Goal: Task Accomplishment & Management: Manage account settings

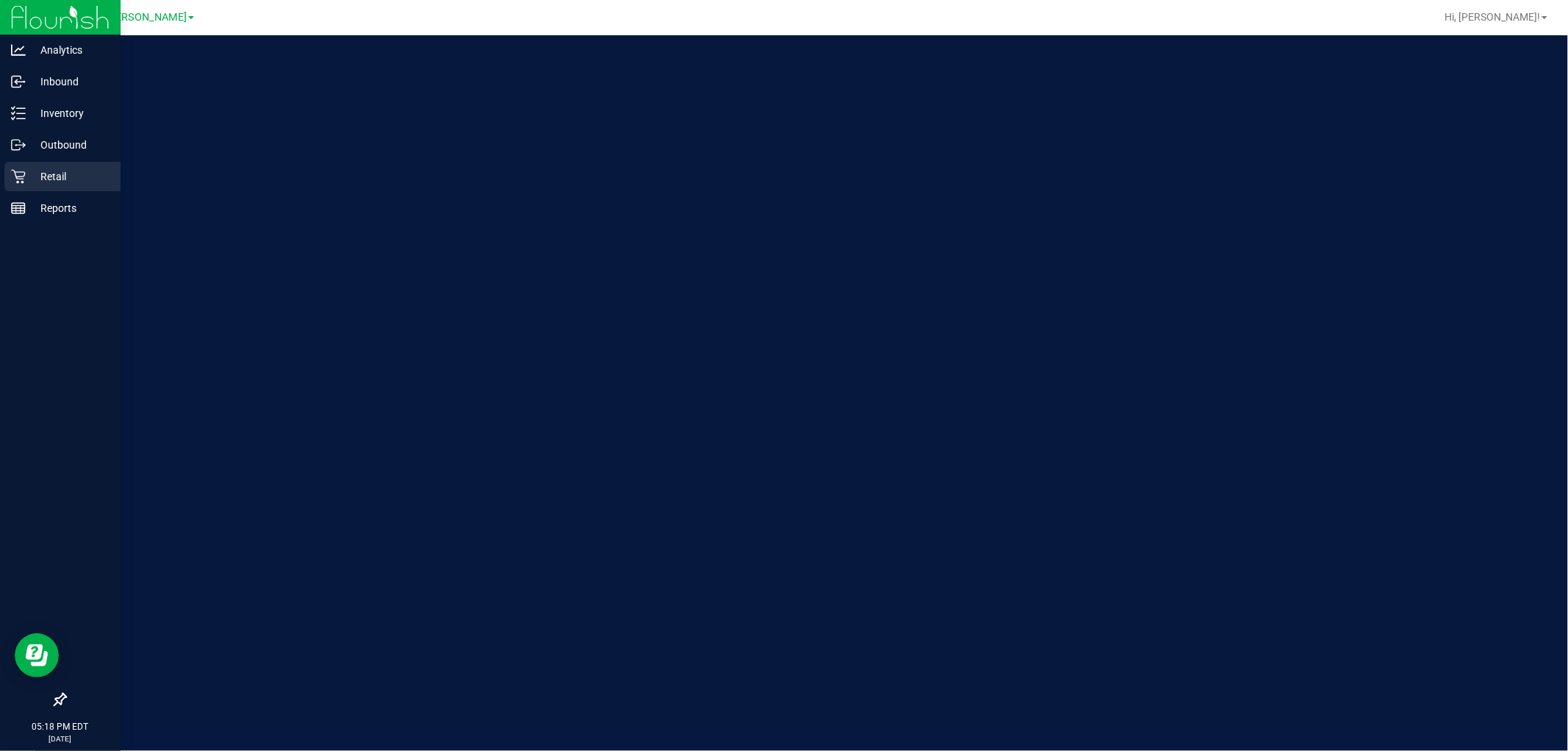
click at [55, 169] on p "Retail" at bounding box center [70, 176] width 88 height 18
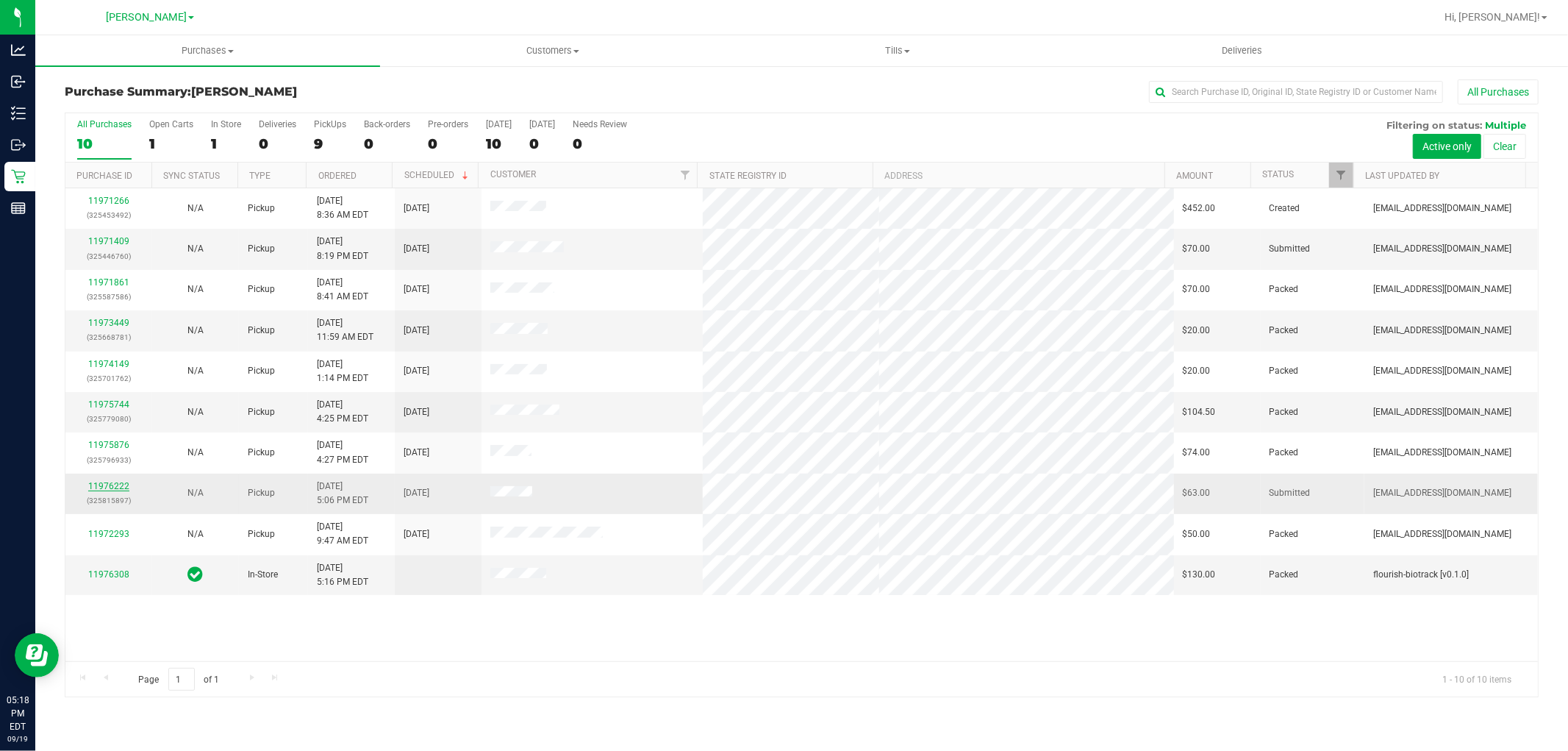
click at [112, 489] on link "11976222" at bounding box center [109, 486] width 41 height 10
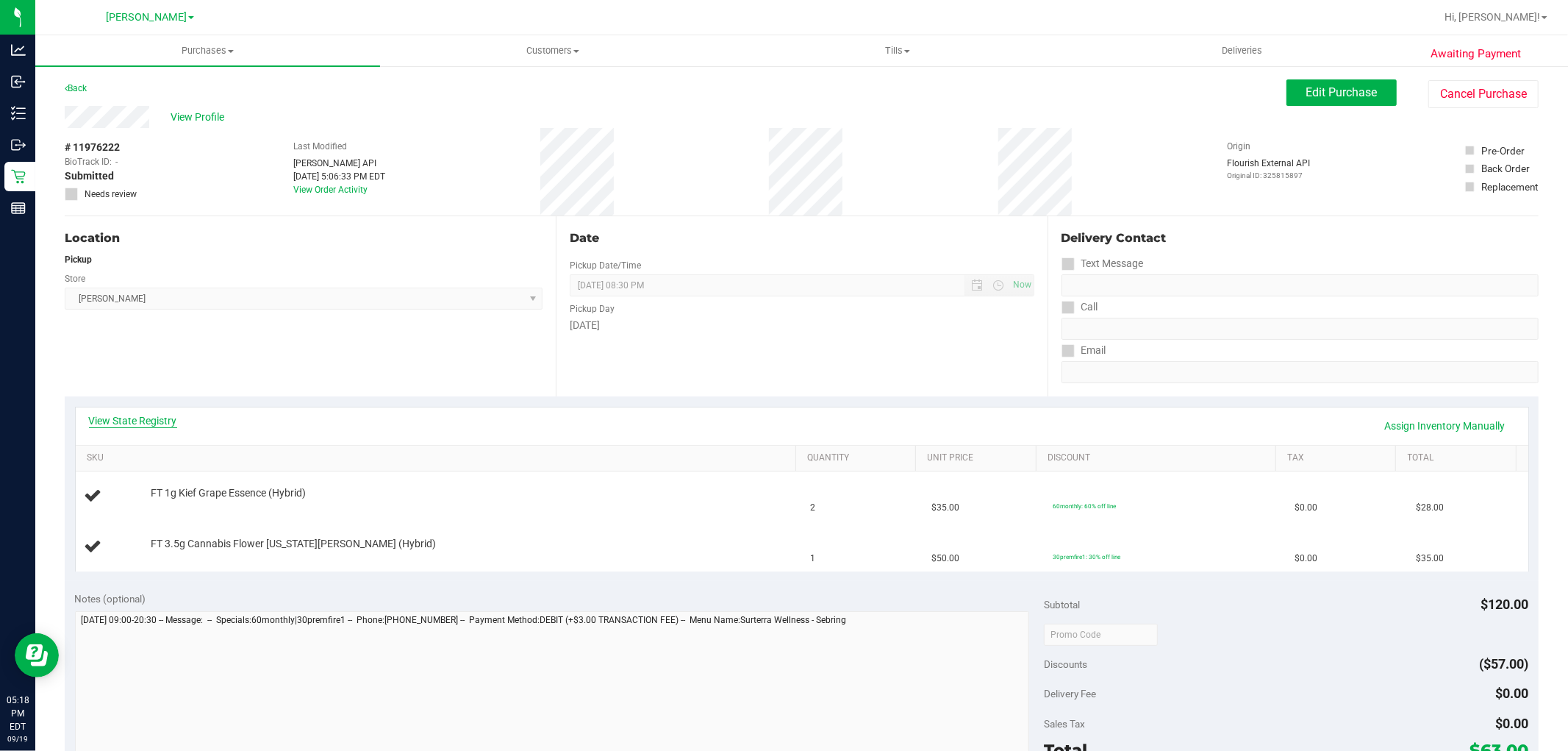
click at [150, 416] on link "View State Registry" at bounding box center [133, 421] width 88 height 15
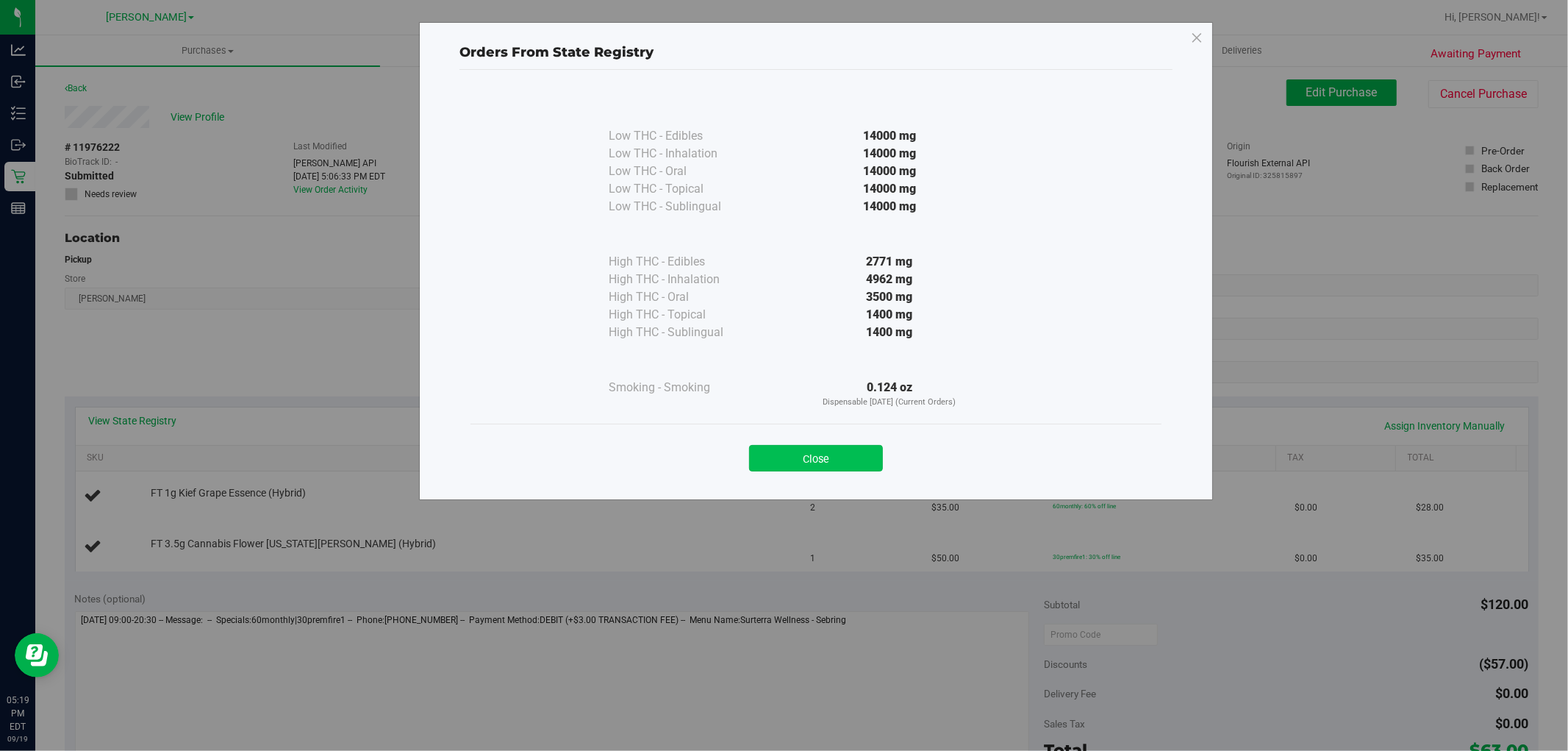
click at [794, 450] on button "Close" at bounding box center [816, 458] width 134 height 27
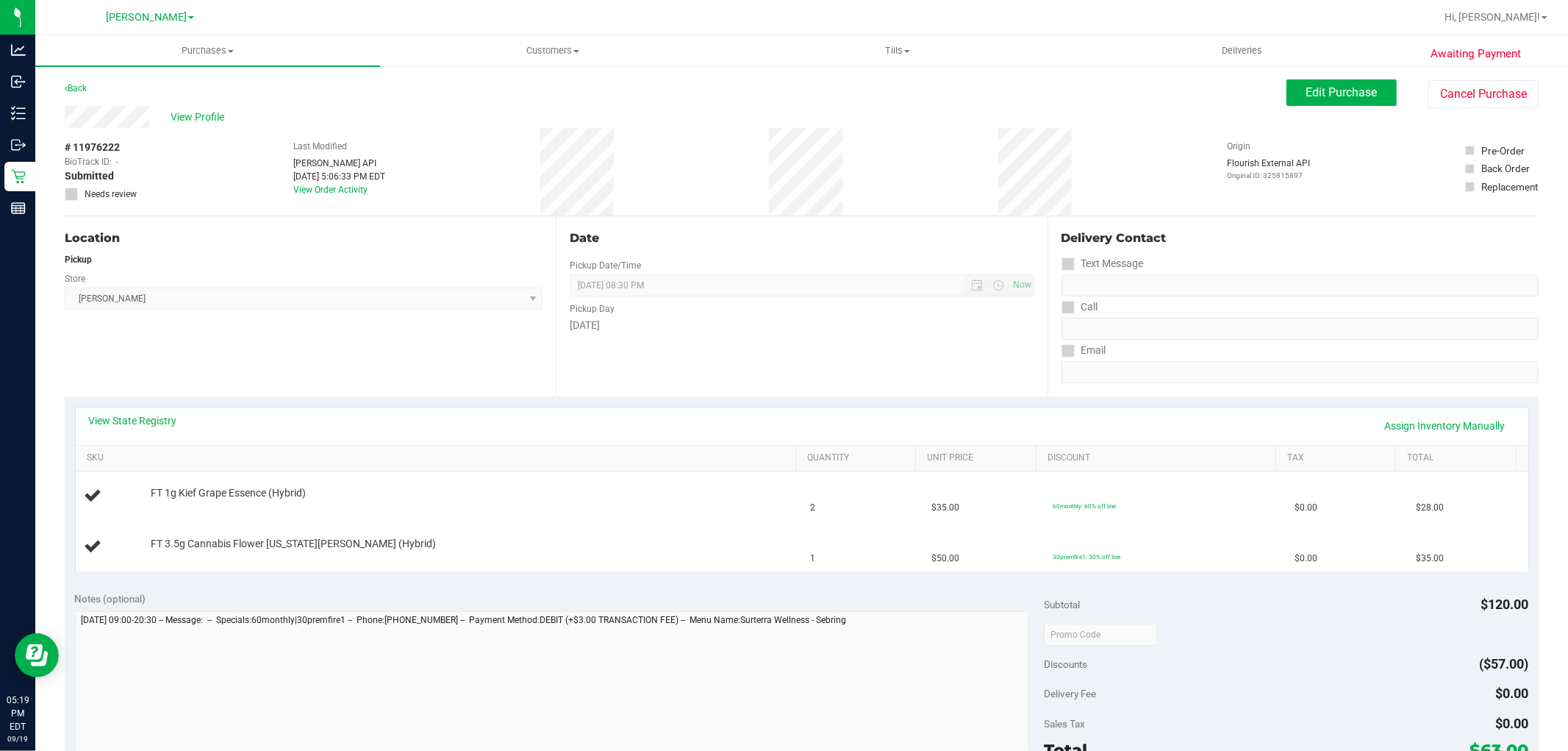
click at [697, 443] on div "View State Registry Assign Inventory Manually" at bounding box center [802, 426] width 1452 height 37
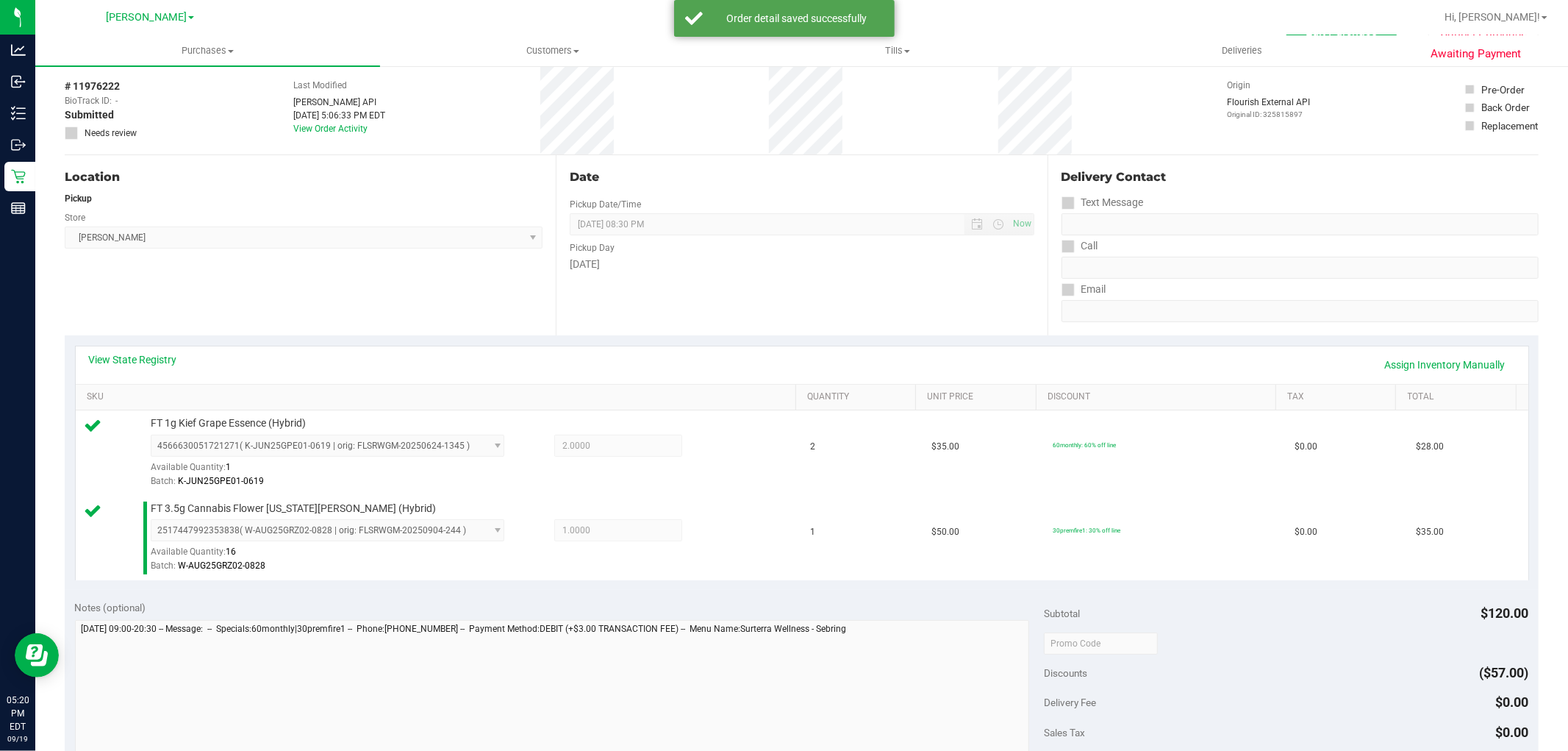
scroll to position [163, 0]
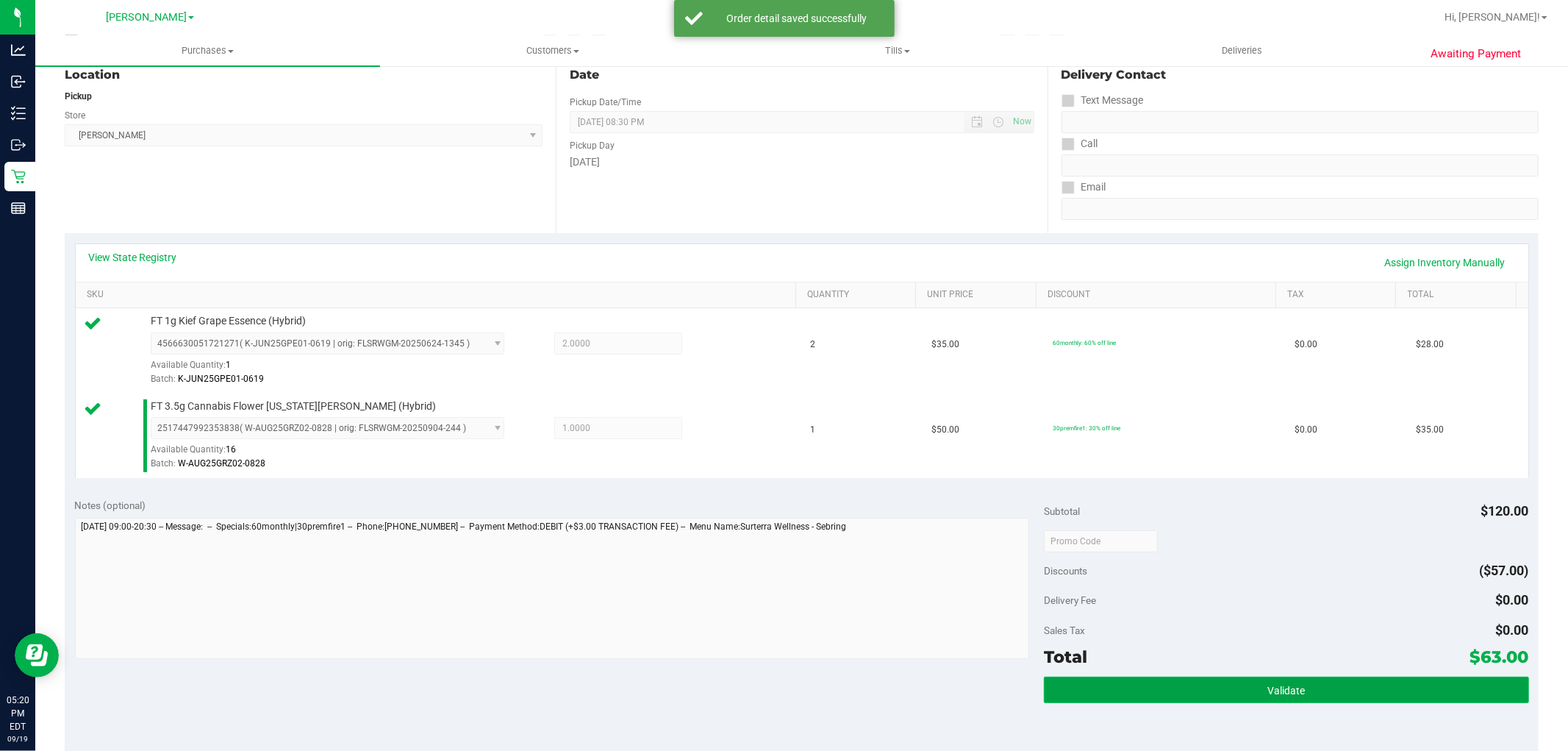
click at [1164, 692] on button "Validate" at bounding box center [1286, 690] width 484 height 27
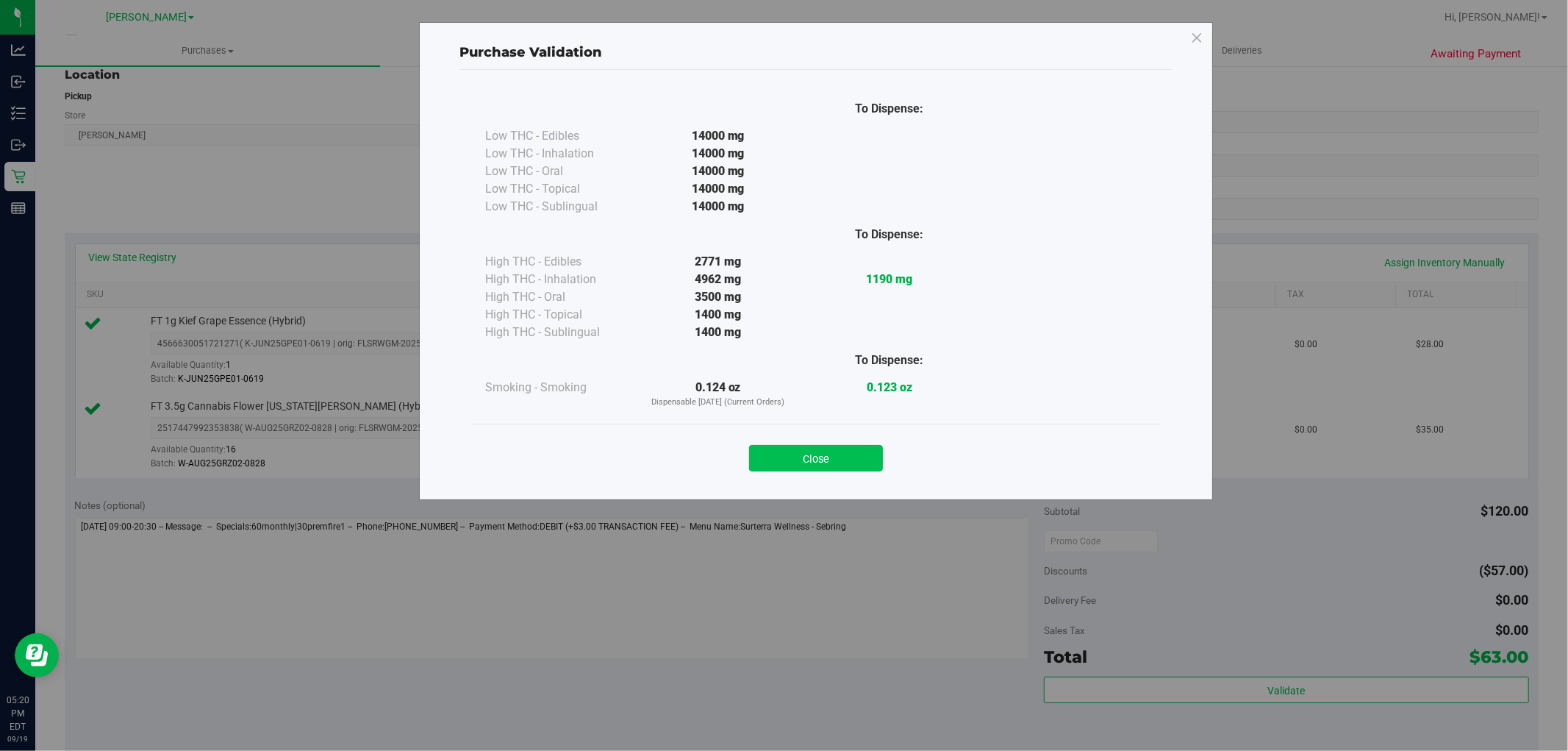
click at [797, 458] on button "Close" at bounding box center [816, 458] width 134 height 27
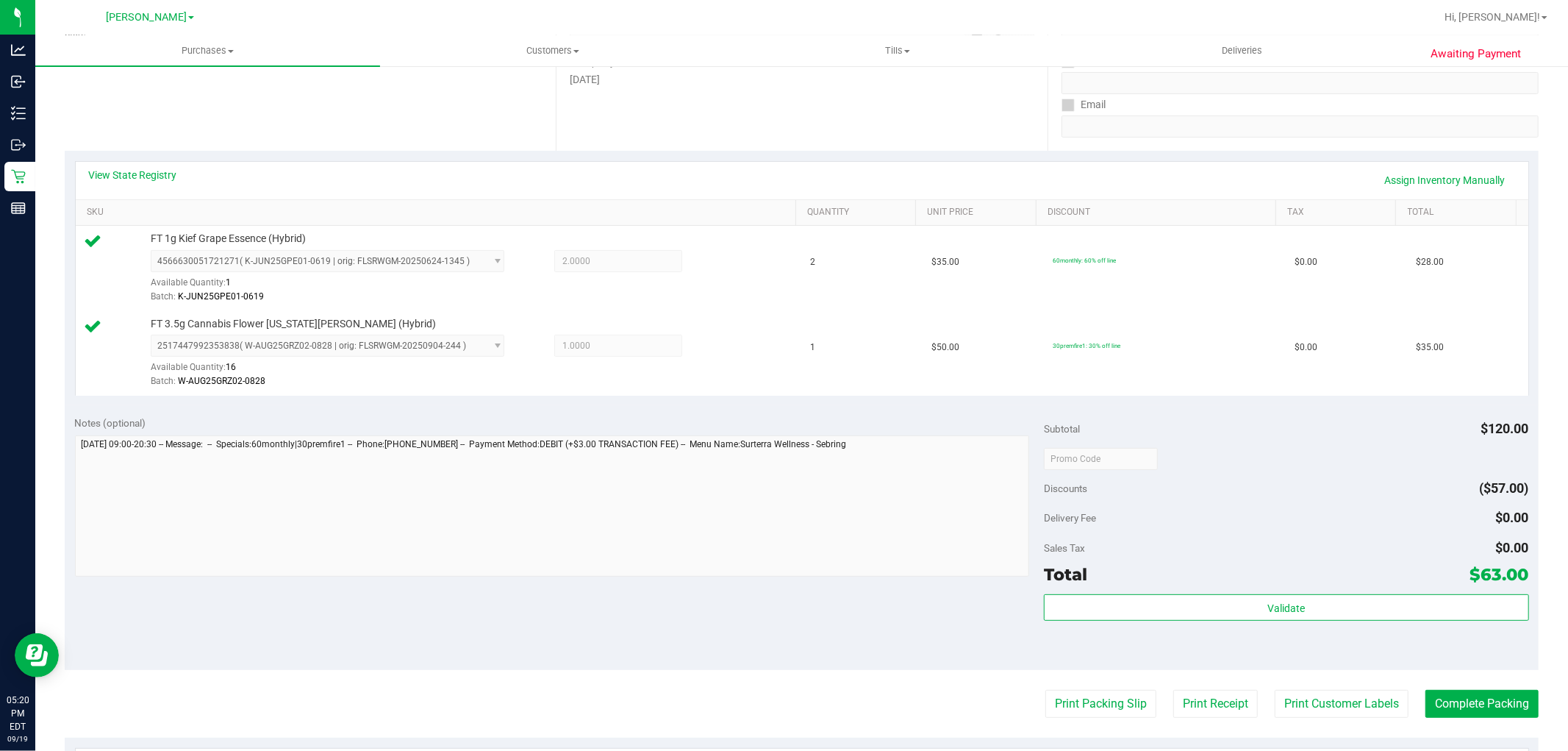
scroll to position [408, 0]
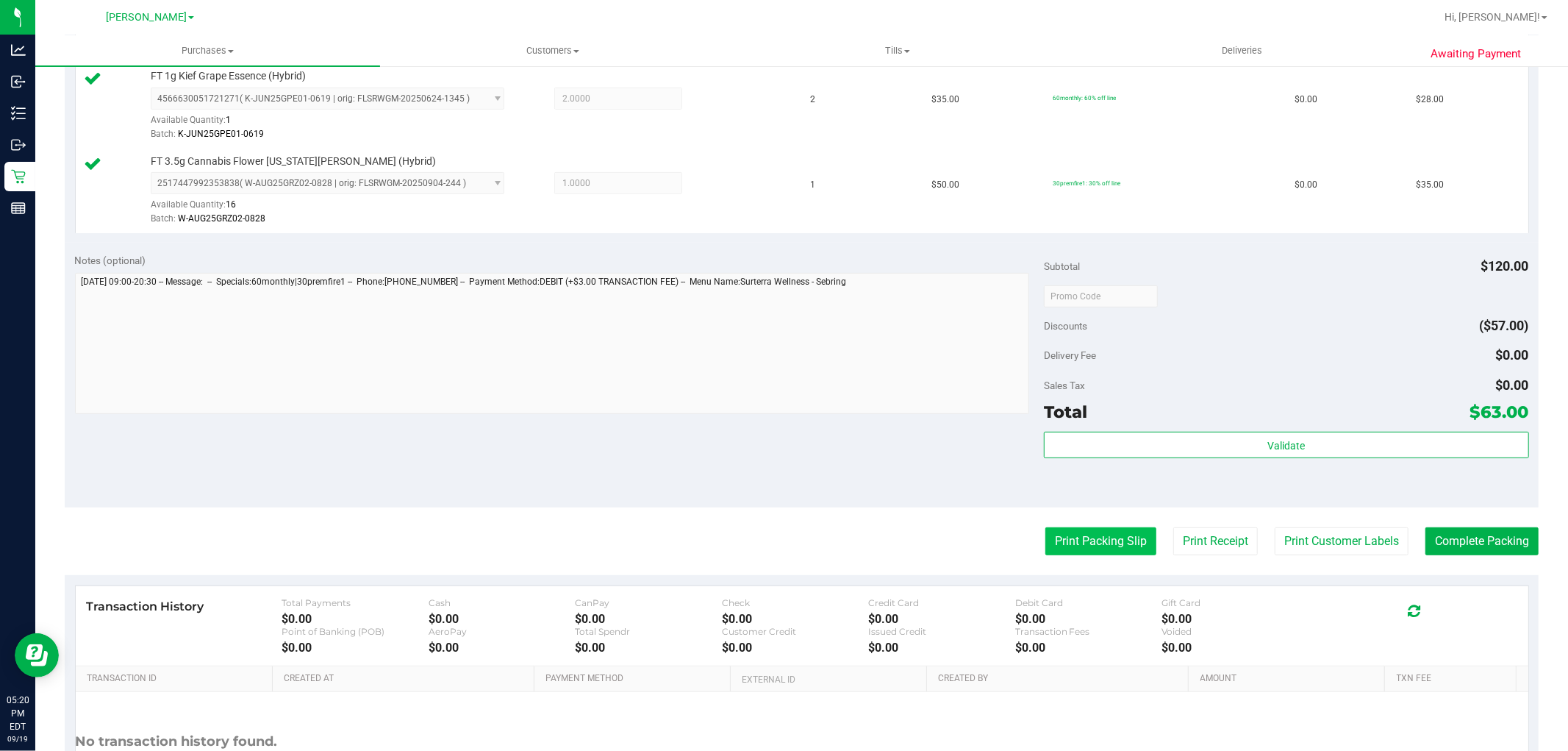
click at [1076, 537] on button "Print Packing Slip" at bounding box center [1101, 541] width 111 height 28
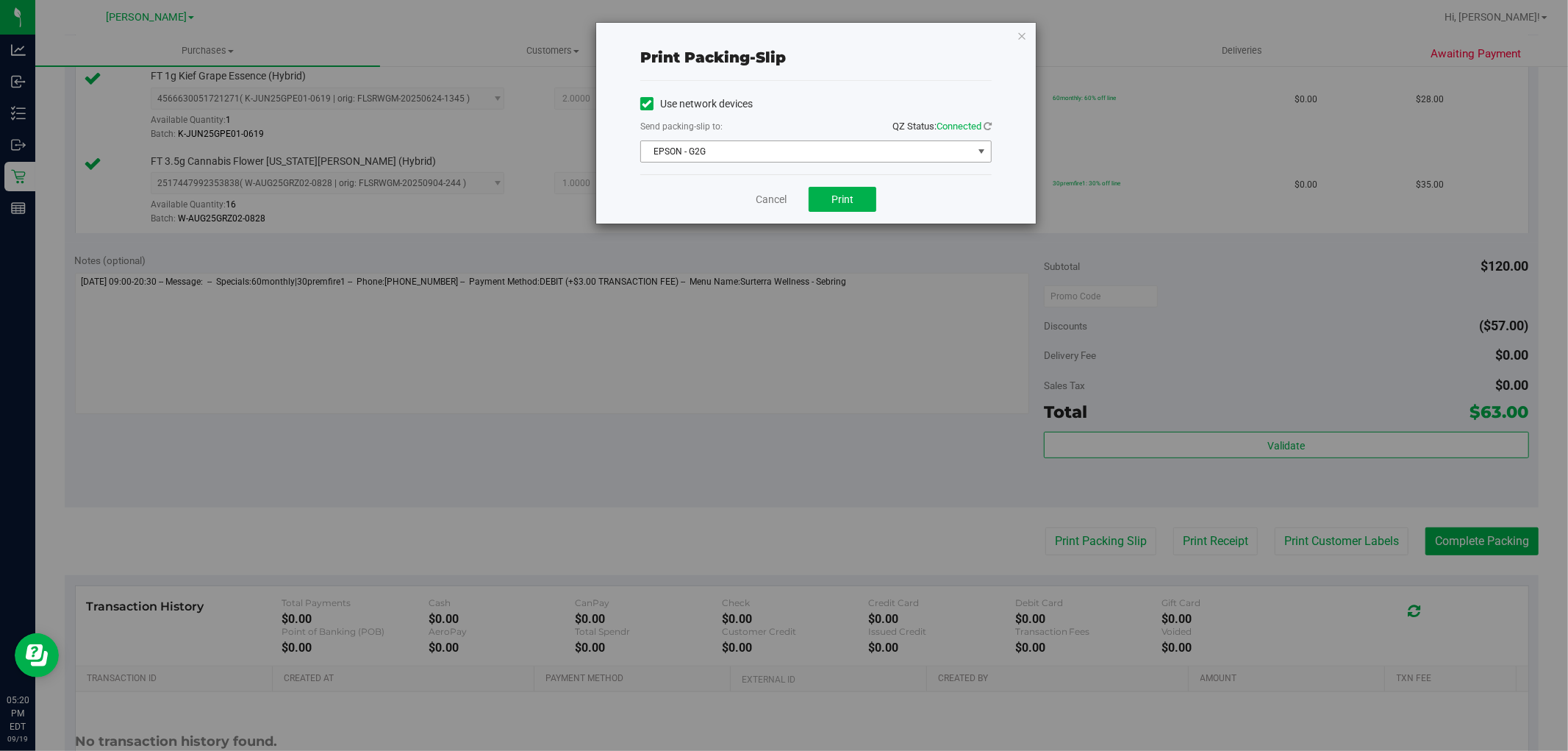
click at [816, 146] on span "EPSON - G2G" at bounding box center [806, 151] width 331 height 20
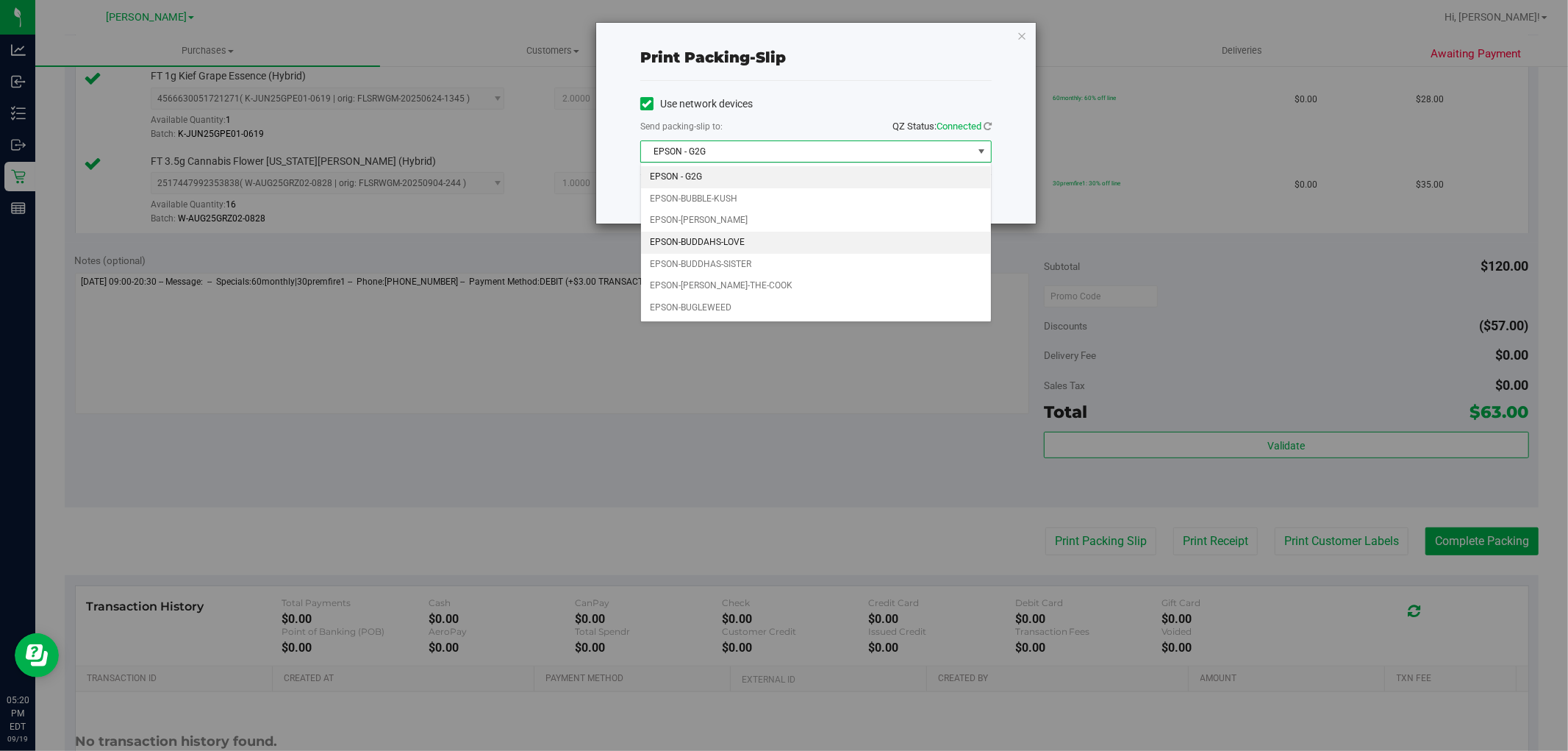
click at [725, 244] on li "EPSON-BUDDAHS-LOVE" at bounding box center [816, 243] width 350 height 22
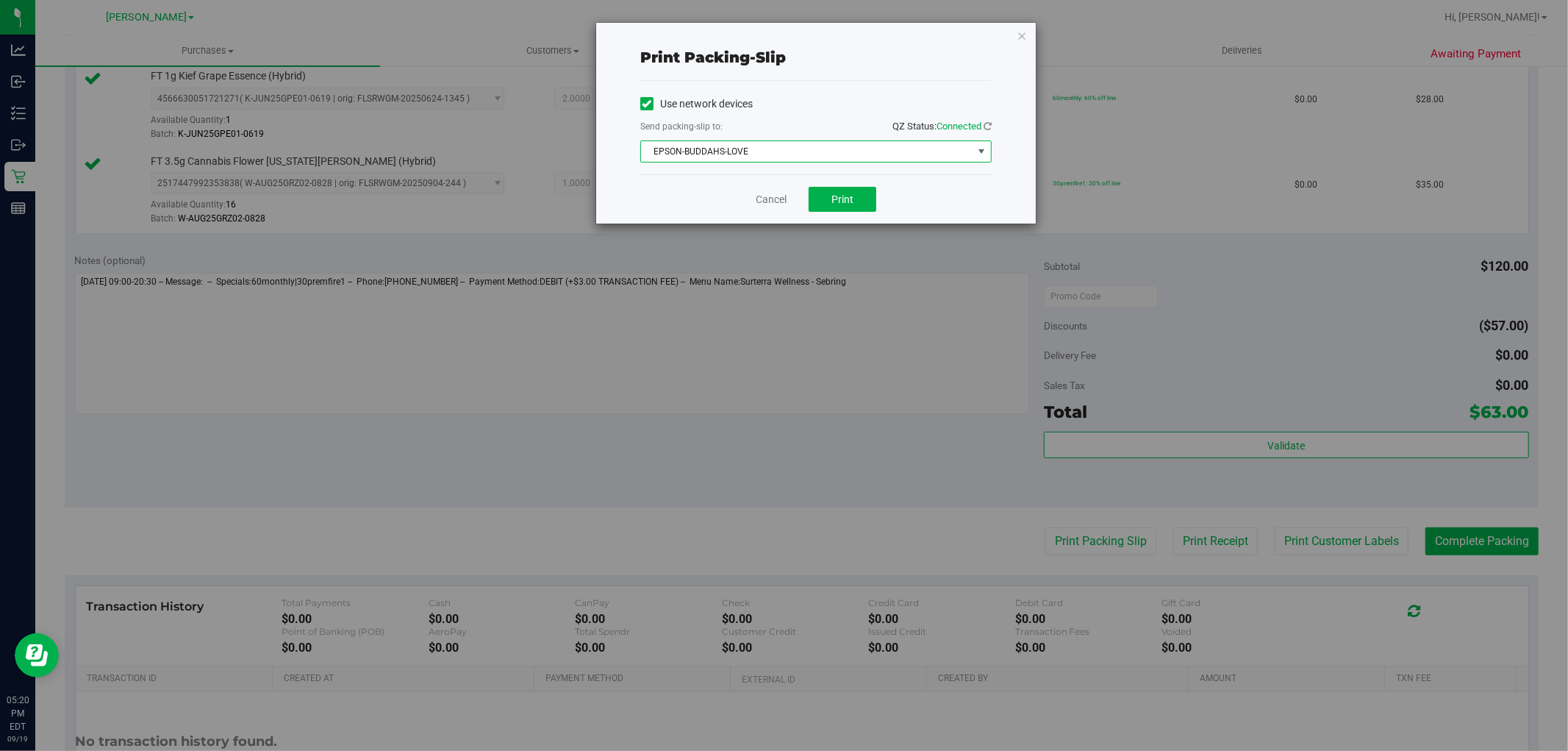
click at [715, 207] on div "Cancel Print" at bounding box center [816, 199] width 352 height 49
click at [765, 207] on link "Cancel" at bounding box center [770, 200] width 31 height 16
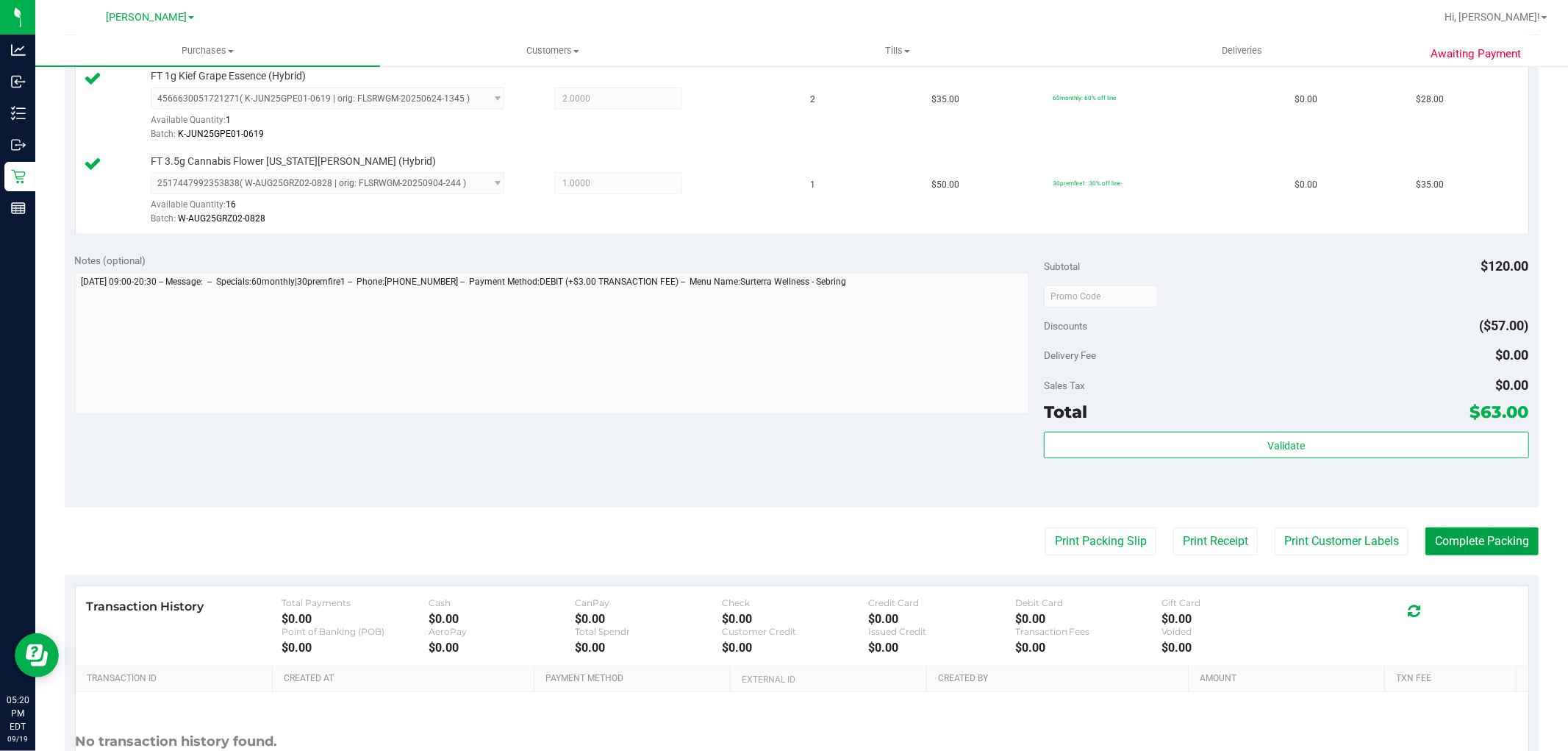
click at [1464, 542] on button "Complete Packing" at bounding box center [1482, 541] width 113 height 28
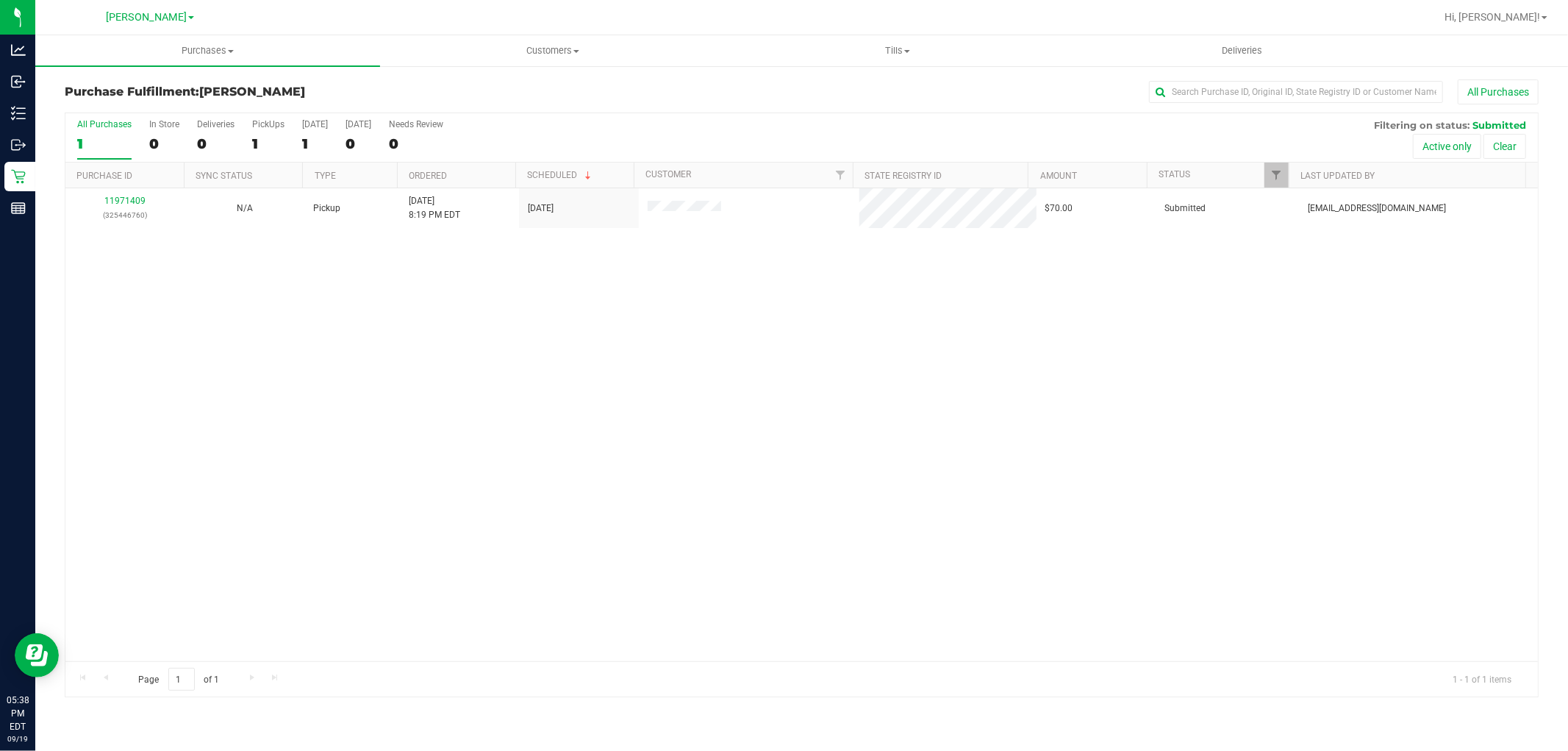
click at [645, 369] on div "11971409 (325446760) N/A Pickup [DATE] 8:19 PM EDT 9/19/2025 $70.00 Submitted […" at bounding box center [802, 424] width 1472 height 473
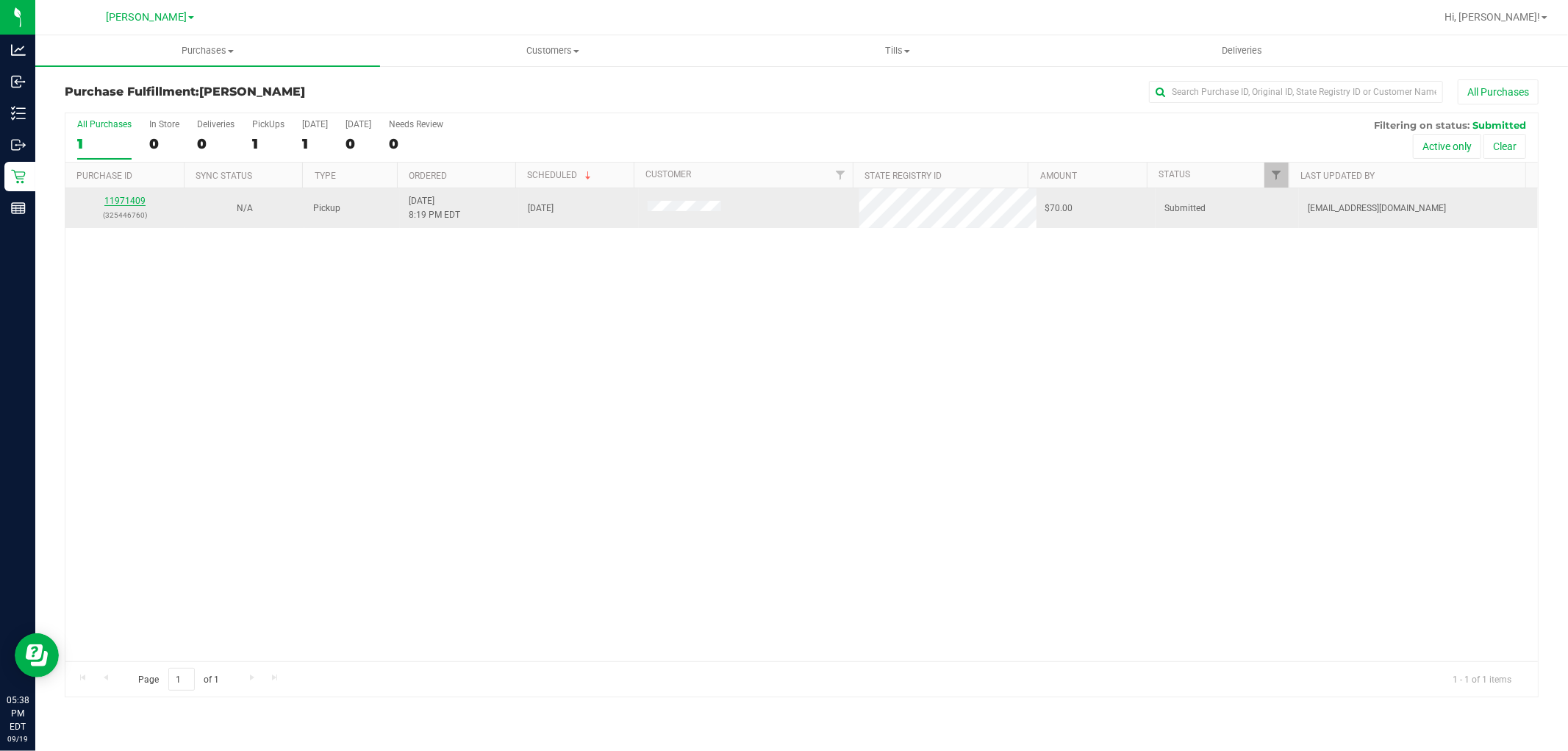
click at [133, 200] on link "11971409" at bounding box center [124, 201] width 41 height 10
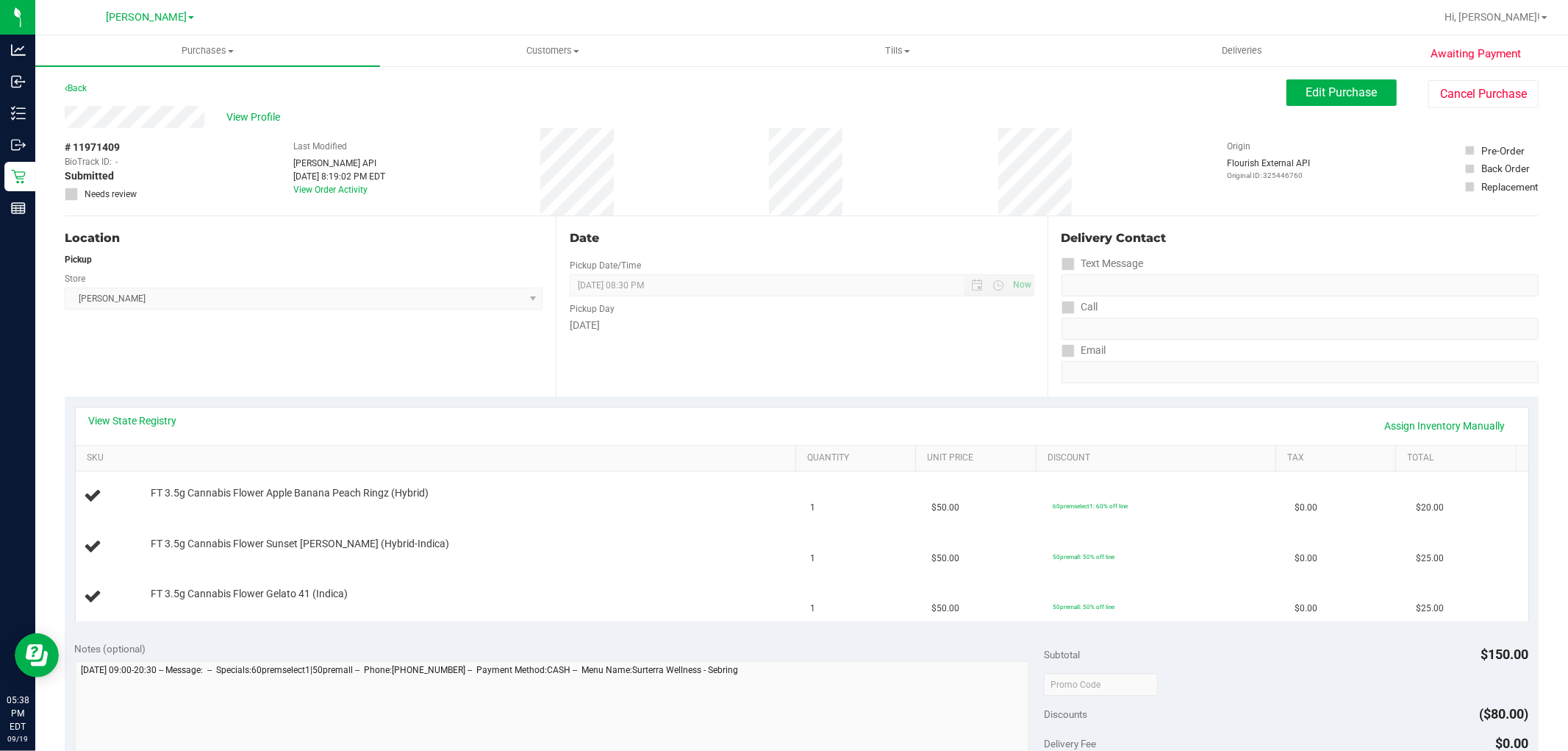
click at [710, 426] on div "View State Registry Assign Inventory Manually" at bounding box center [802, 425] width 1426 height 25
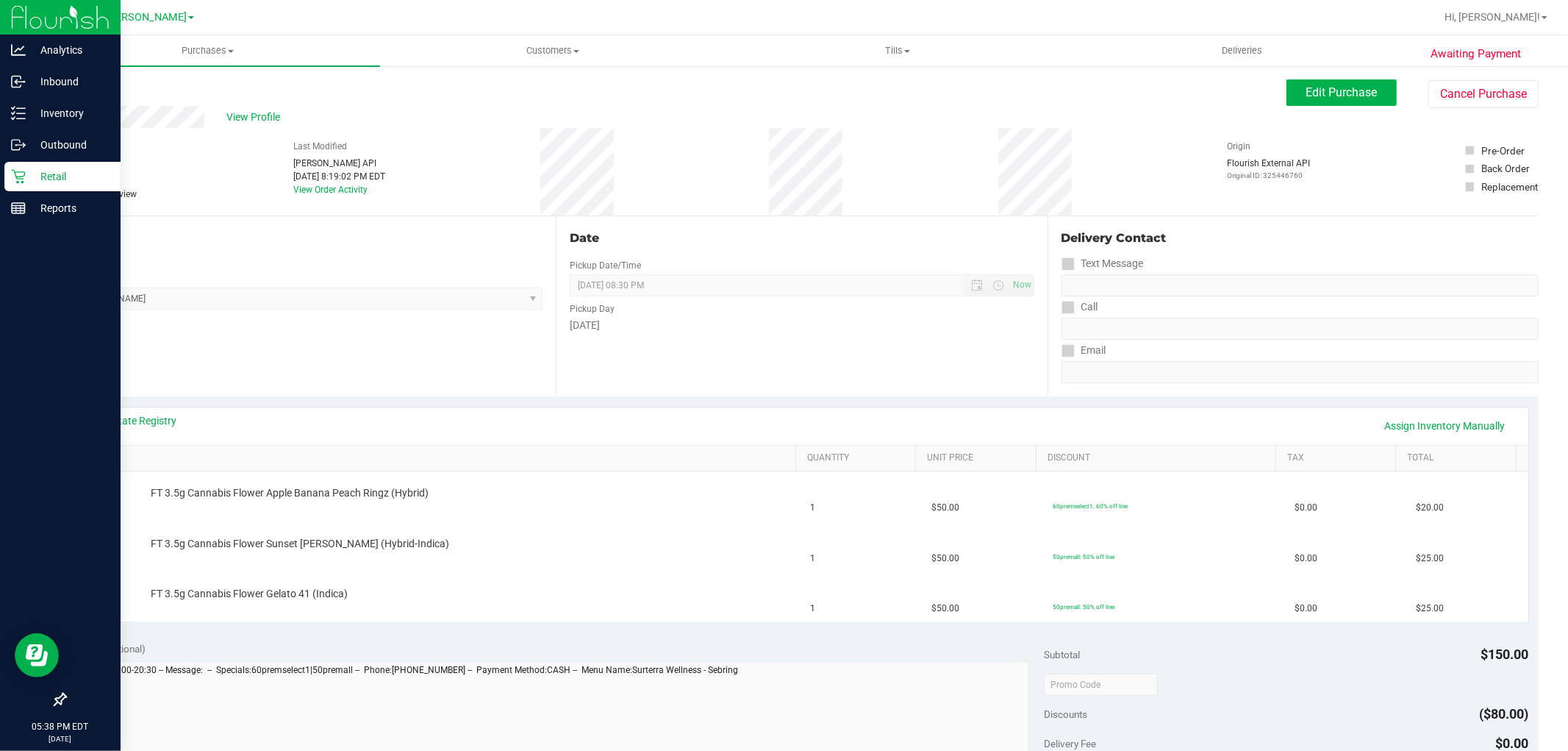
click at [59, 179] on p "Retail" at bounding box center [70, 176] width 88 height 18
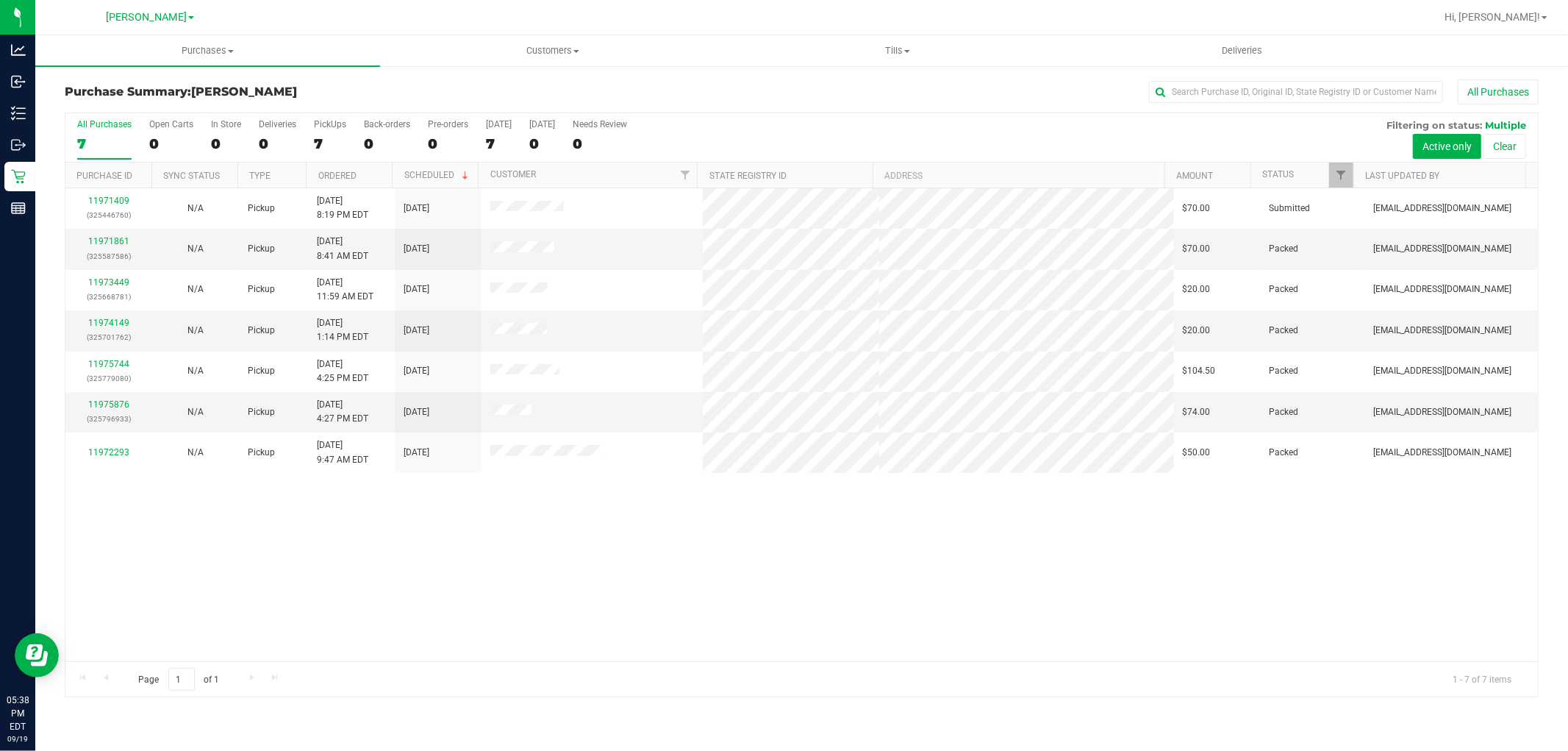
click at [945, 544] on div "11971409 (325446760) N/A Pickup [DATE] 8:19 PM EDT 9/19/2025 $70.00 Submitted […" at bounding box center [802, 424] width 1472 height 473
click at [760, 535] on div "11971409 (325446760) N/A Pickup [DATE] 8:19 PM EDT 9/19/2025 $70.00 Submitted […" at bounding box center [802, 424] width 1472 height 473
click at [865, 603] on div "11971409 (325446760) N/A Pickup [DATE] 8:19 PM EDT 9/19/2025 $70.00 Submitted […" at bounding box center [802, 424] width 1472 height 473
click at [542, 603] on div "11971409 (325446760) N/A Pickup [DATE] 8:19 PM EDT 9/19/2025 $70.00 Submitted […" at bounding box center [802, 424] width 1472 height 473
click at [412, 549] on div "11971409 (325446760) N/A Pickup [DATE] 8:19 PM EDT 9/19/2025 $70.00 Submitted […" at bounding box center [802, 424] width 1472 height 473
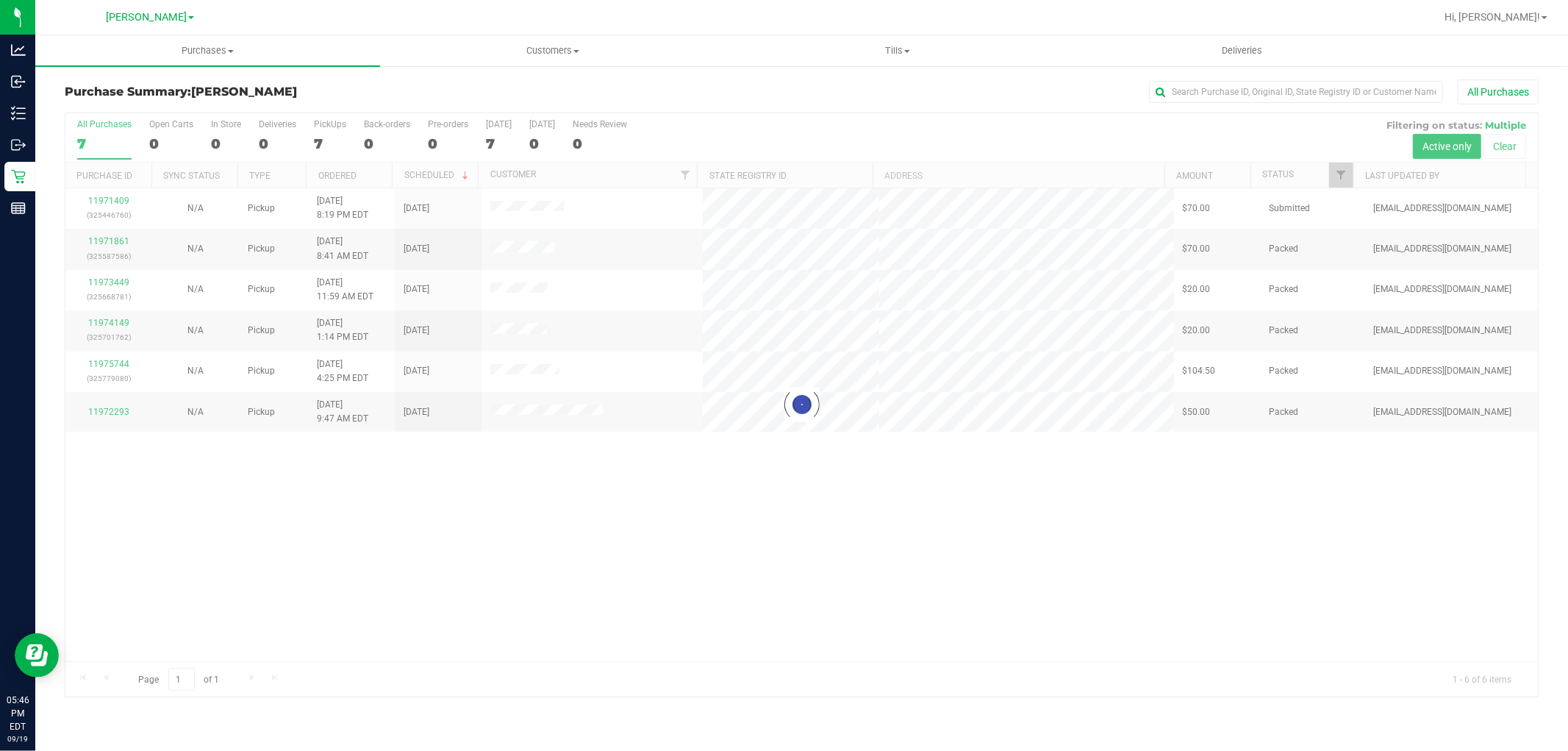
click at [612, 488] on div at bounding box center [802, 405] width 1472 height 583
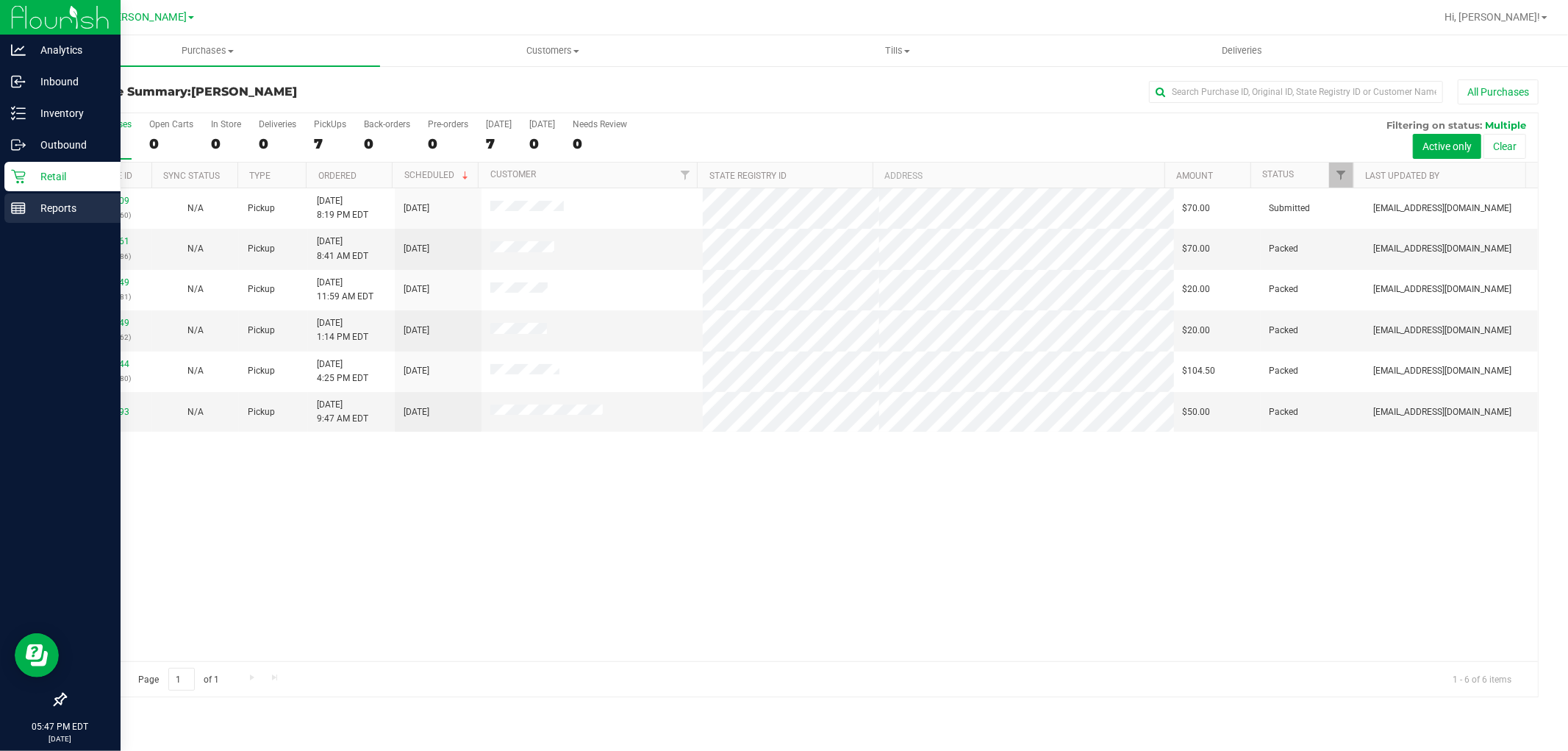
click at [47, 206] on p "Reports" at bounding box center [70, 208] width 88 height 18
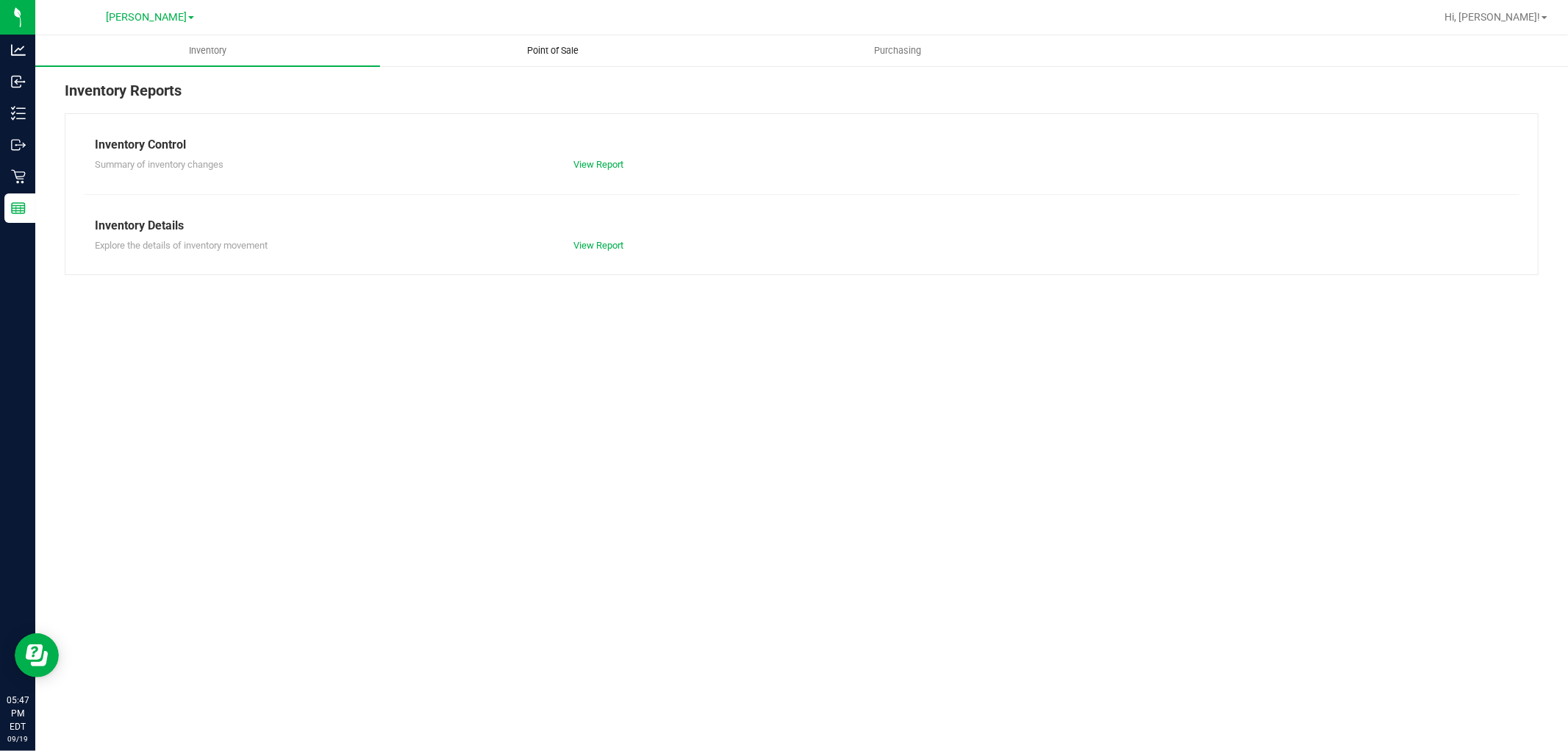
click at [560, 36] on uib-tab-heading "Point of Sale" at bounding box center [552, 51] width 343 height 30
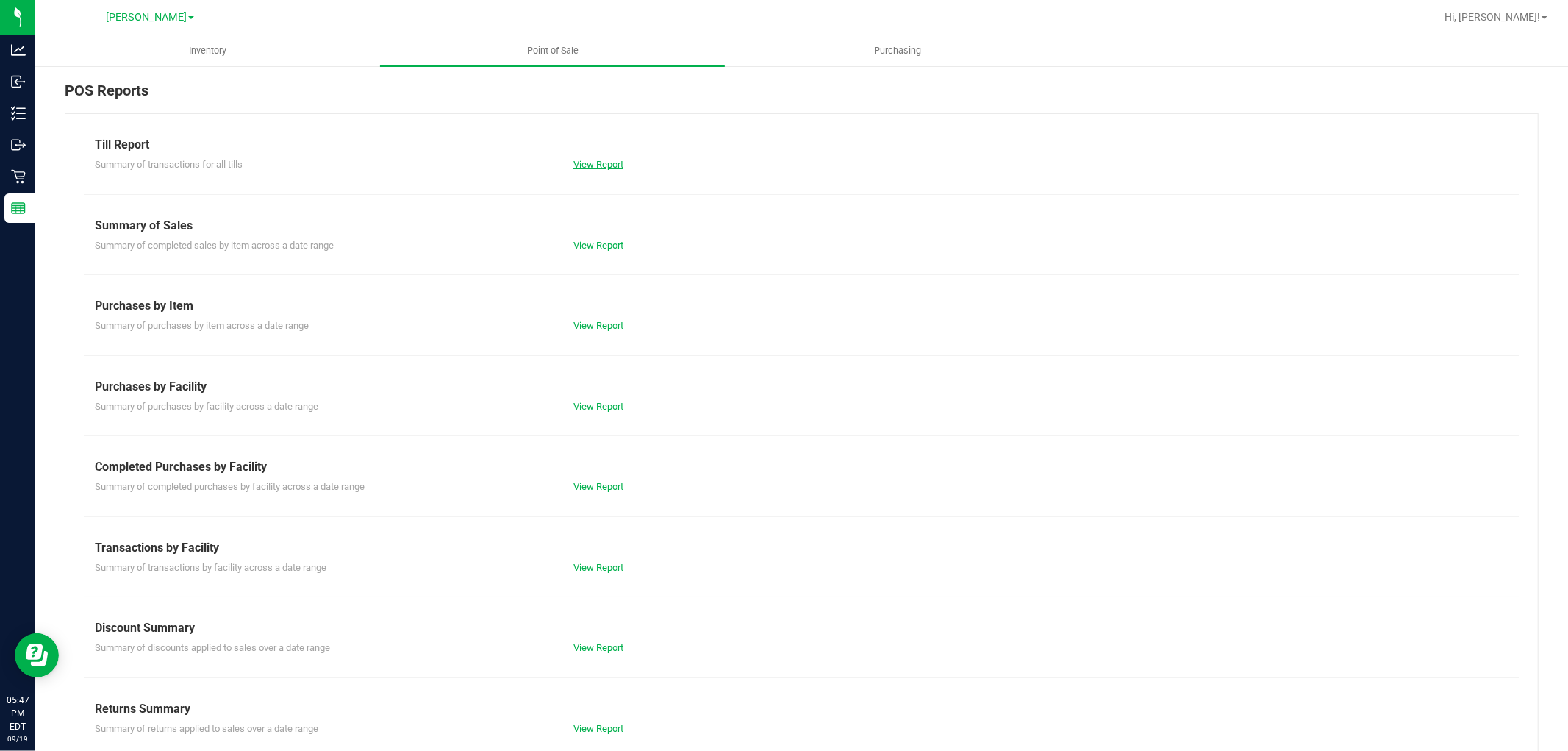
click at [589, 162] on link "View Report" at bounding box center [598, 164] width 50 height 11
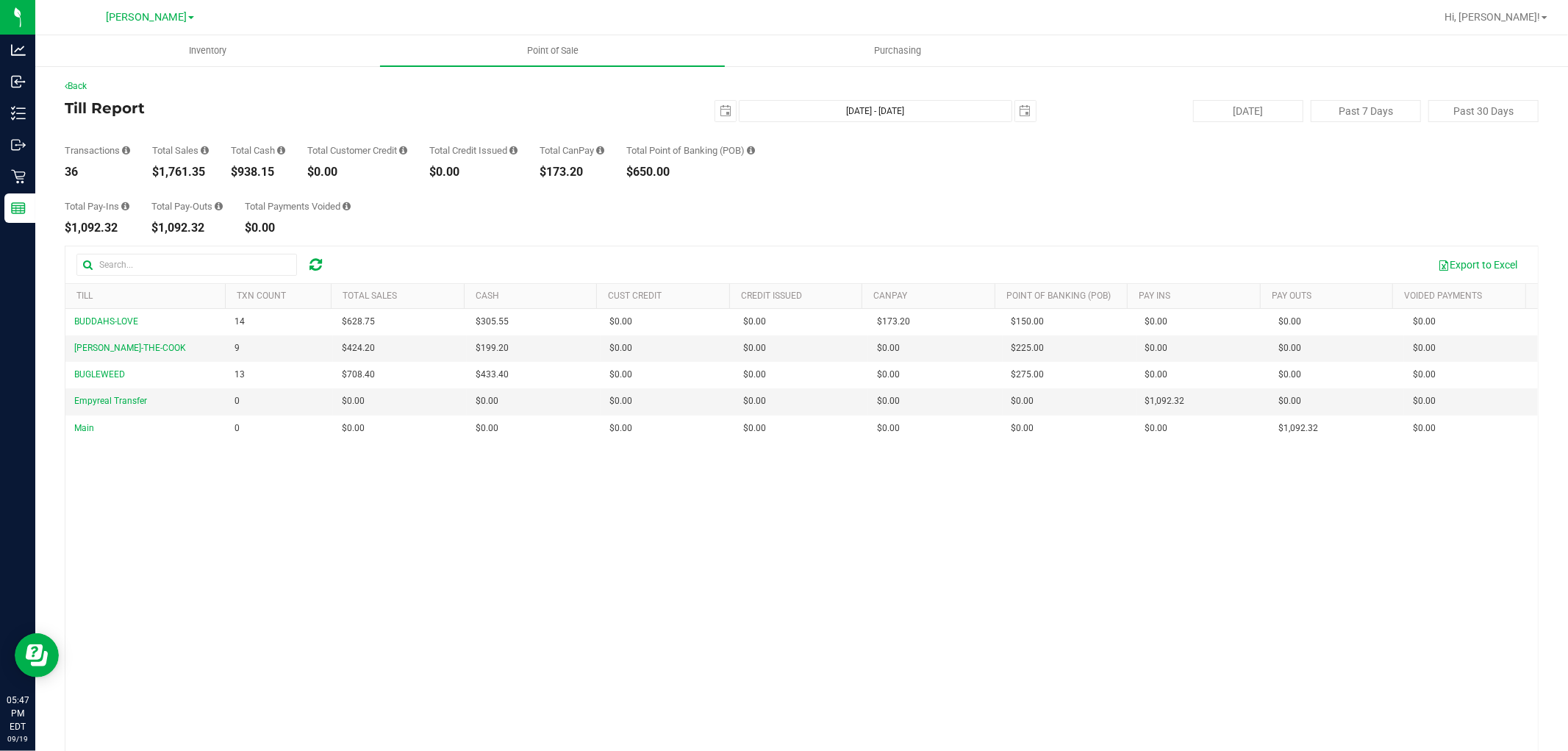
click at [604, 586] on div "BUDDAHS-LOVE 14 $628.75 $305.55 $0.00 $0.00 $0.00 $173.20 $0.00 $150.00 $0.00 $…" at bounding box center [802, 545] width 1472 height 473
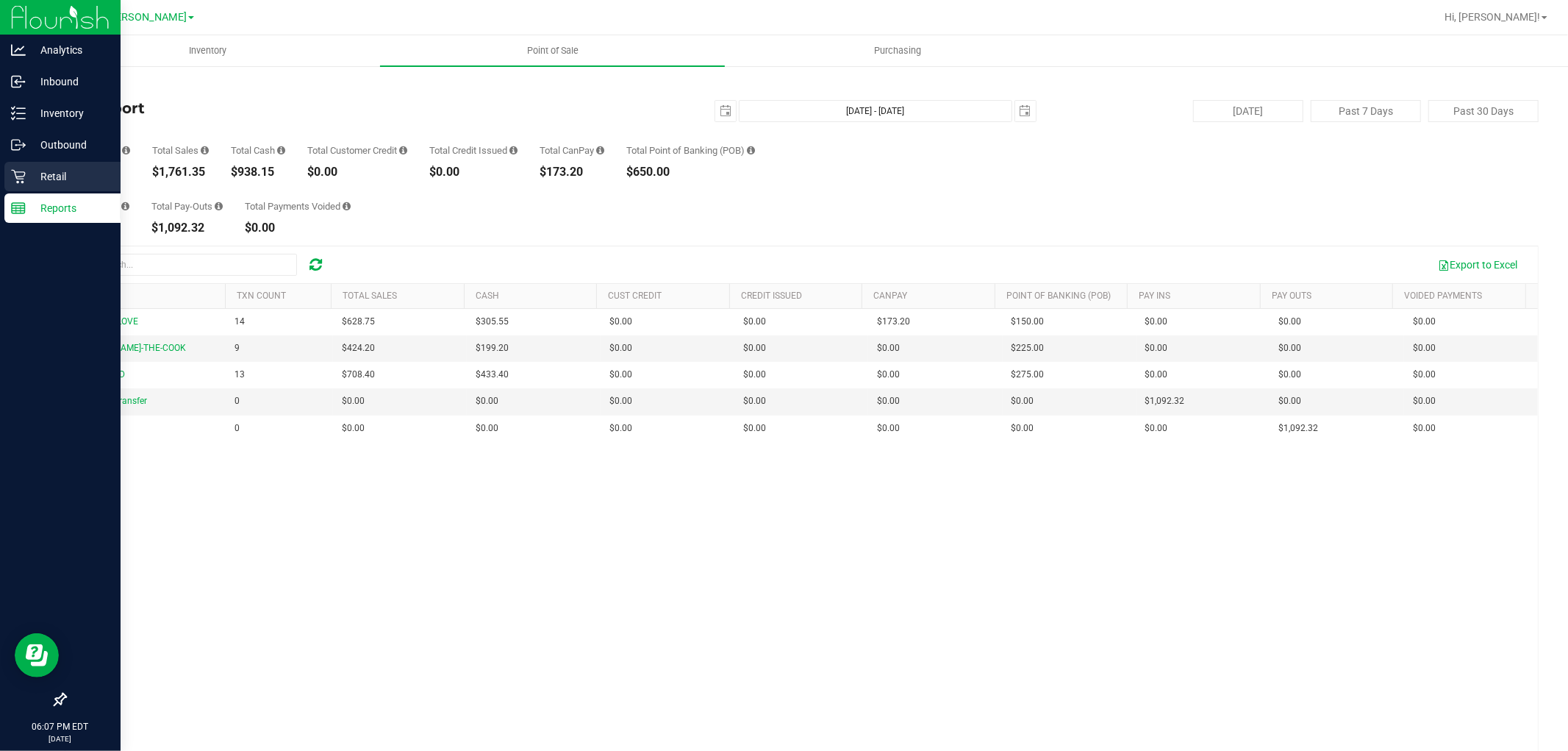
click at [30, 170] on p "Retail" at bounding box center [70, 176] width 88 height 18
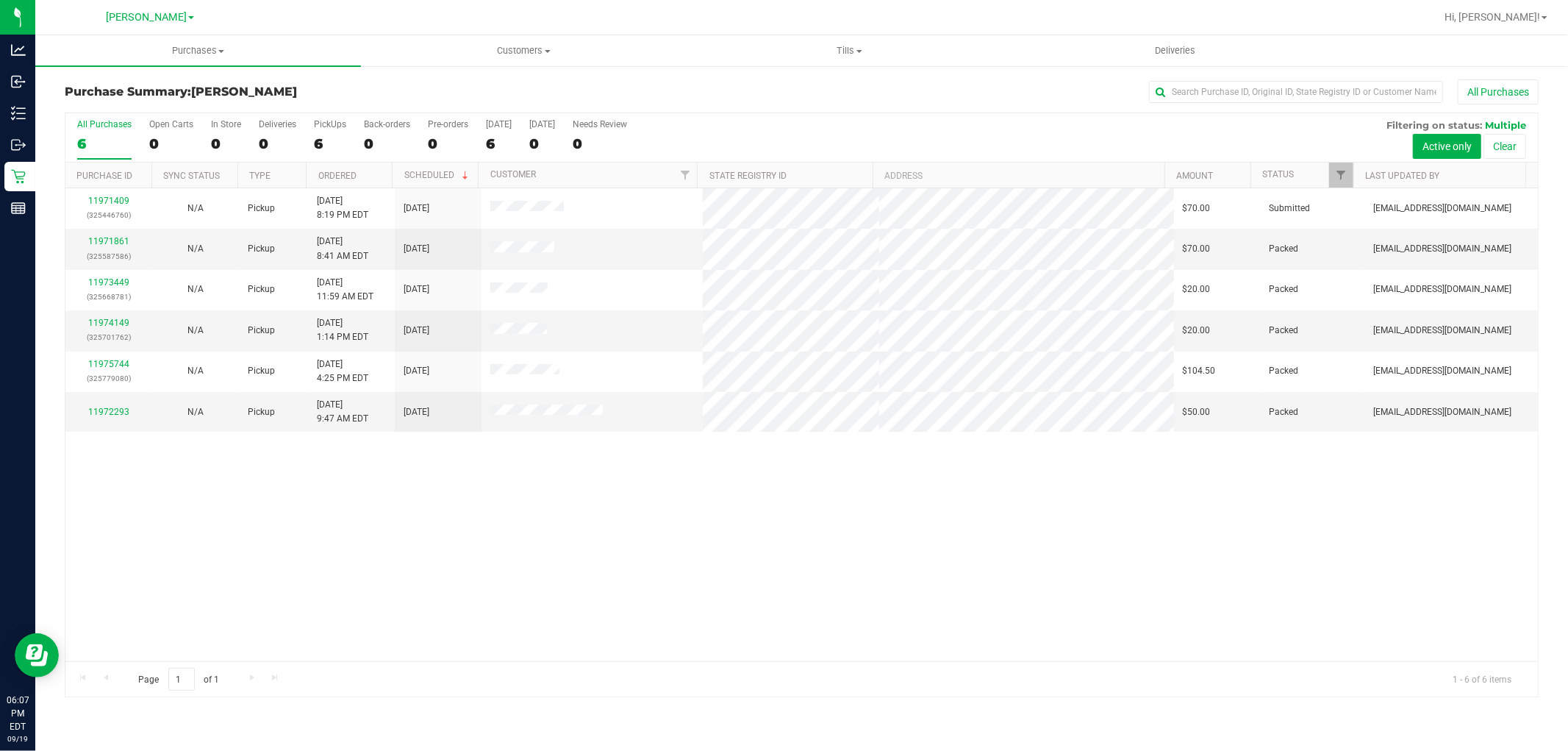
click at [656, 495] on div "11971409 (325446760) N/A Pickup [DATE] 8:19 PM EDT 9/19/2025 $70.00 Submitted […" at bounding box center [802, 424] width 1472 height 473
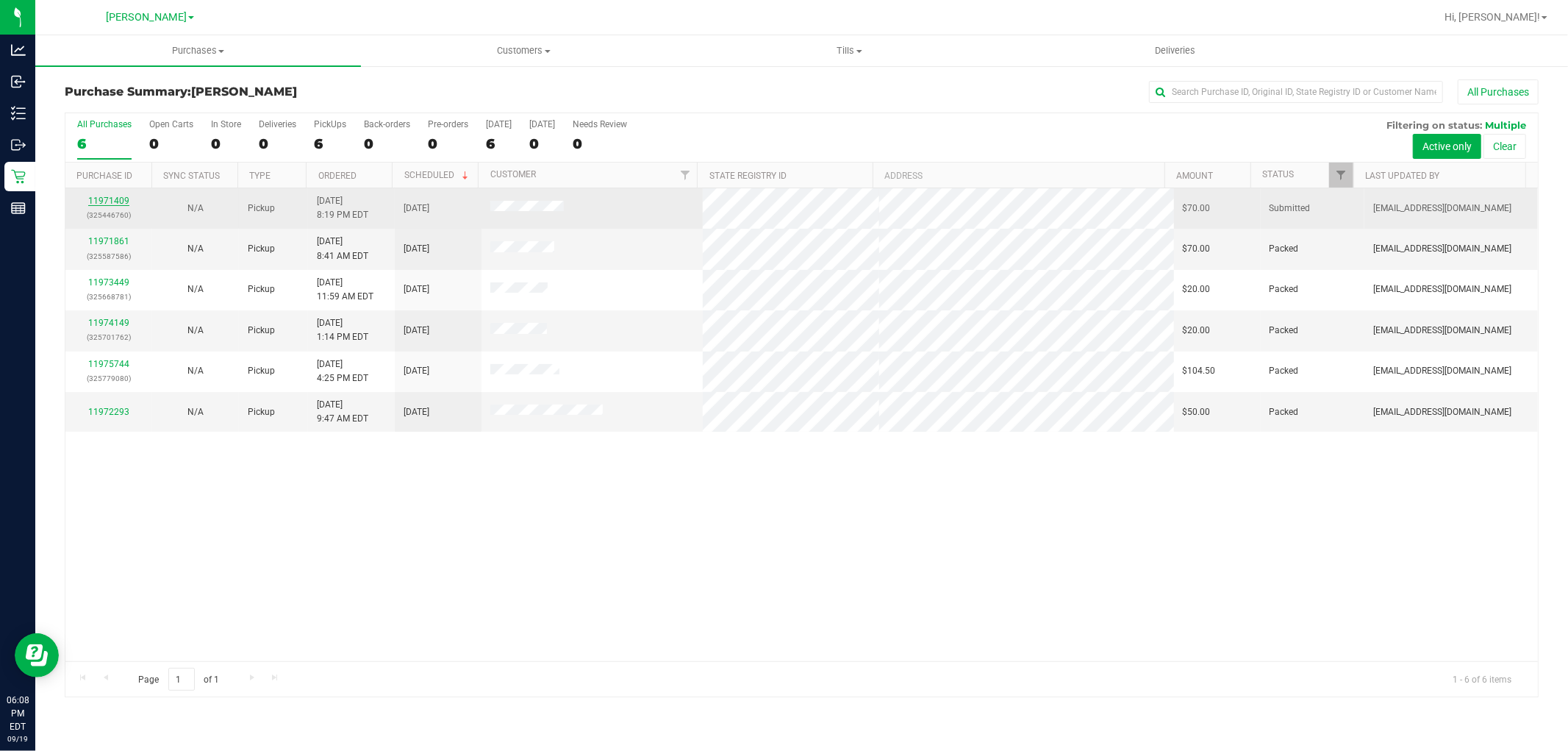
click at [118, 199] on link "11971409" at bounding box center [109, 201] width 41 height 10
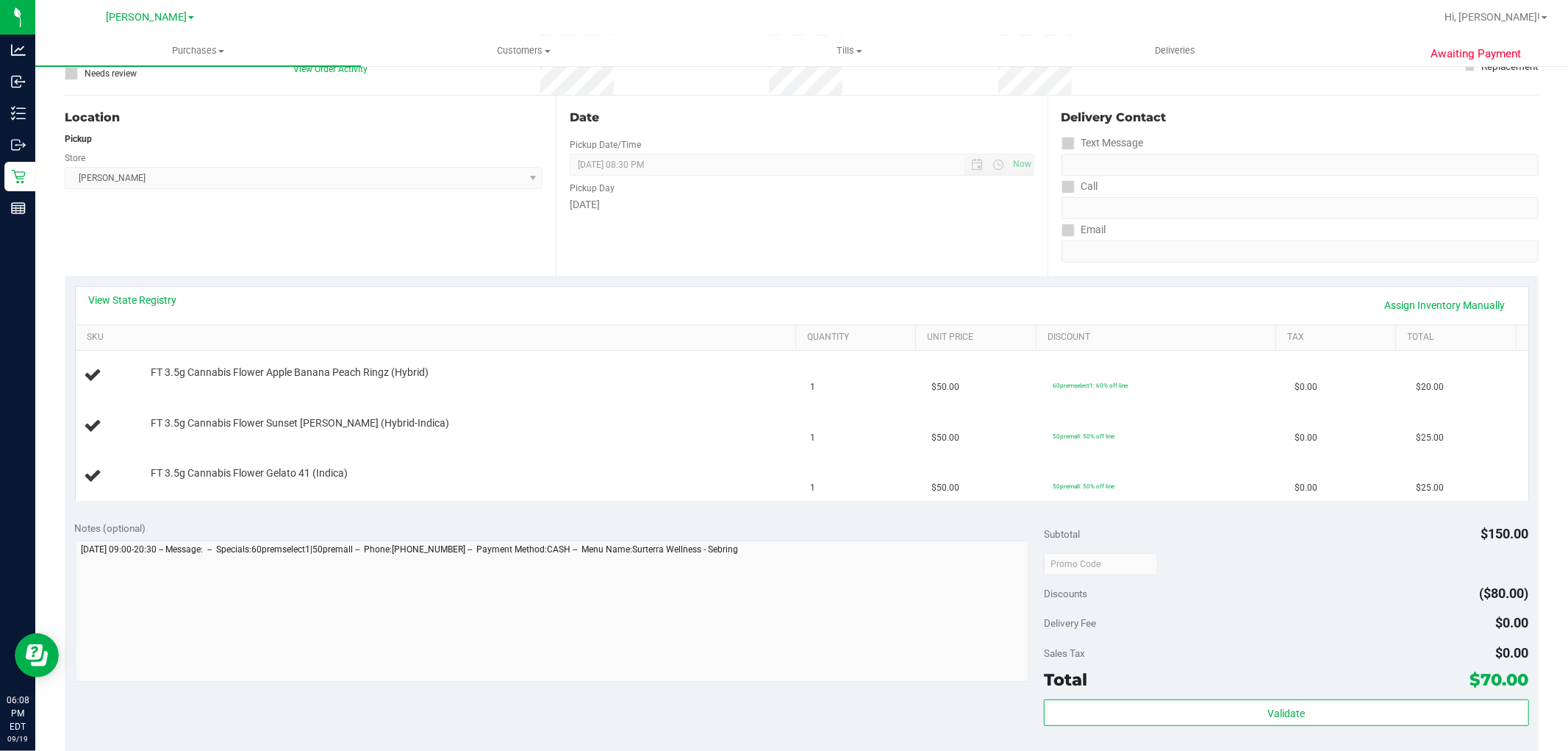
scroll to position [245, 0]
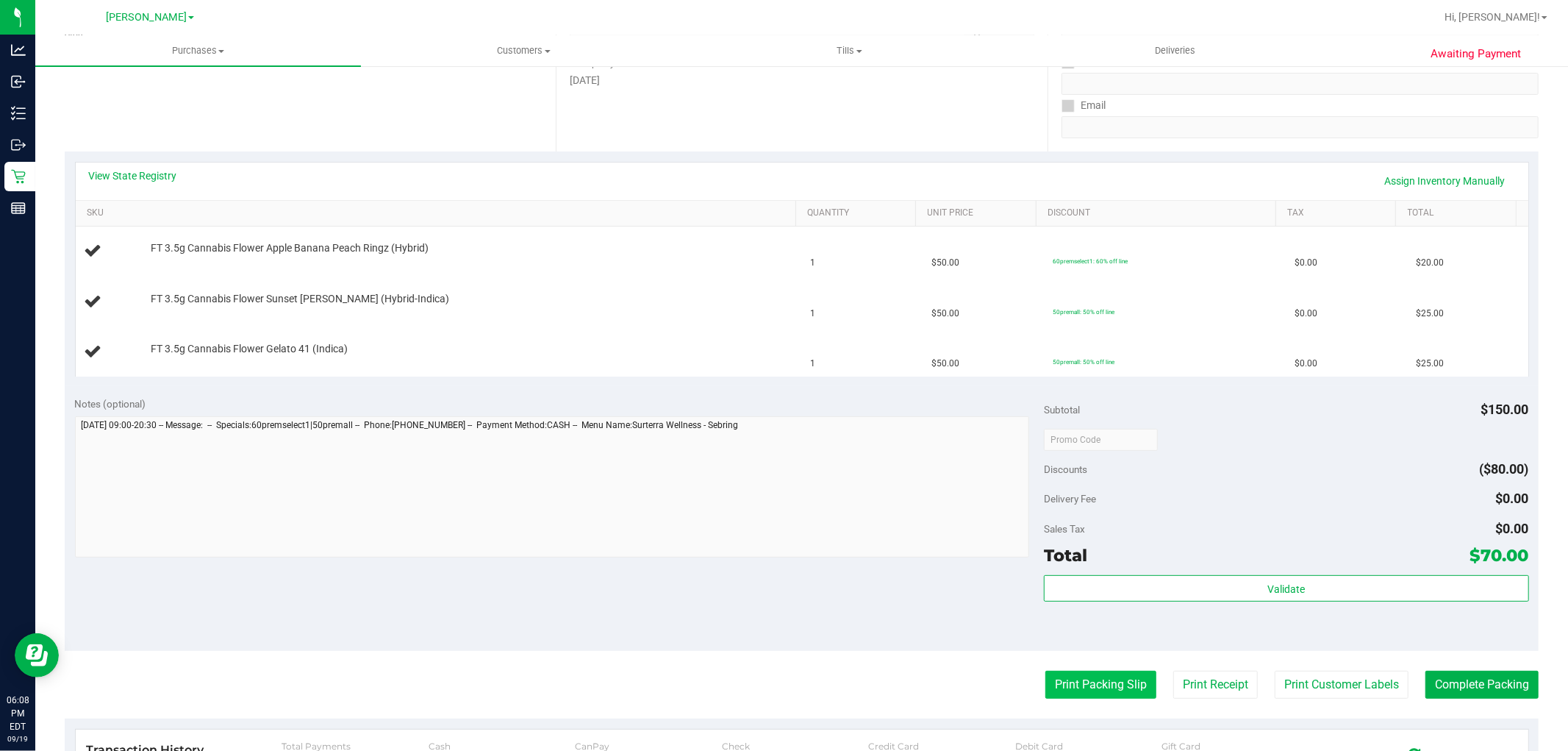
click at [1086, 693] on button "Print Packing Slip" at bounding box center [1101, 684] width 111 height 28
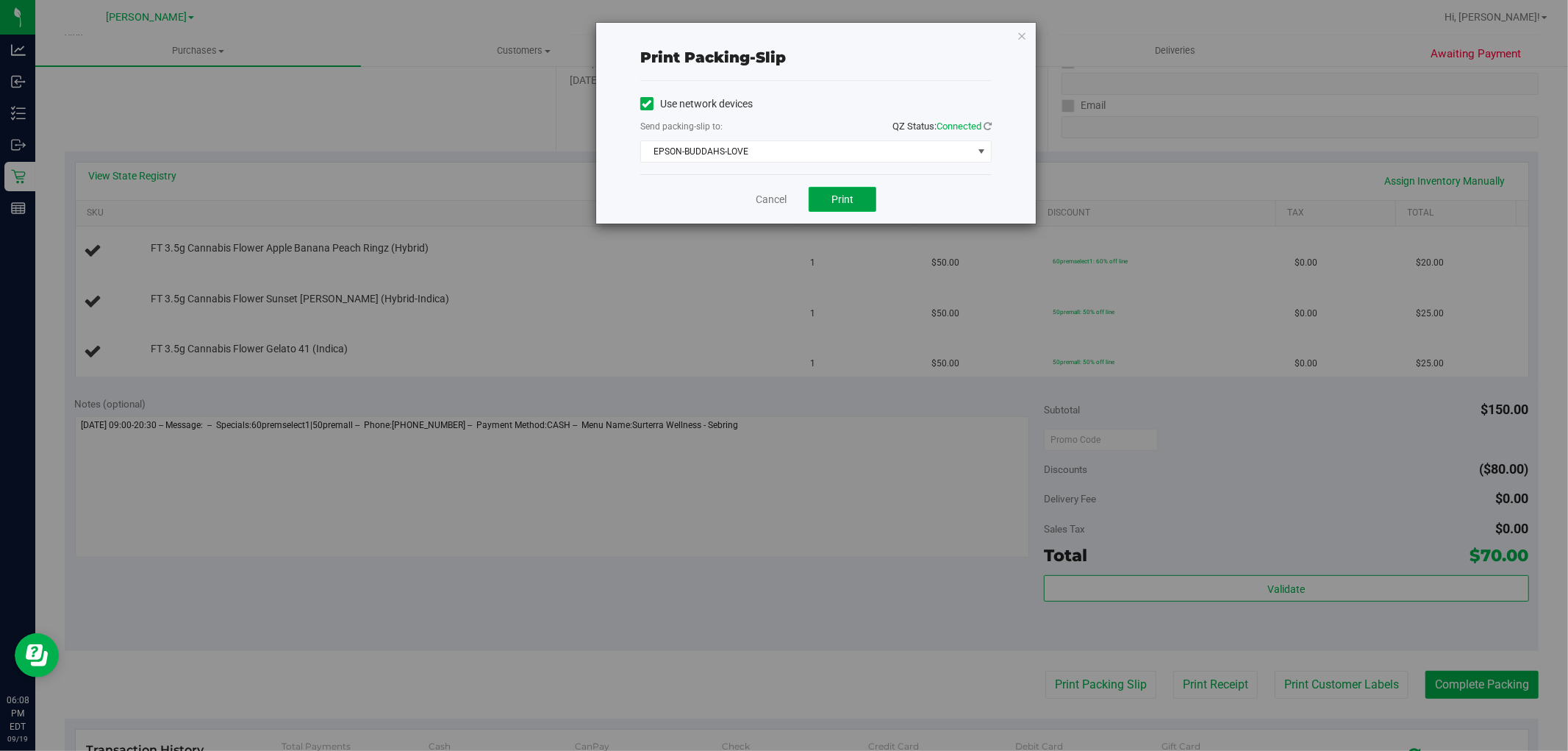
click at [843, 206] on button "Print" at bounding box center [842, 199] width 68 height 25
click at [769, 201] on link "Cancel" at bounding box center [770, 200] width 31 height 16
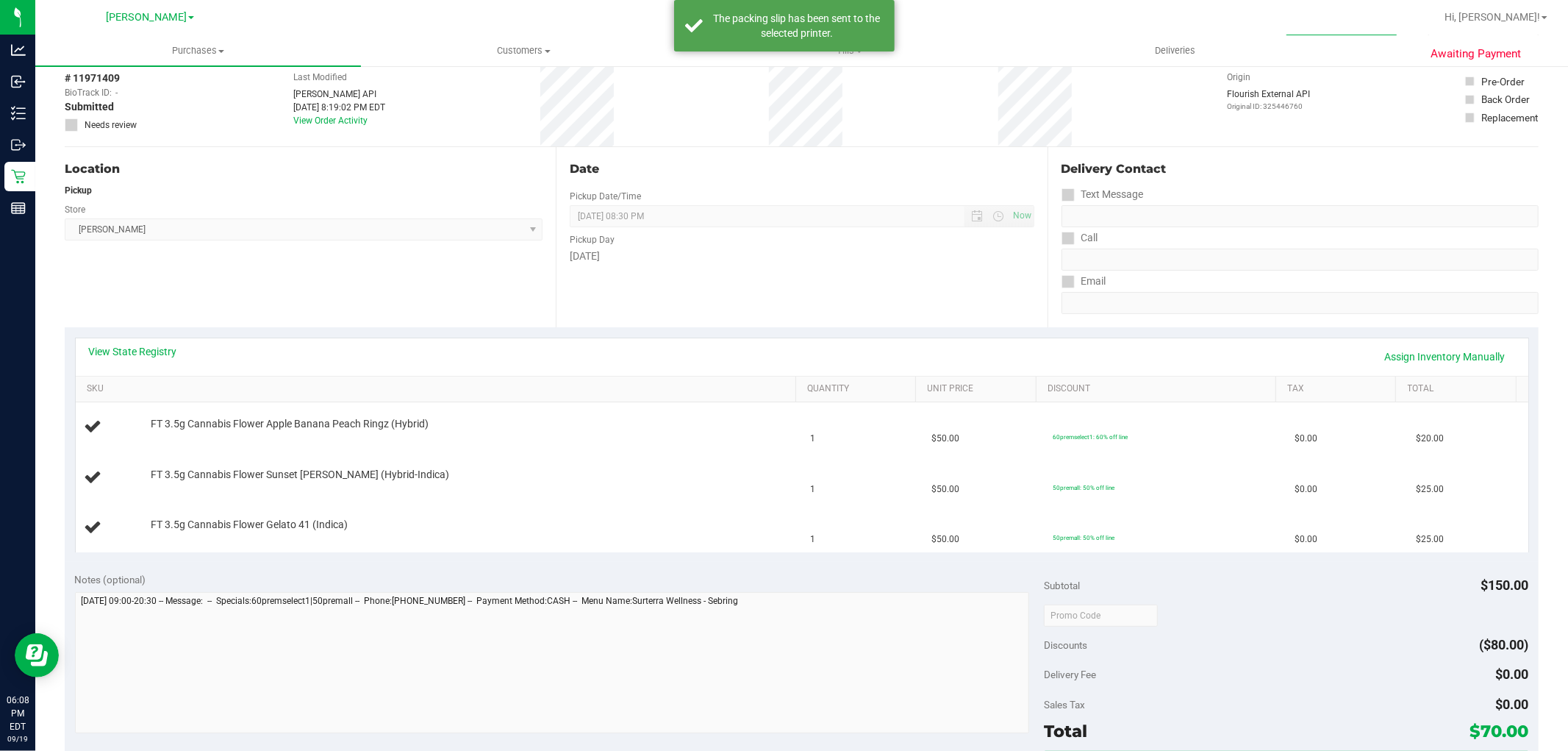
scroll to position [0, 0]
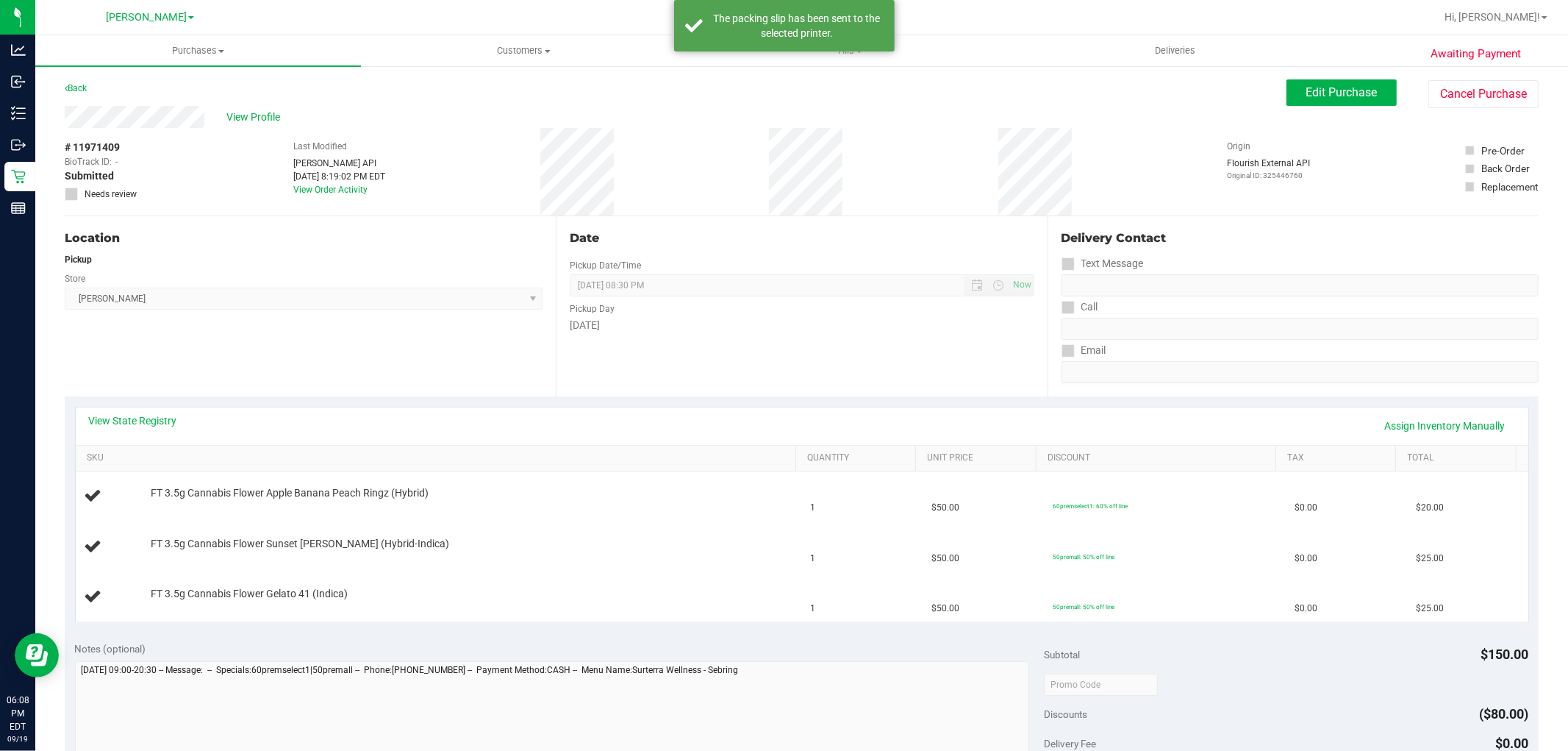
click at [615, 356] on div "Date Pickup Date/Time [DATE] Now [DATE] 08:30 PM Now Pickup Day [DATE]" at bounding box center [801, 306] width 491 height 180
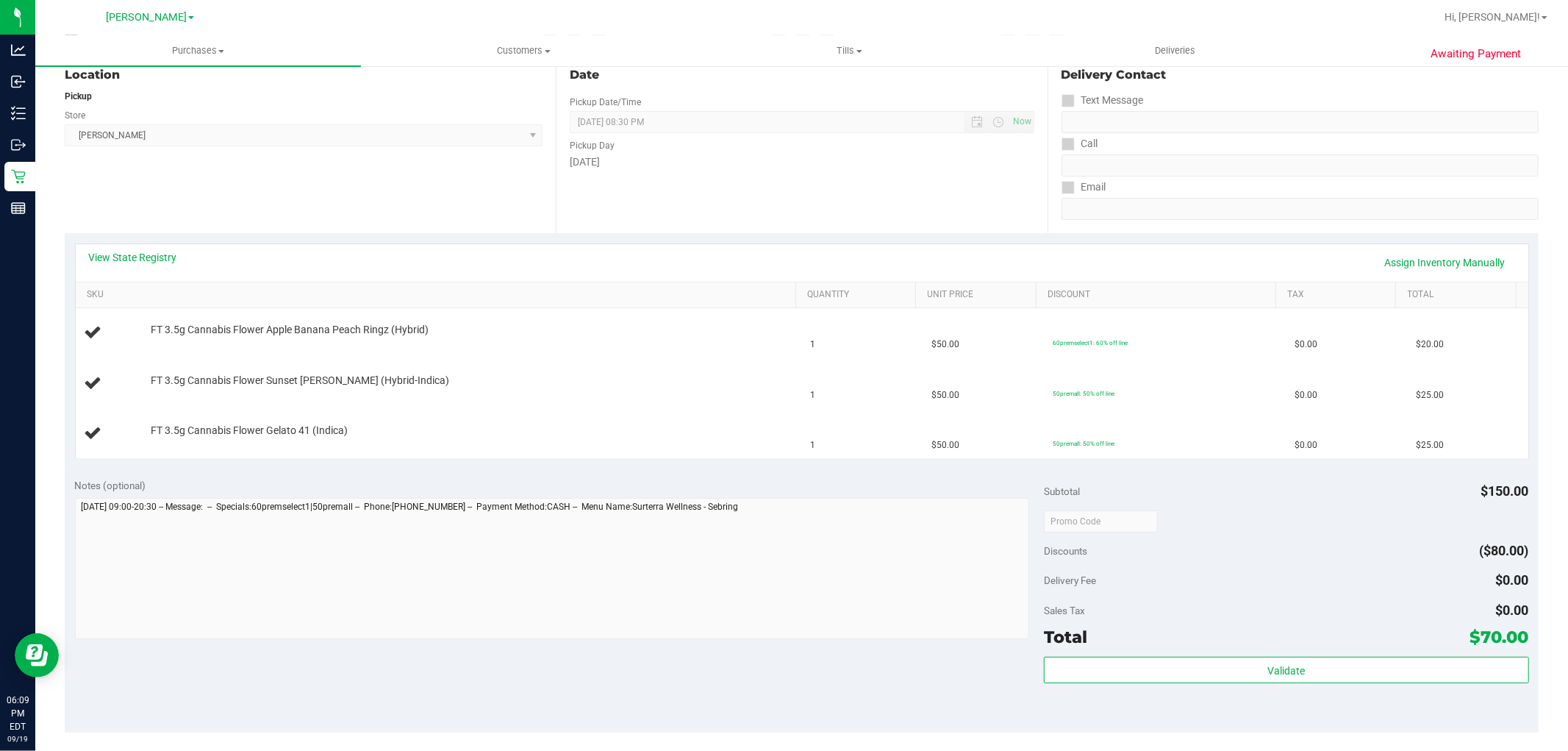
click at [630, 478] on div "Notes (optional)" at bounding box center [559, 486] width 970 height 15
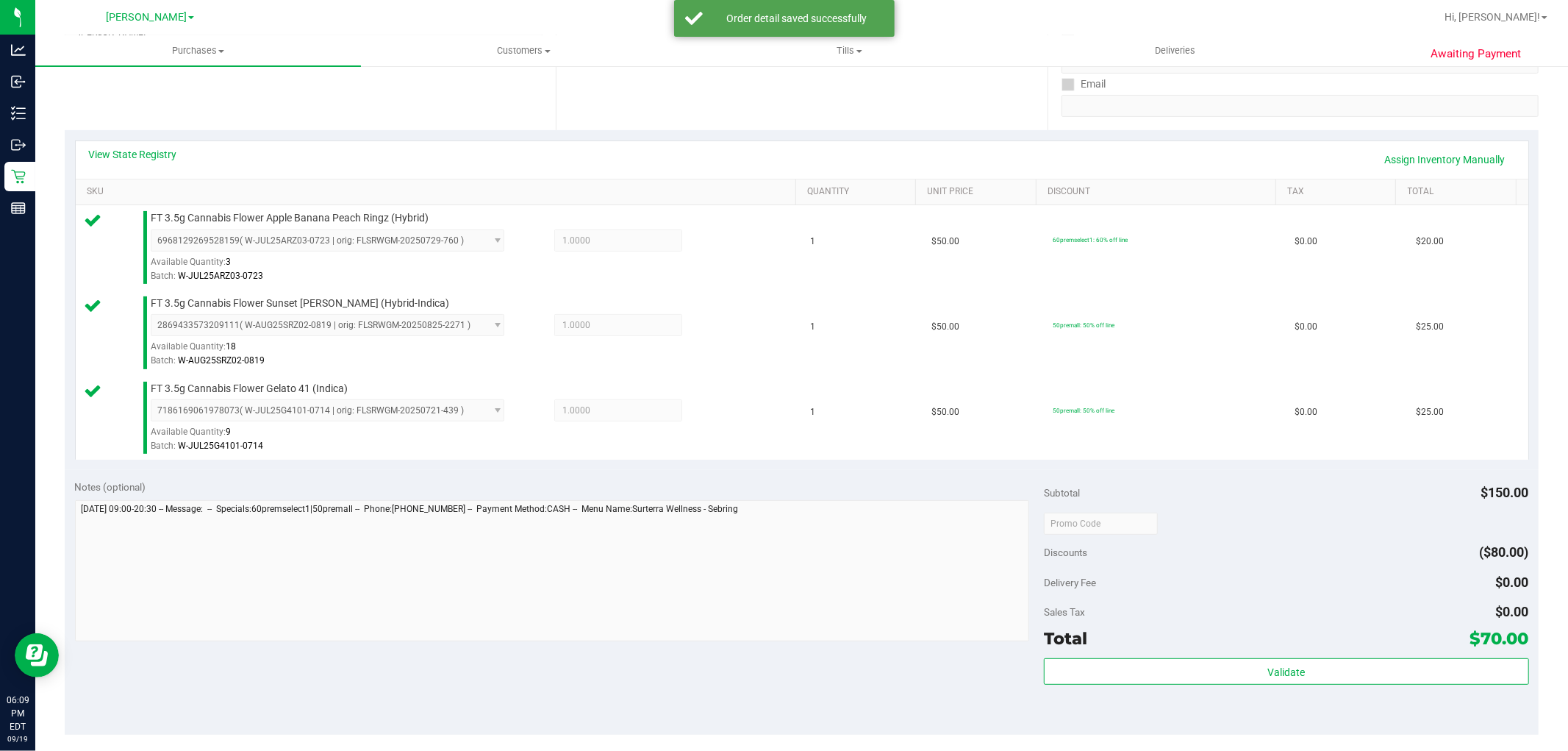
scroll to position [327, 0]
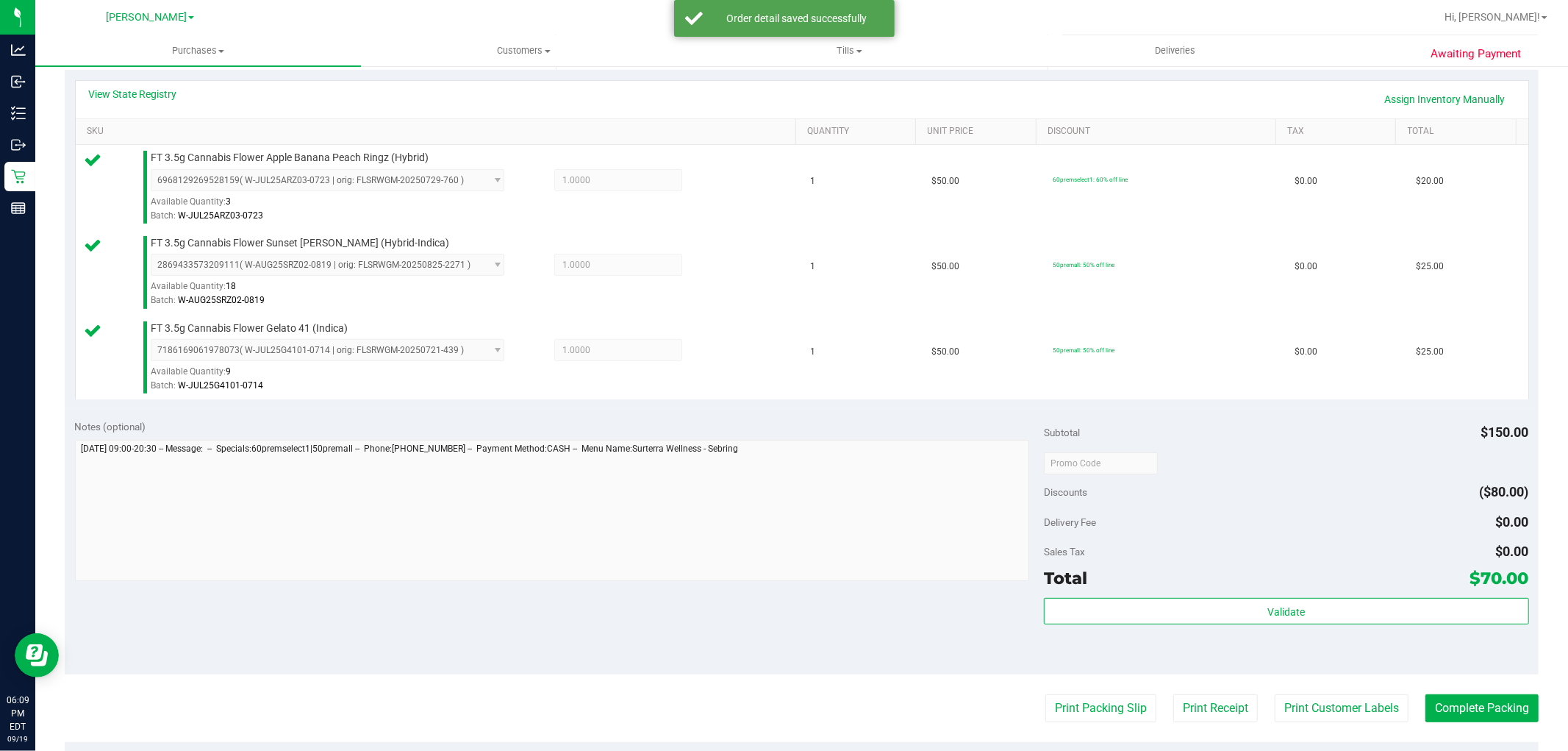
click at [1226, 625] on div "Validate" at bounding box center [1286, 612] width 484 height 28
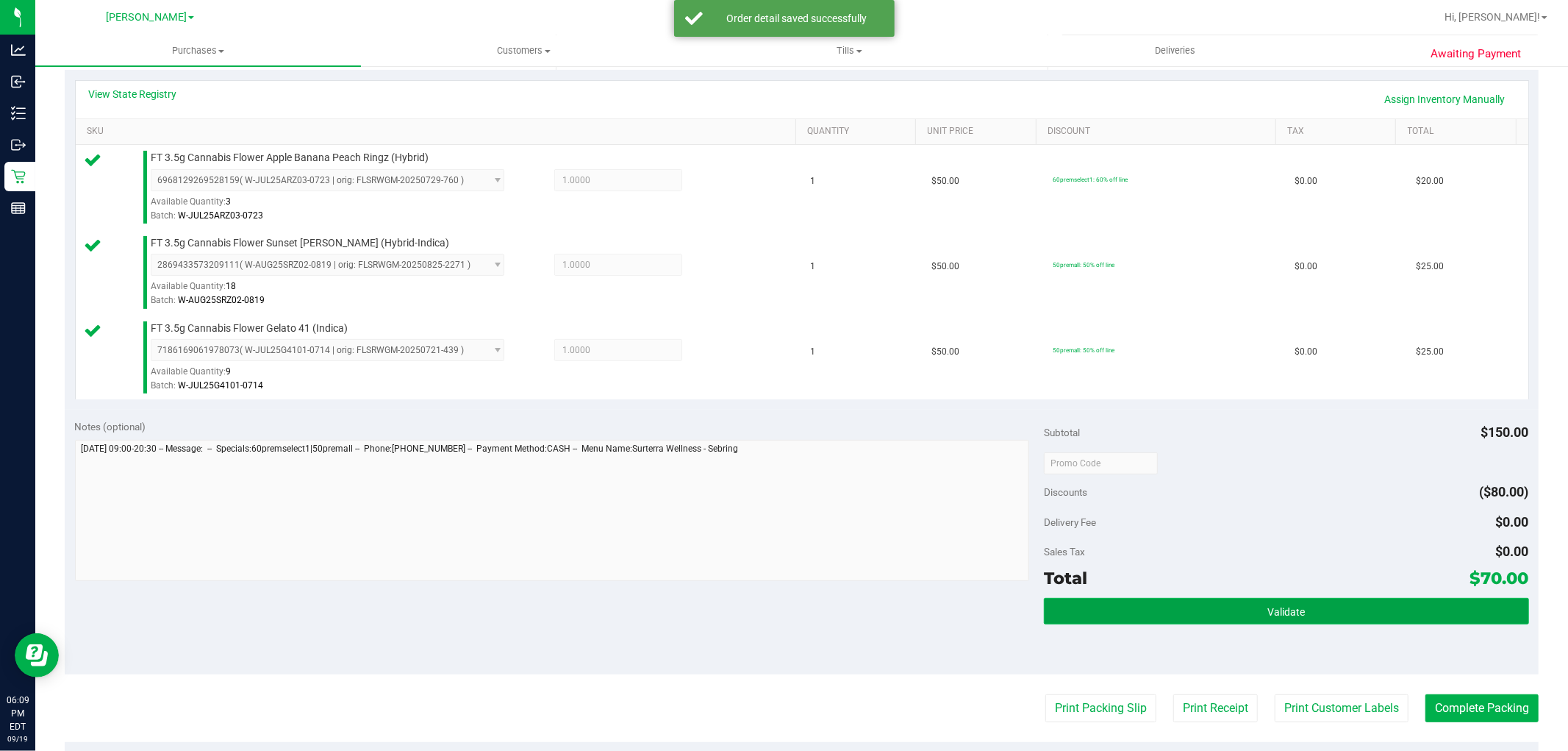
click at [1217, 598] on button "Validate" at bounding box center [1286, 611] width 484 height 27
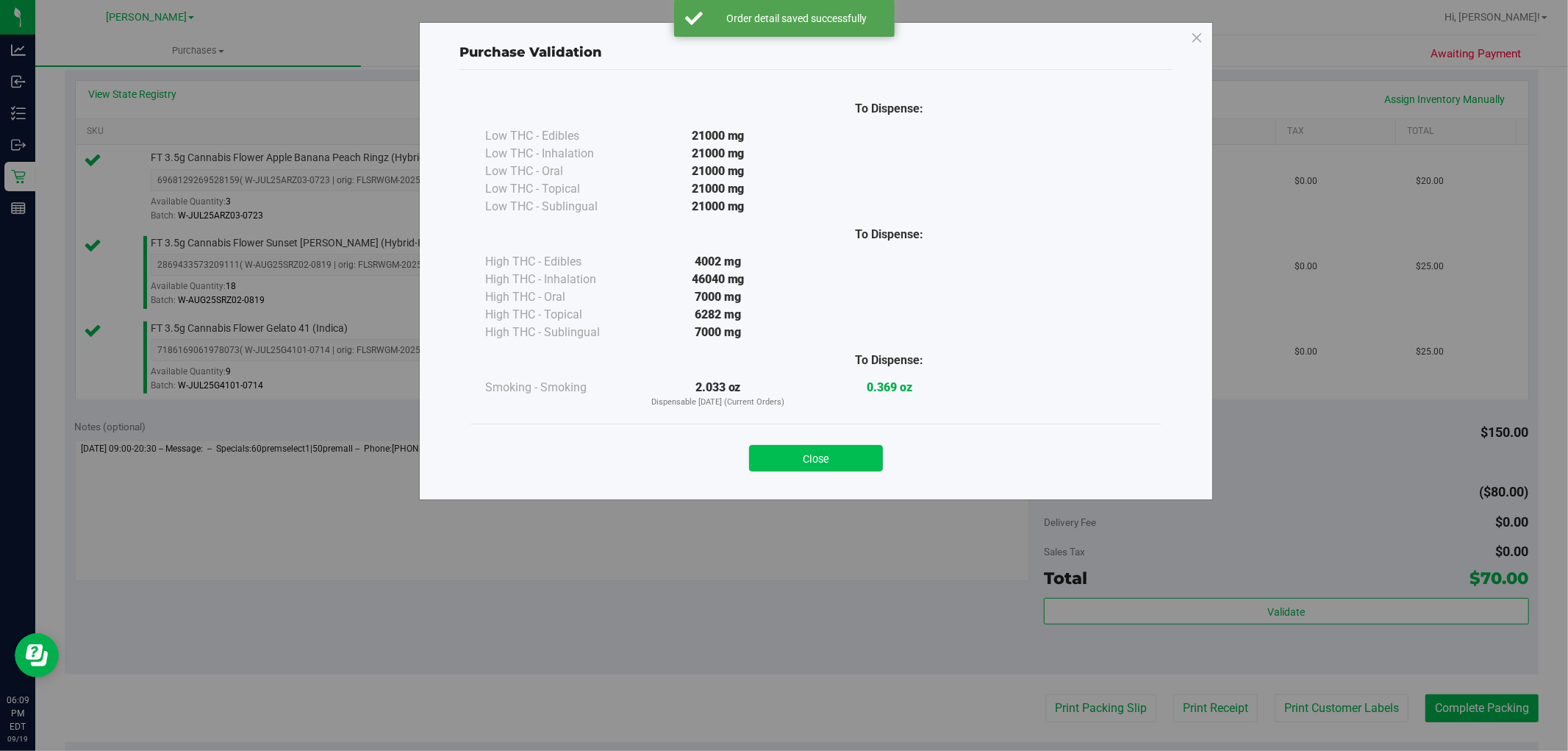
click at [763, 461] on button "Close" at bounding box center [816, 458] width 134 height 27
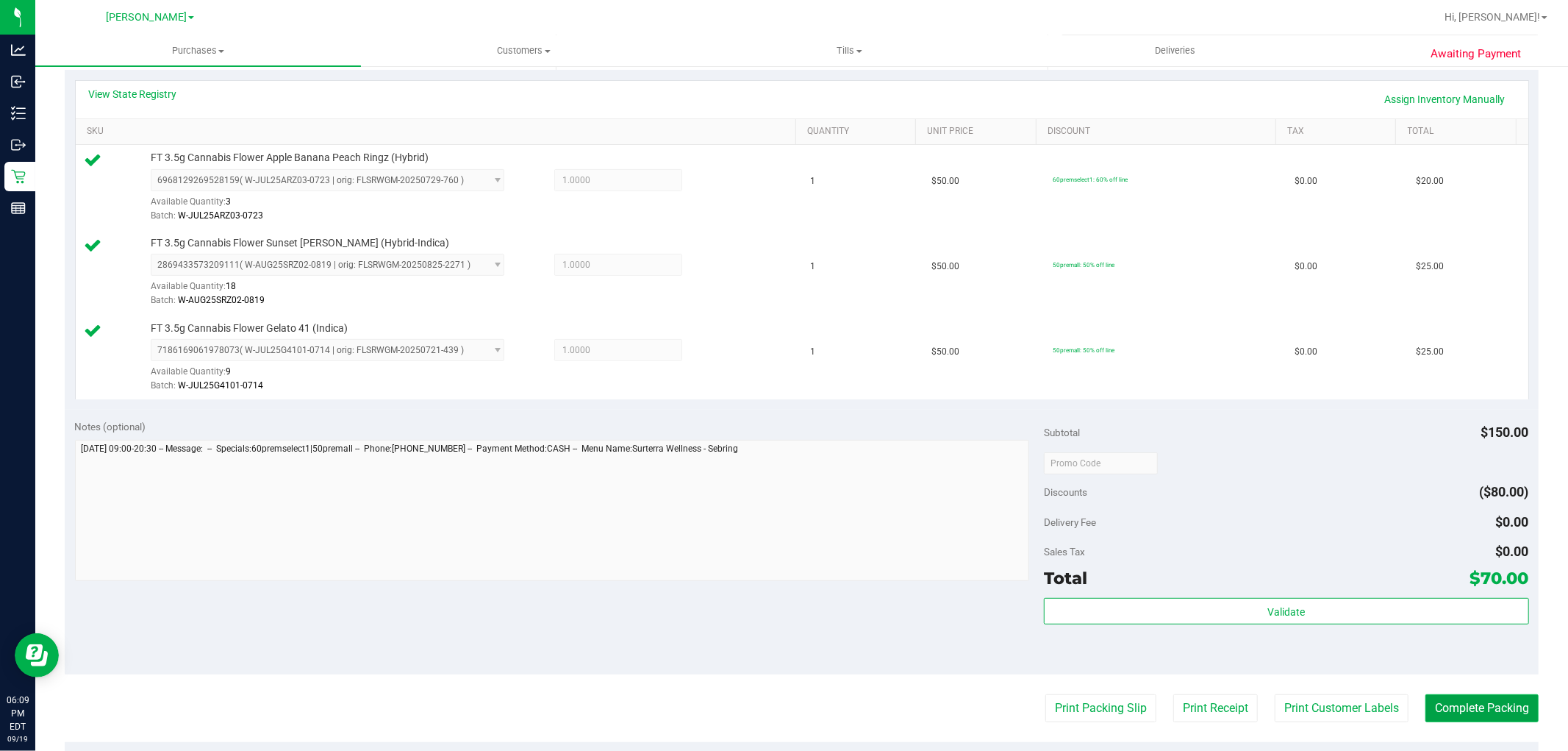
drag, startPoint x: 1437, startPoint y: 716, endPoint x: 1437, endPoint y: 697, distance: 19.0
click at [1437, 707] on button "Complete Packing" at bounding box center [1482, 708] width 113 height 28
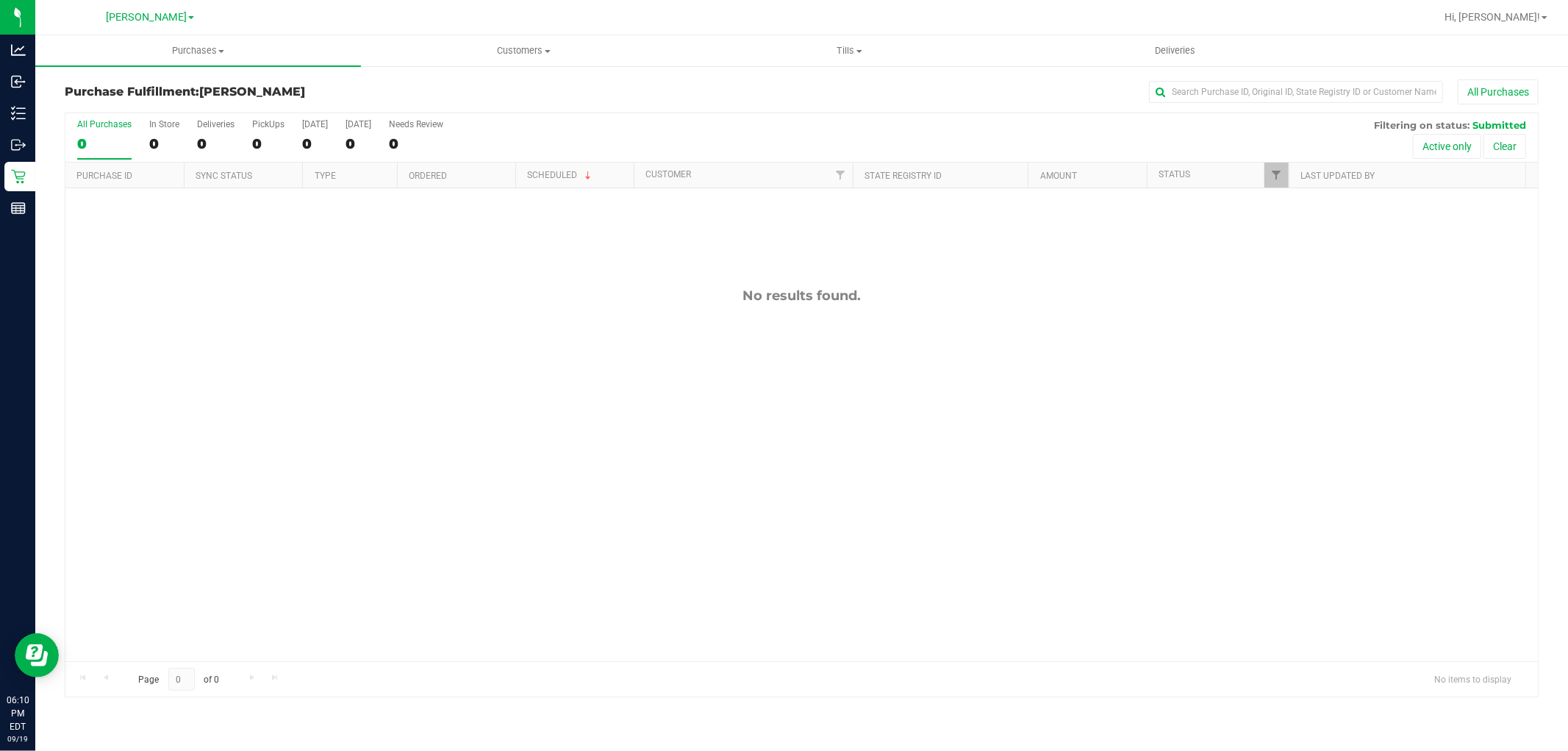
click at [700, 367] on div "No results found." at bounding box center [802, 474] width 1472 height 572
click at [851, 53] on span "Tills" at bounding box center [849, 51] width 324 height 13
click at [796, 90] on li "Manage tills" at bounding box center [849, 88] width 326 height 18
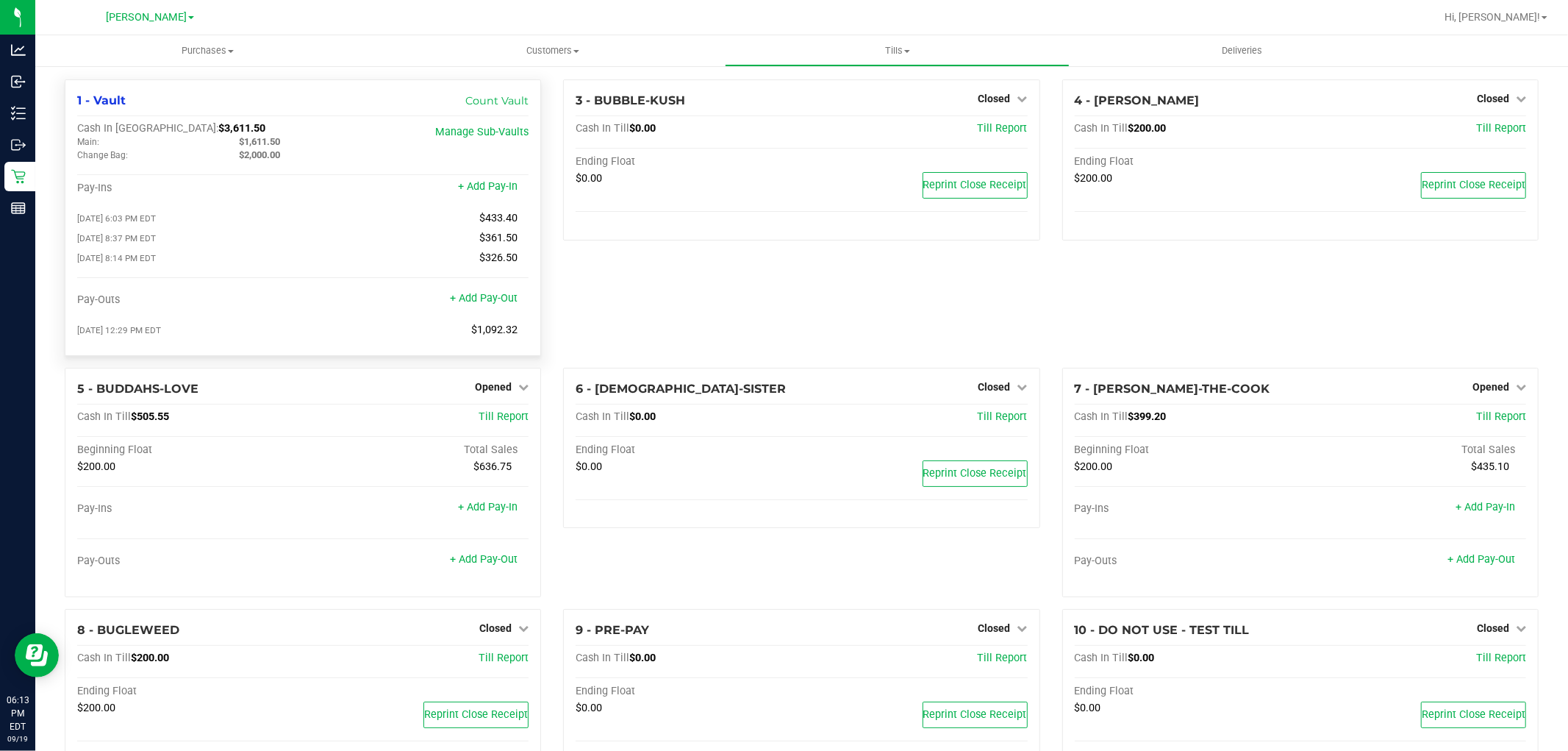
drag, startPoint x: 282, startPoint y: 140, endPoint x: 246, endPoint y: 144, distance: 36.2
click at [246, 144] on div "$1,611.50" at bounding box center [309, 142] width 161 height 13
click at [373, 215] on div "[DATE] 6:03 PM EDT $433.40" at bounding box center [302, 218] width 451 height 13
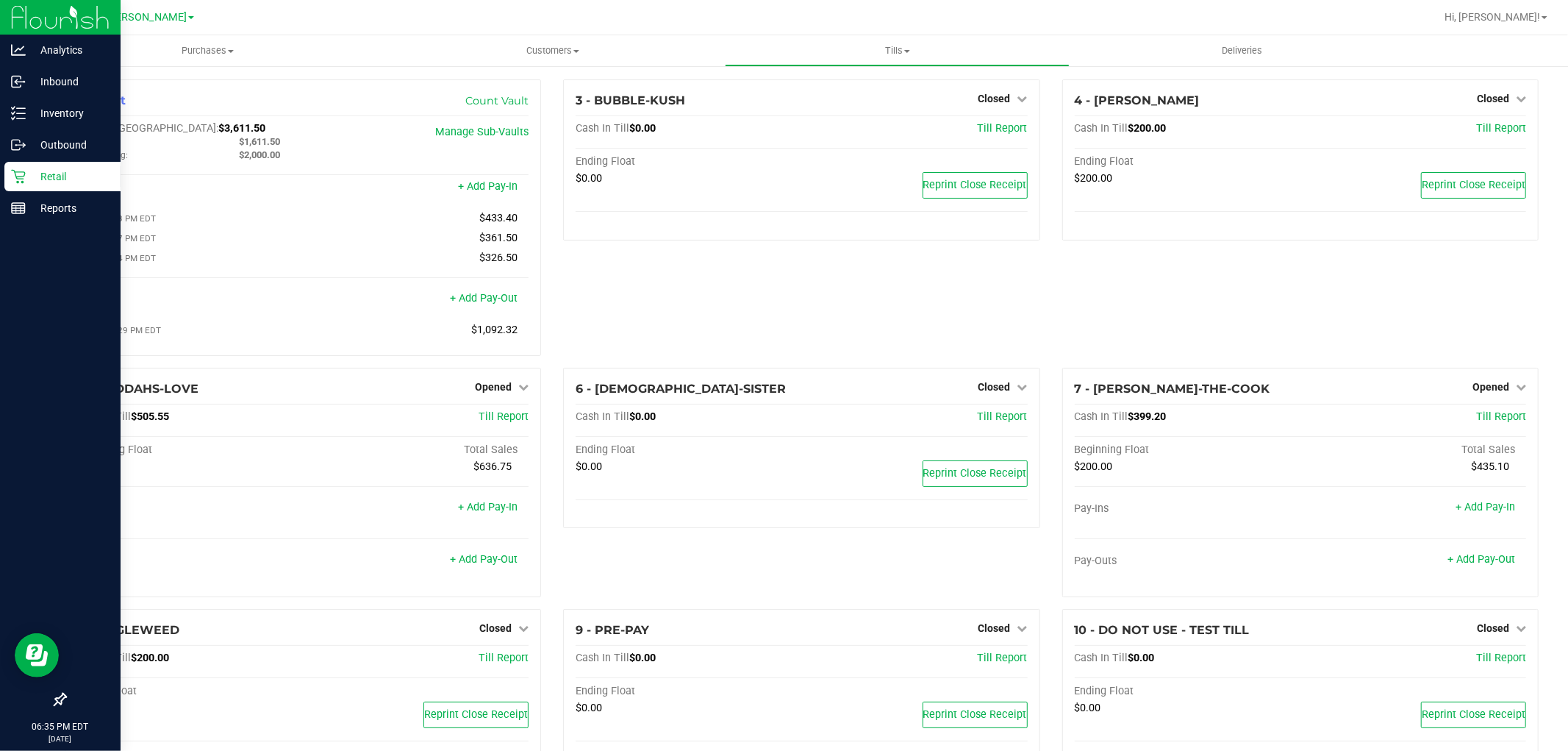
click at [16, 182] on icon at bounding box center [19, 176] width 15 height 15
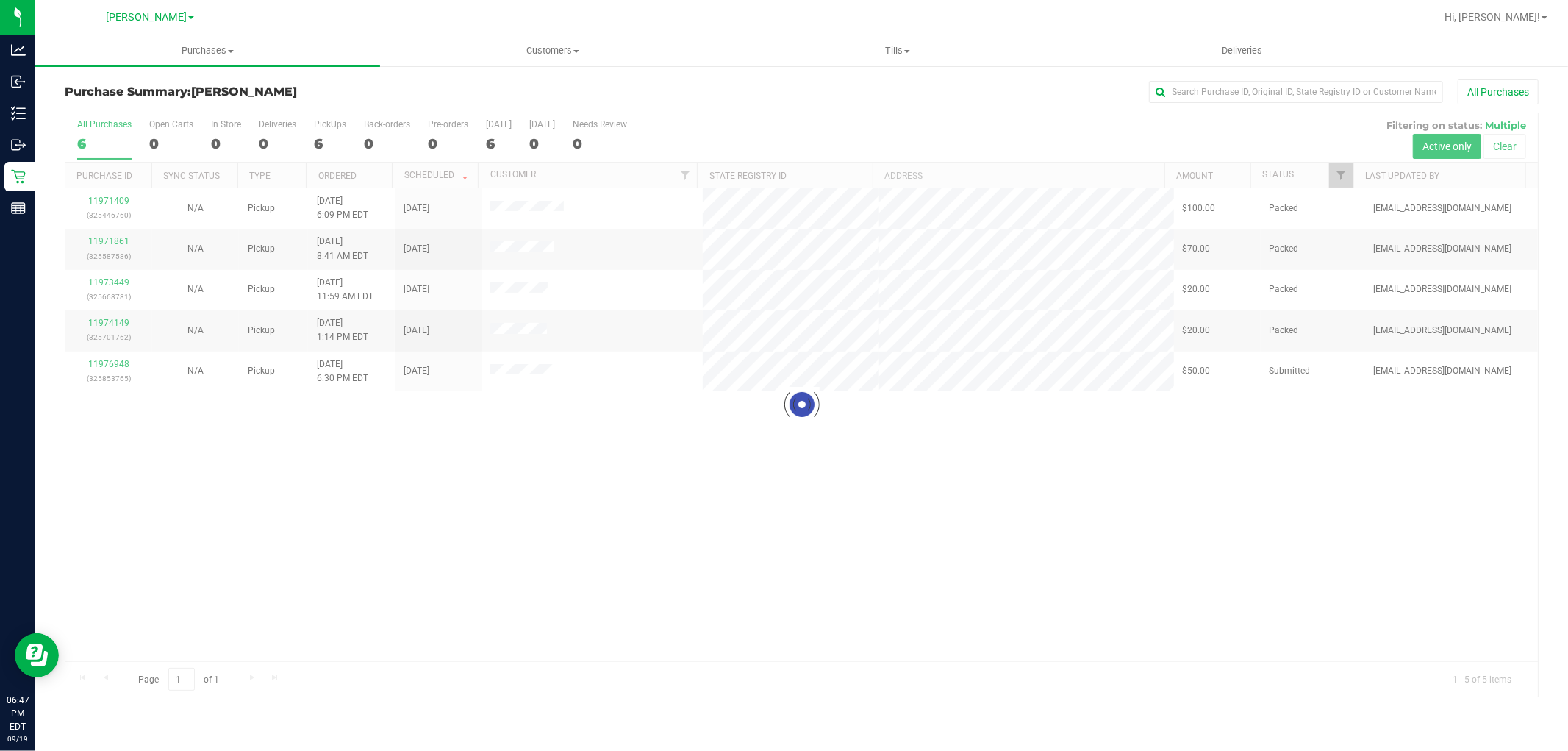
drag, startPoint x: 559, startPoint y: 563, endPoint x: 207, endPoint y: 395, distance: 390.0
click at [557, 563] on div at bounding box center [802, 405] width 1472 height 583
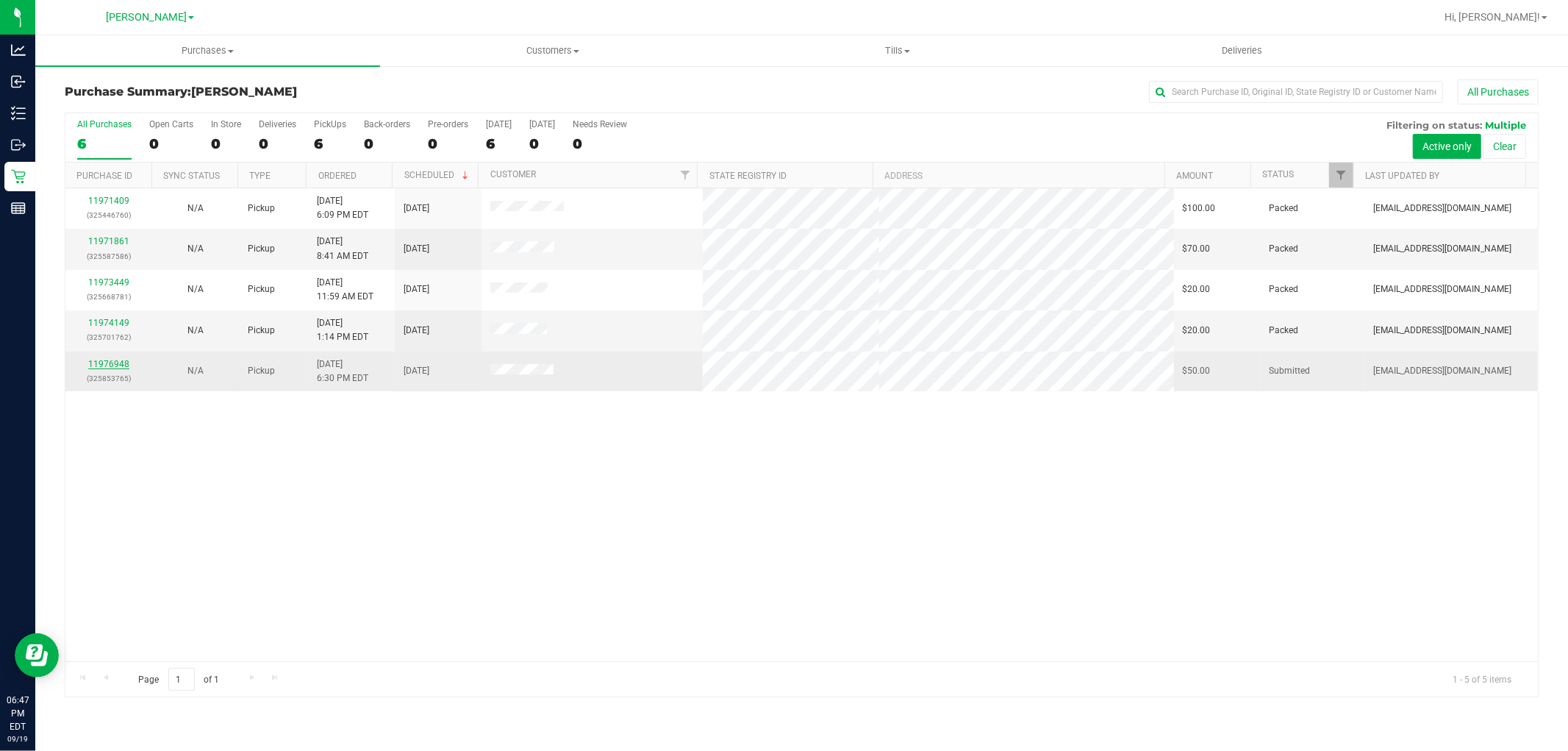
click at [96, 362] on link "11976948" at bounding box center [109, 364] width 41 height 10
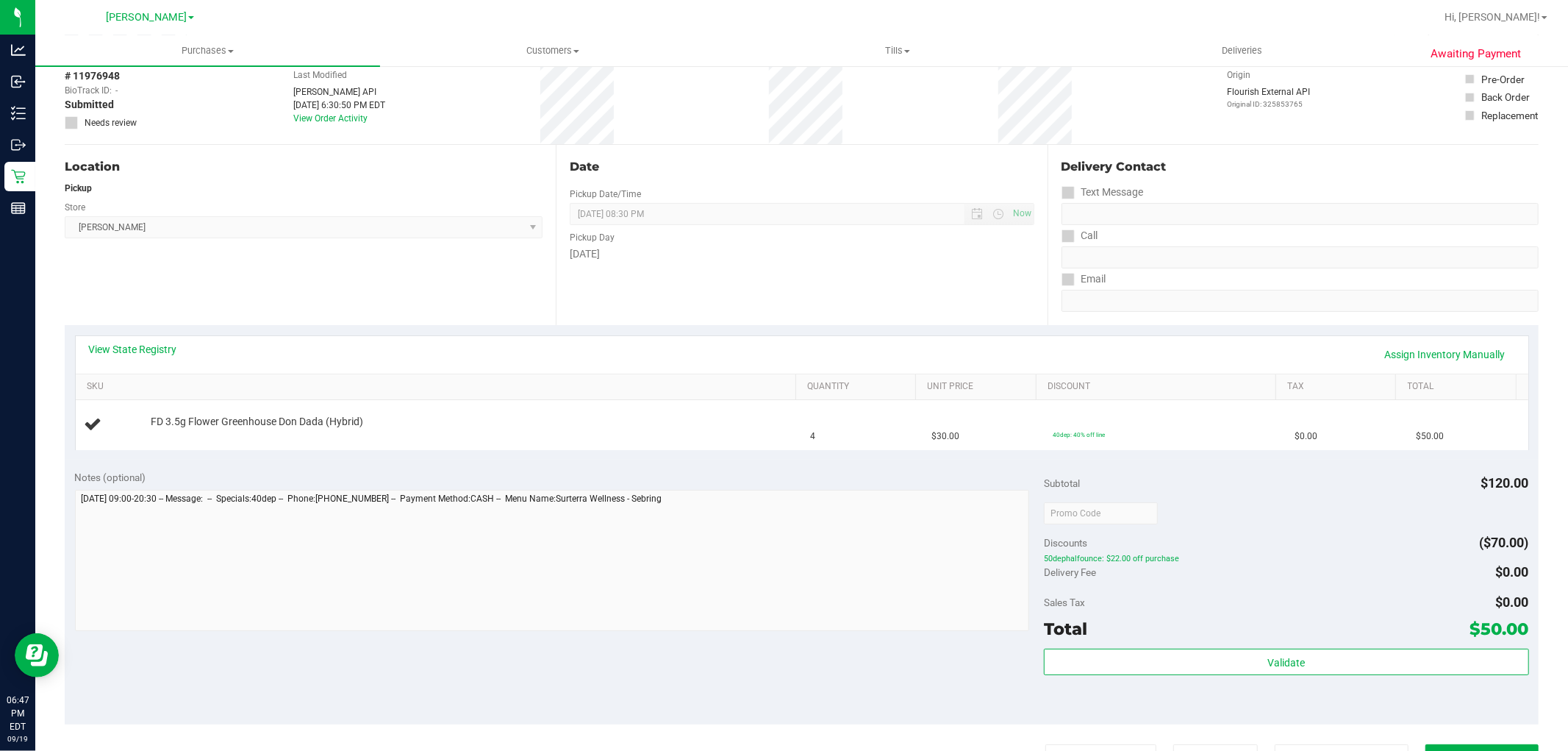
scroll to position [163, 0]
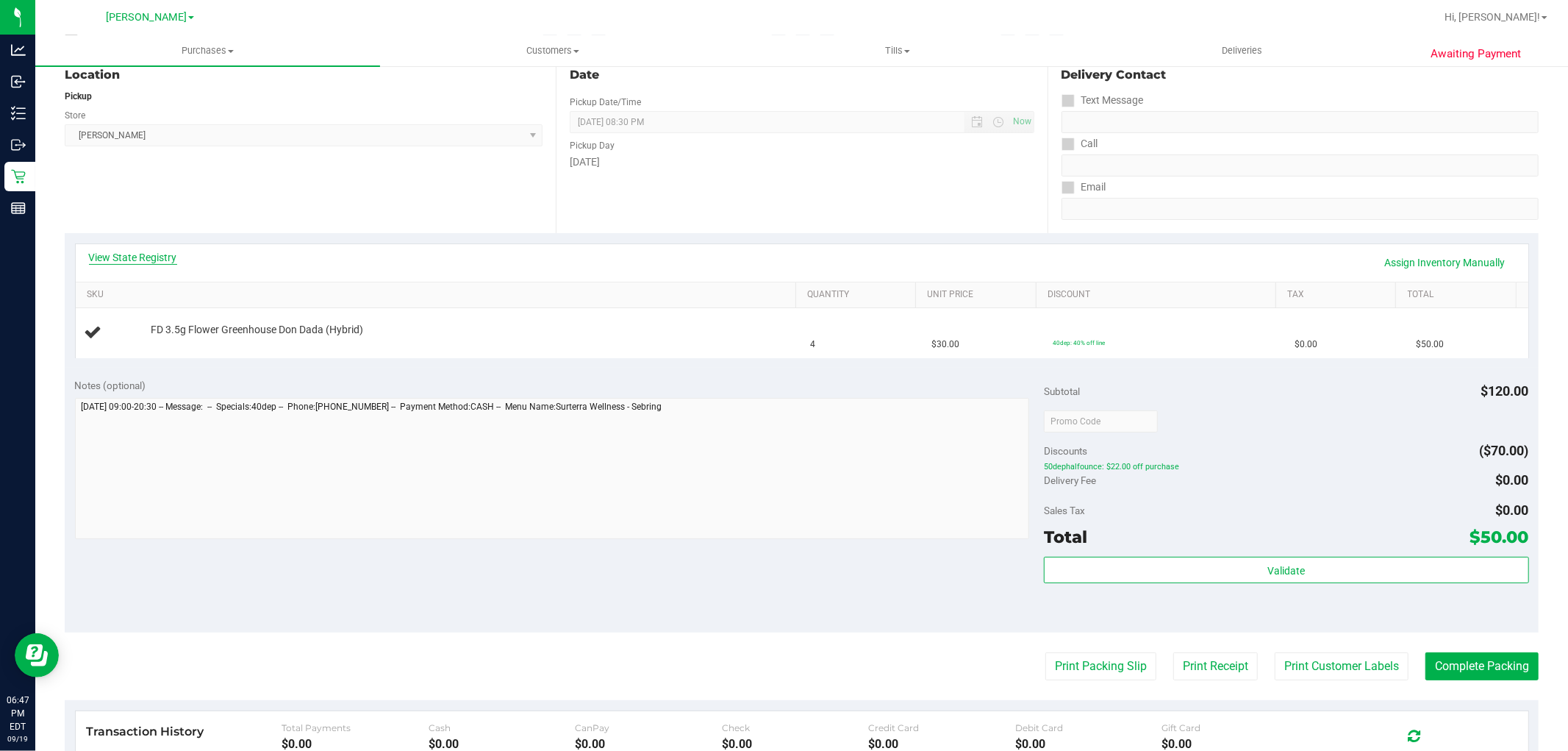
click at [135, 250] on link "View State Registry" at bounding box center [133, 257] width 88 height 15
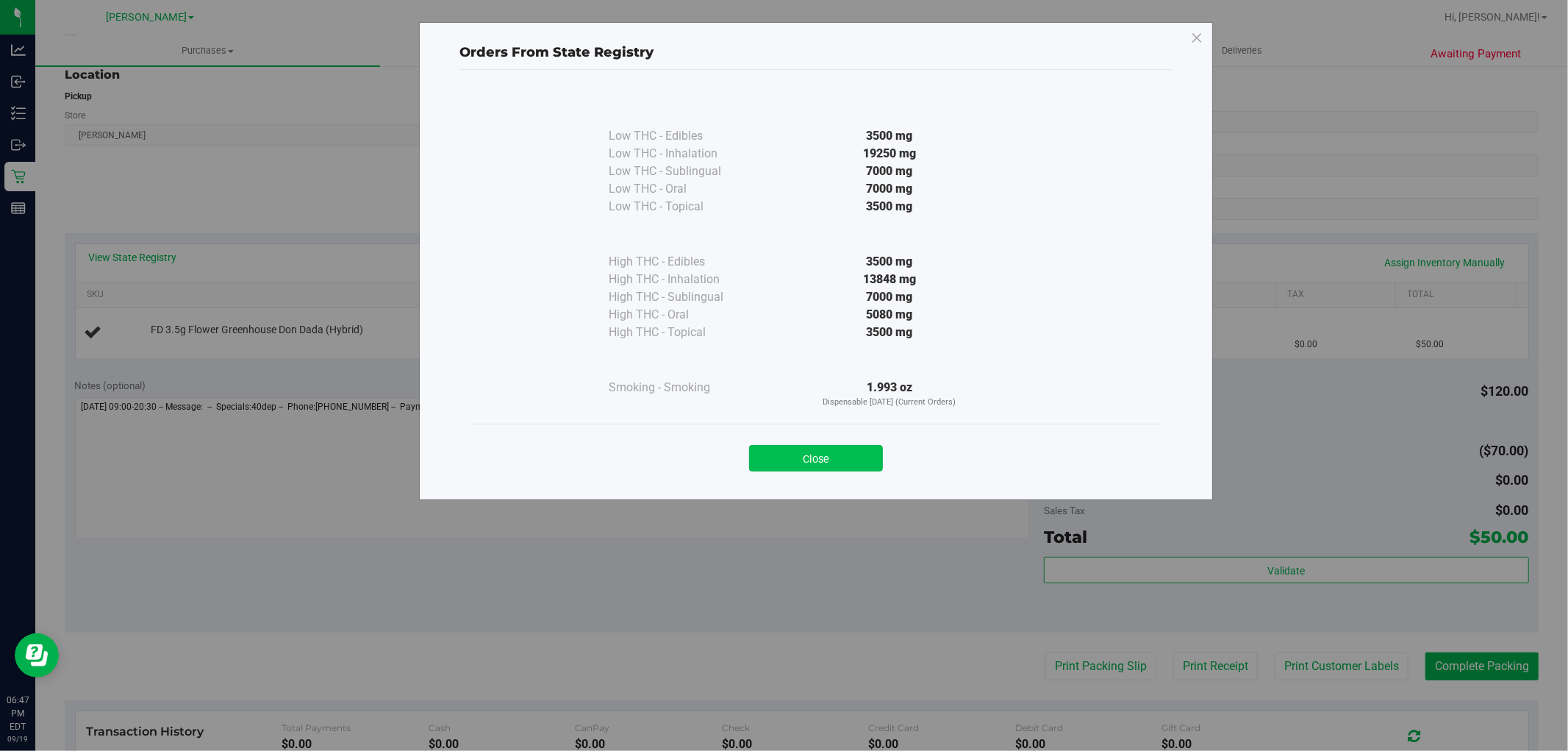
click at [812, 454] on button "Close" at bounding box center [816, 458] width 134 height 27
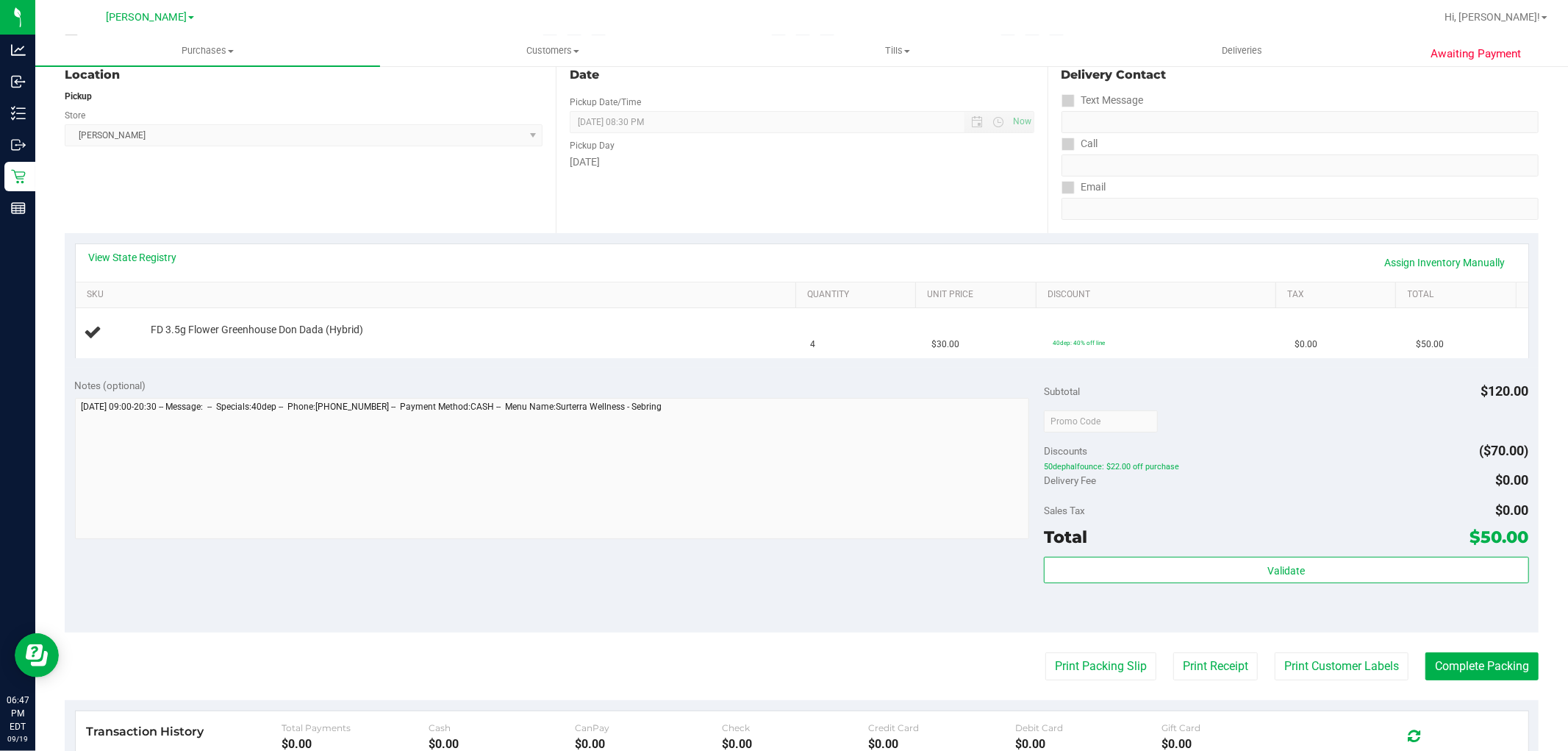
click at [584, 383] on div "Notes (optional)" at bounding box center [559, 385] width 970 height 15
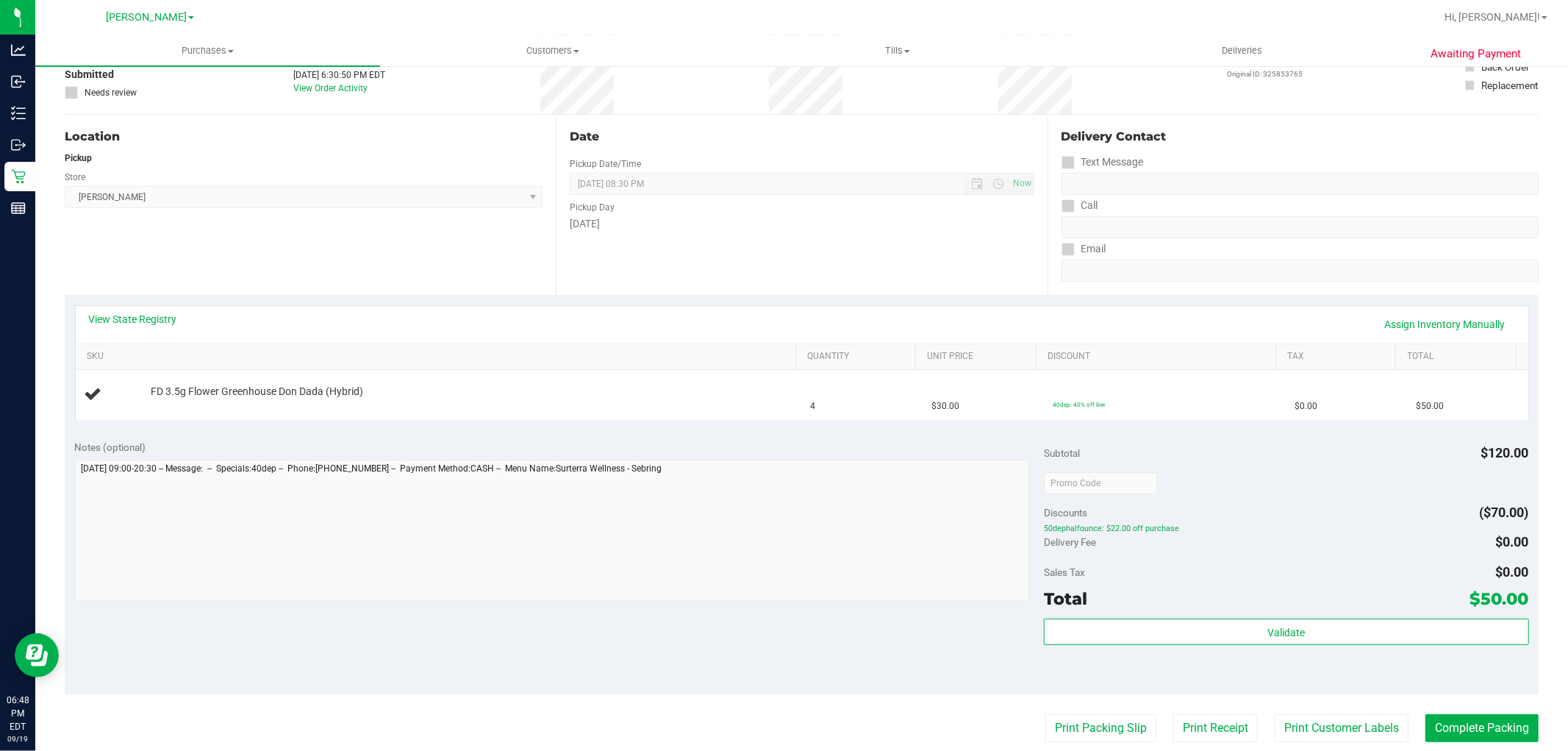
scroll to position [0, 0]
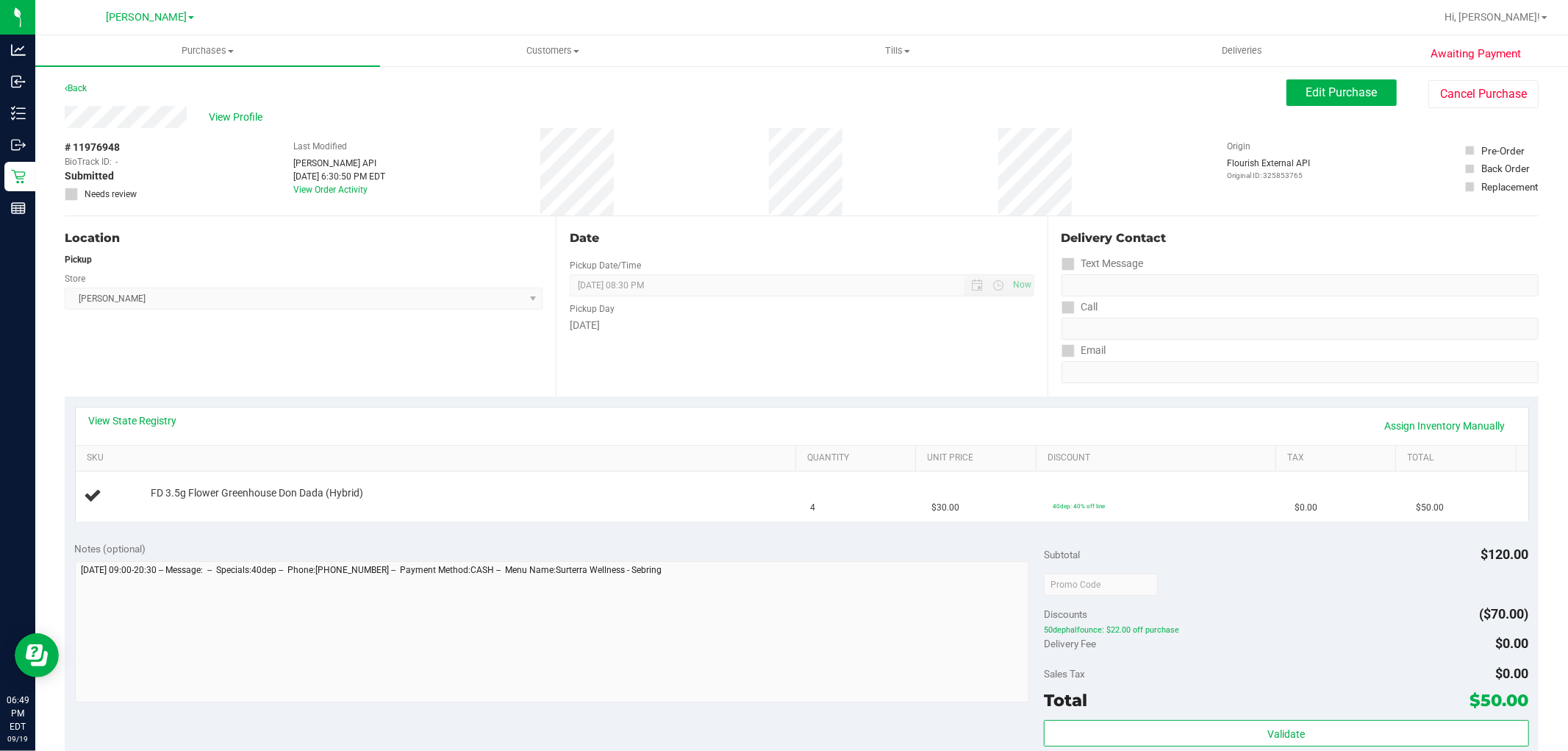
click at [457, 427] on div "View State Registry Assign Inventory Manually" at bounding box center [802, 425] width 1426 height 25
click at [429, 420] on div "View State Registry Assign Inventory Manually" at bounding box center [802, 425] width 1426 height 25
click at [1467, 98] on button "Cancel Purchase" at bounding box center [1483, 94] width 110 height 28
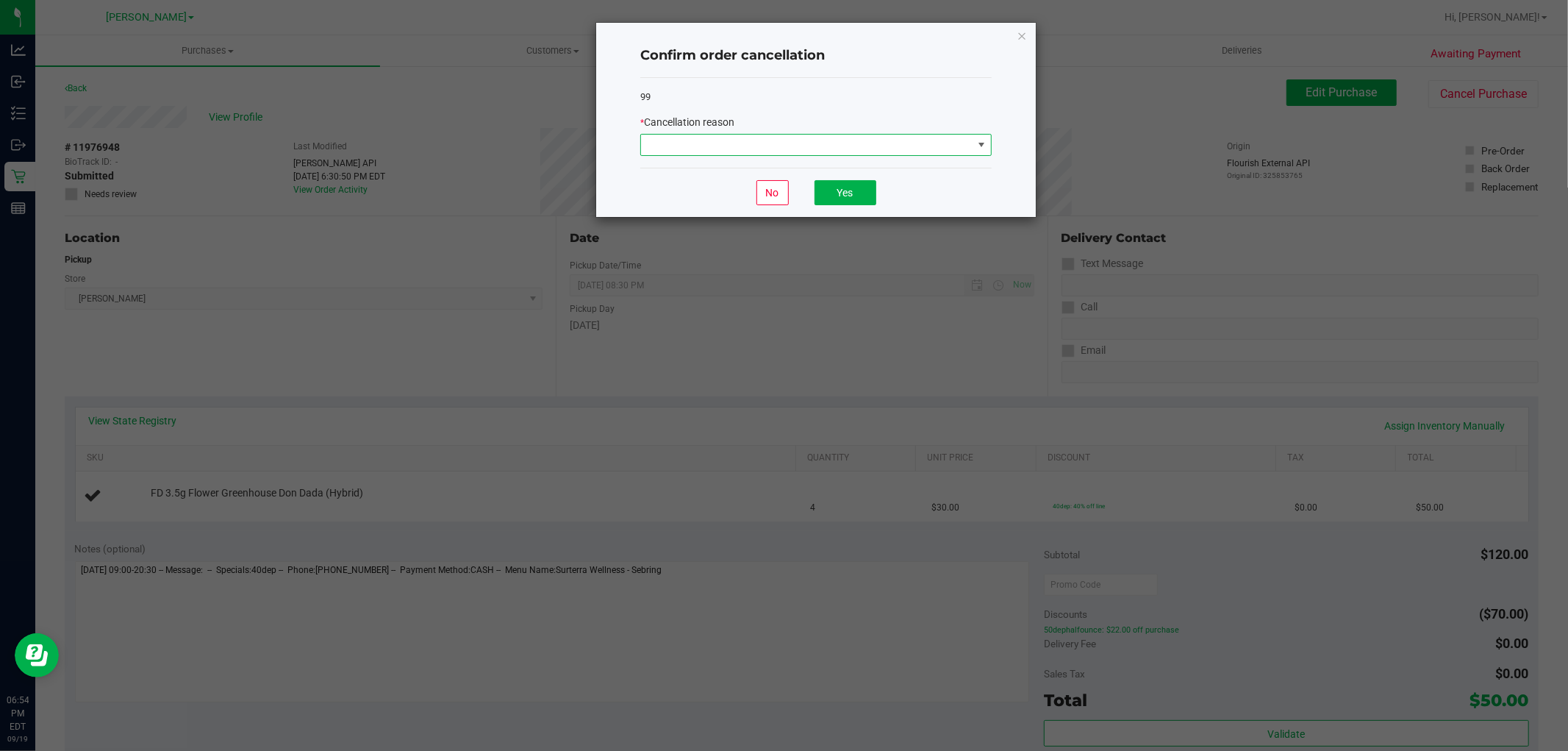
click at [682, 138] on span at bounding box center [806, 145] width 331 height 20
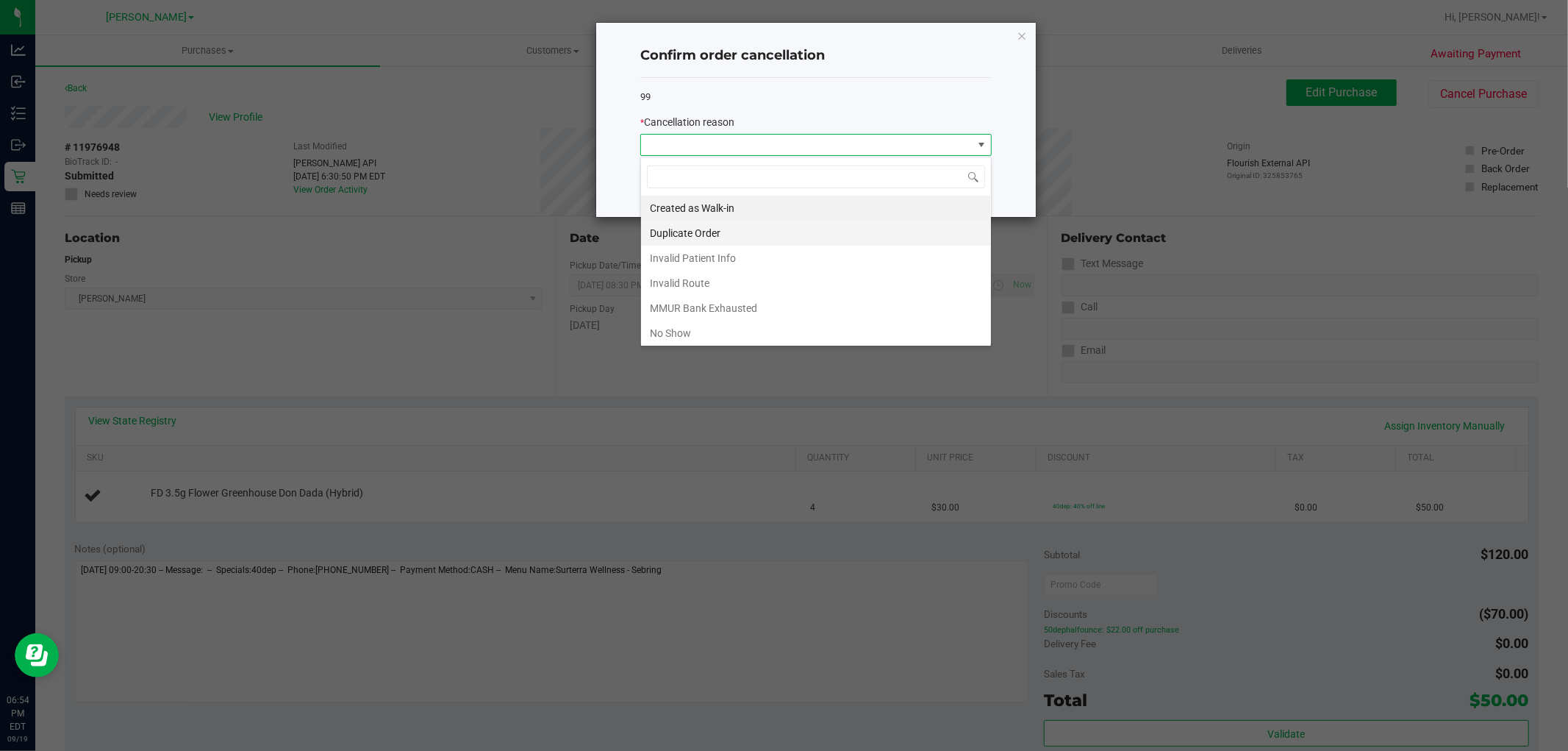
click at [729, 233] on li "Duplicate Order" at bounding box center [816, 233] width 350 height 25
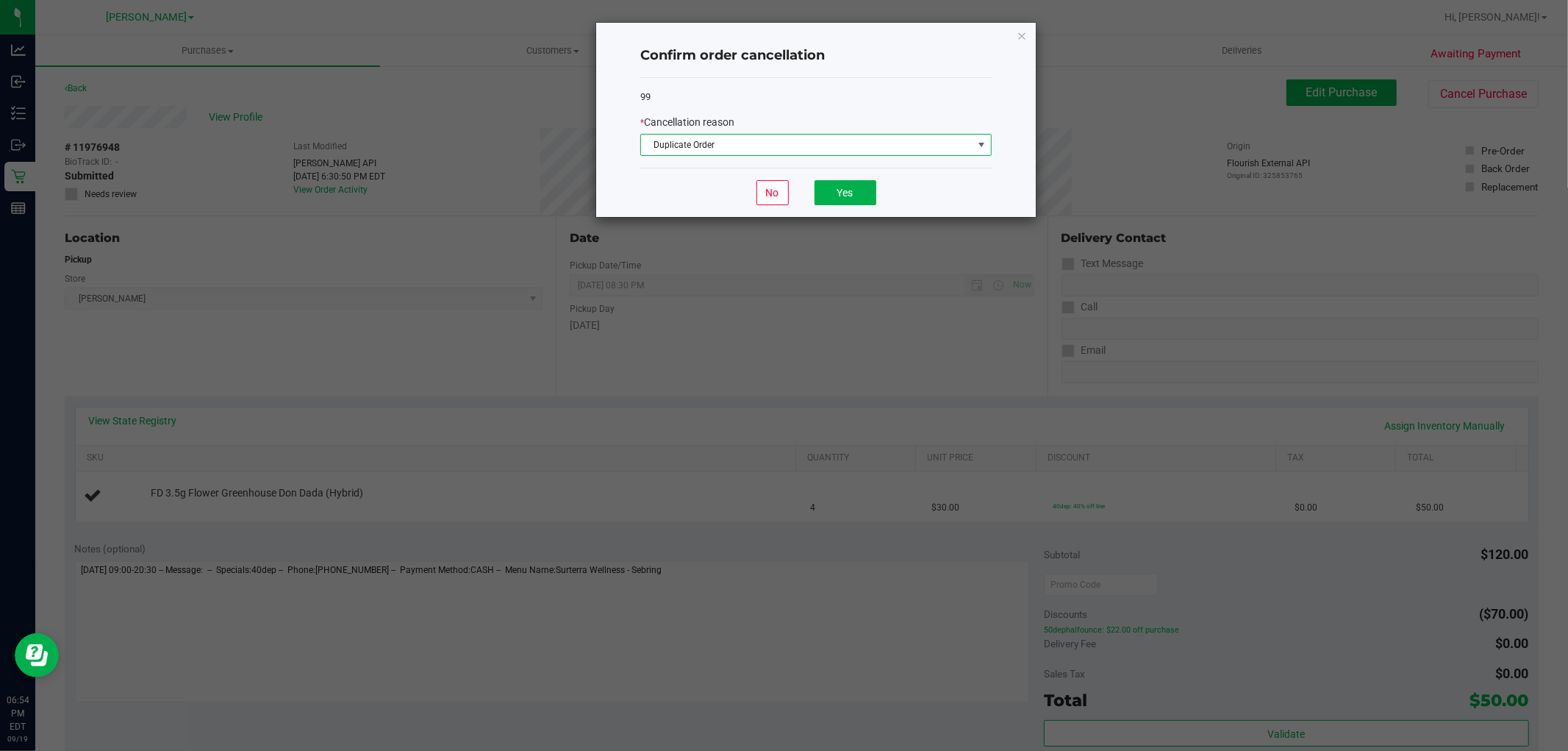
click at [713, 162] on div "99 * Cancellation reason Duplicate Order" at bounding box center [816, 123] width 352 height 90
click at [863, 191] on button "Yes" at bounding box center [845, 192] width 62 height 25
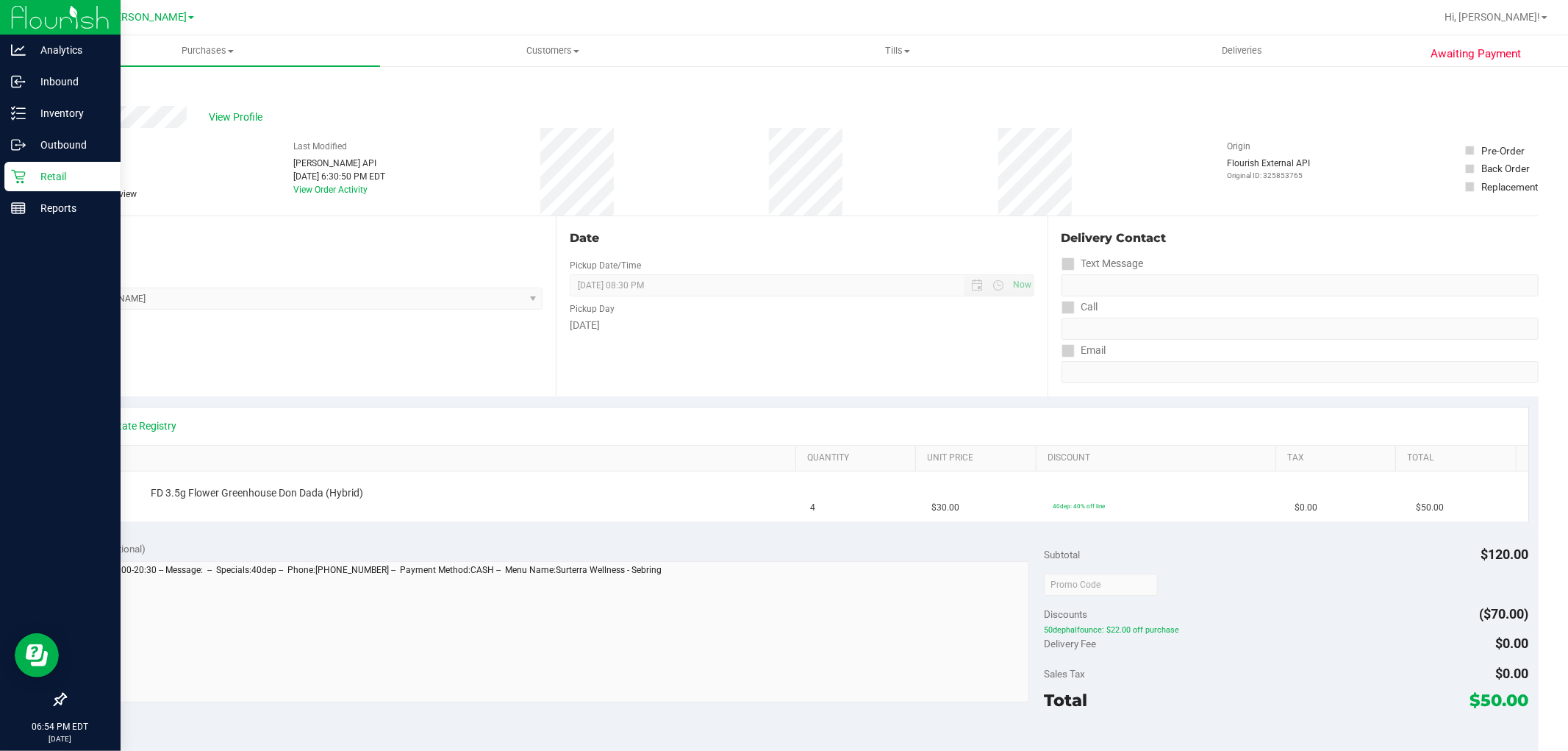
click at [40, 175] on p "Retail" at bounding box center [70, 176] width 88 height 18
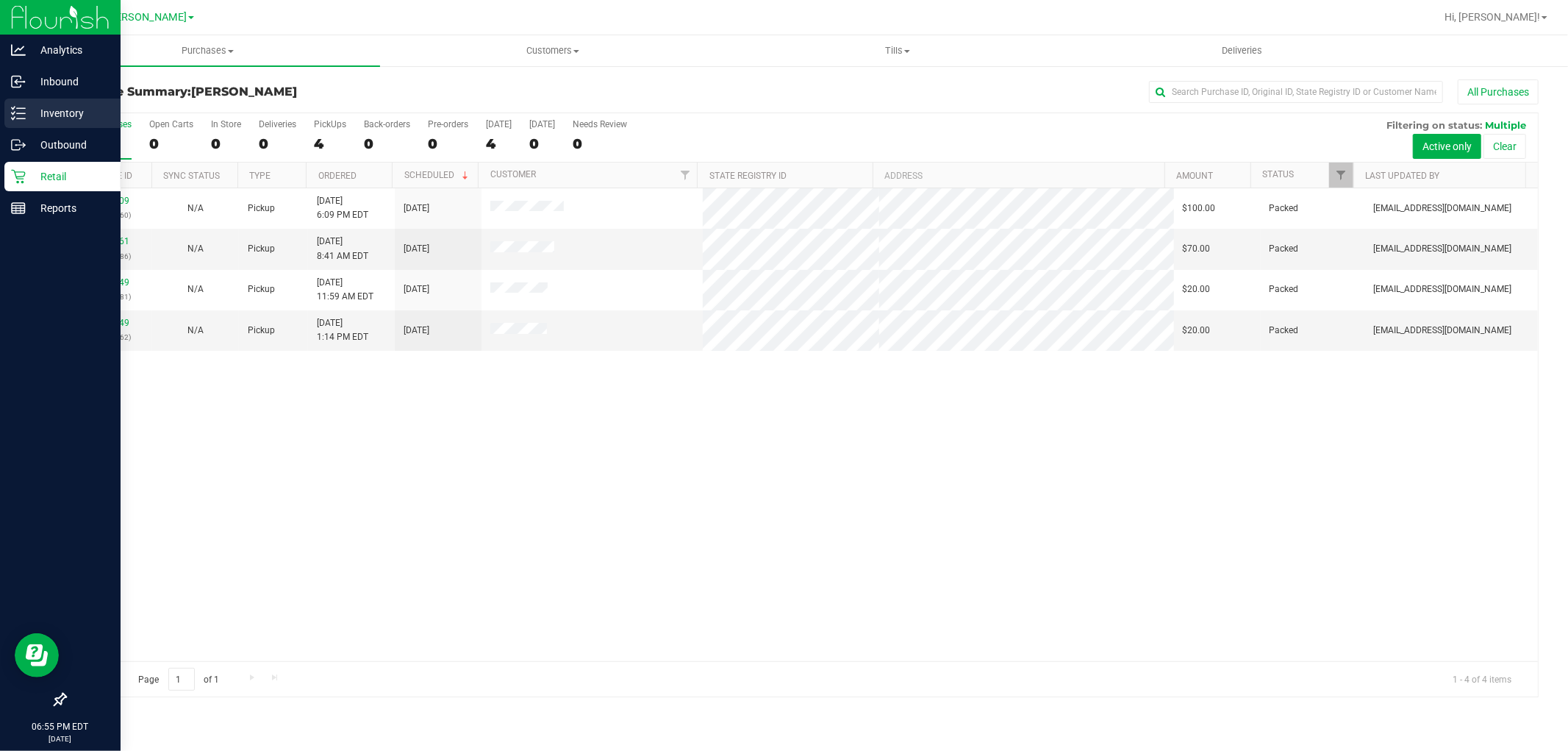
click at [72, 106] on p "Inventory" at bounding box center [70, 112] width 88 height 18
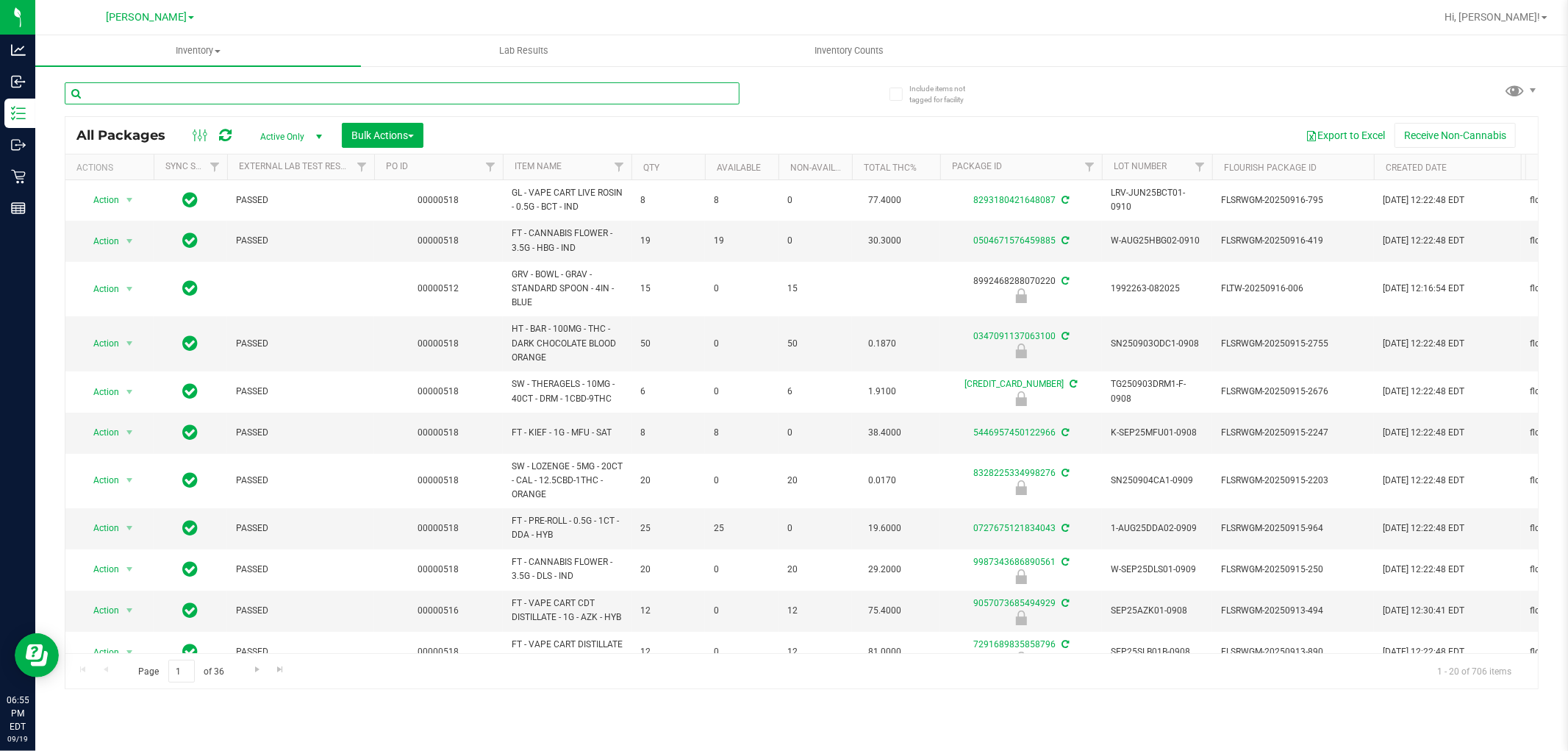
click at [155, 94] on input "text" at bounding box center [402, 94] width 675 height 22
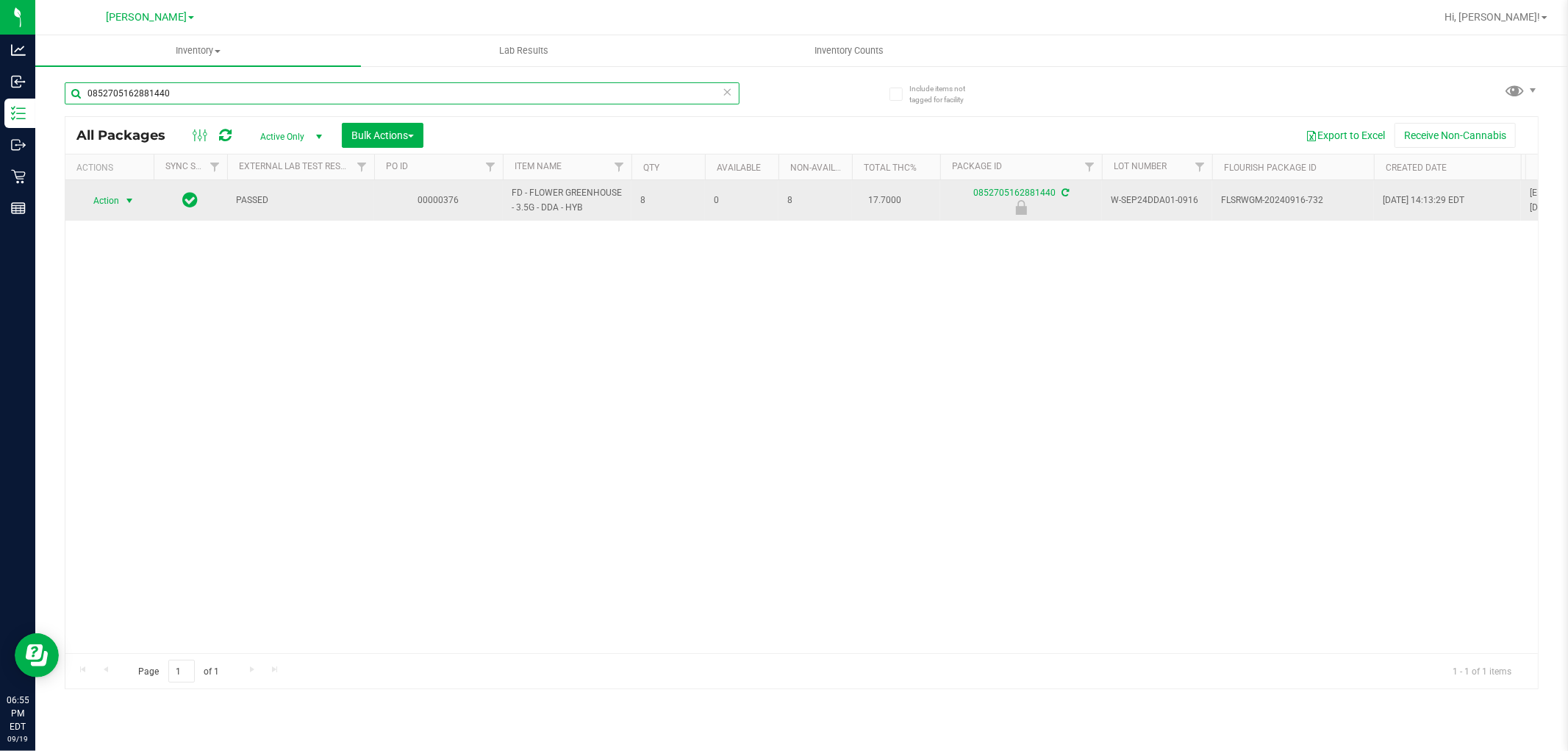
type input "0852705162881440"
click at [125, 203] on span "select" at bounding box center [129, 201] width 12 height 12
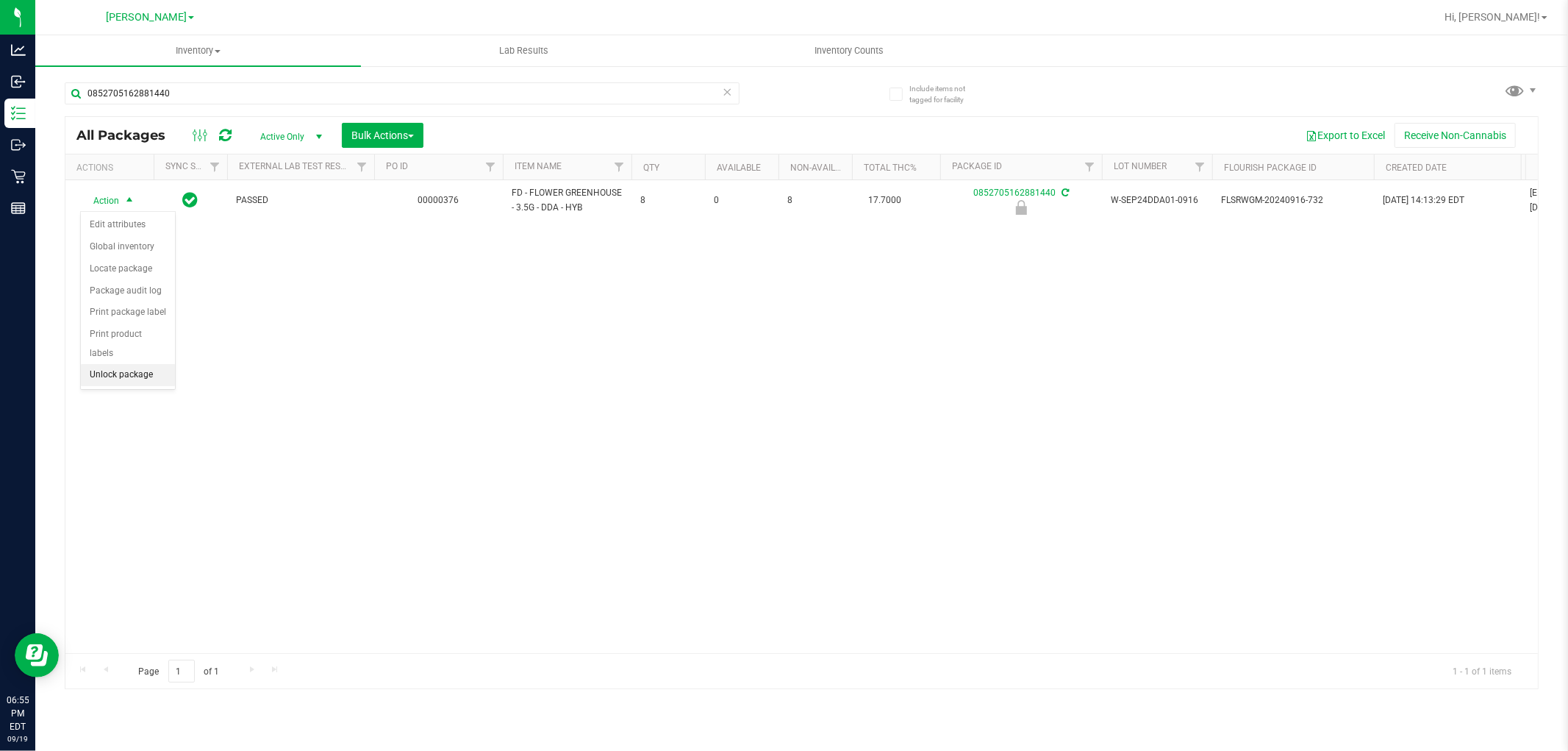
click at [119, 381] on li "Unlock package" at bounding box center [127, 375] width 94 height 22
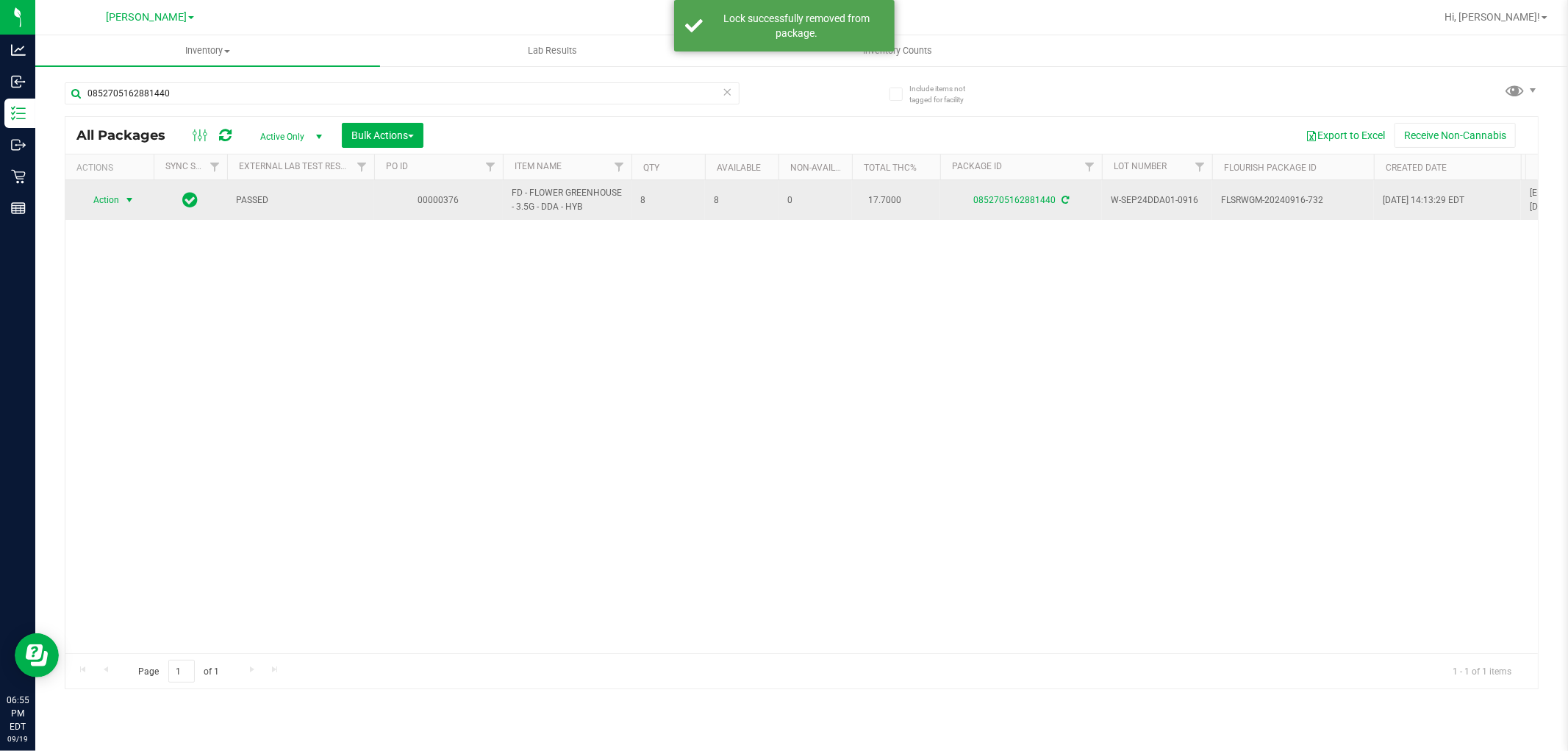
click at [115, 197] on span "Action" at bounding box center [99, 200] width 40 height 20
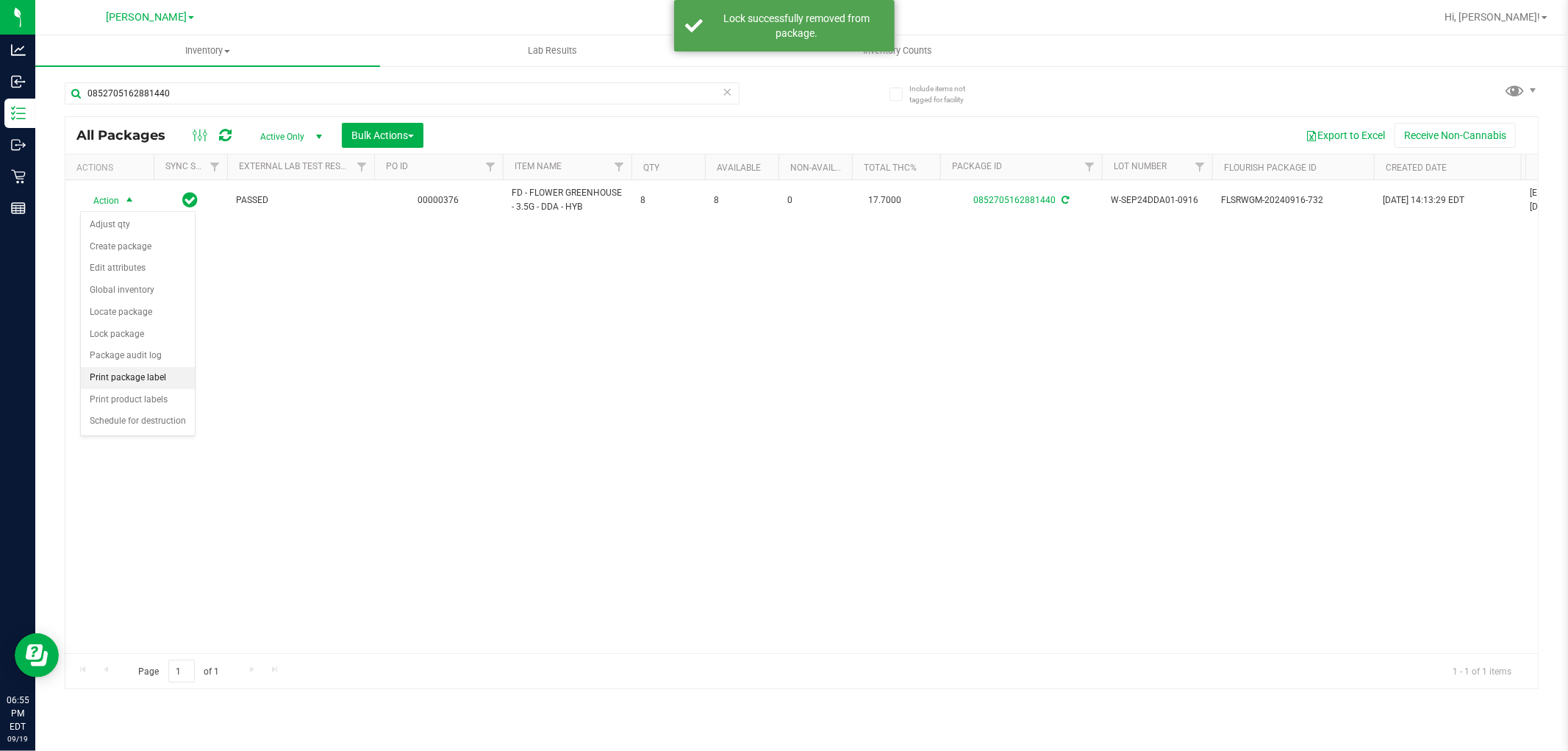
click at [112, 381] on li "Print package label" at bounding box center [137, 378] width 114 height 22
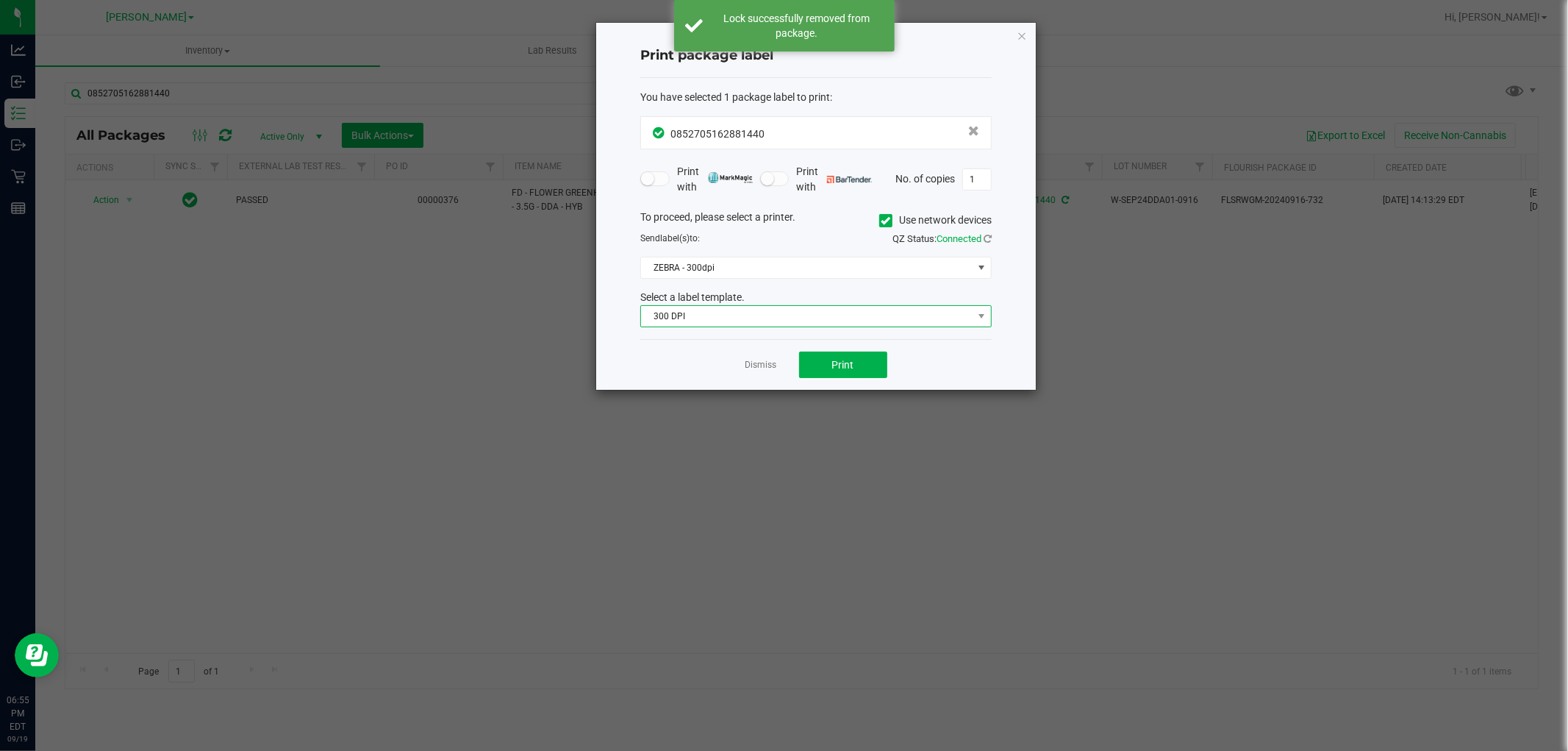
click at [740, 314] on span "300 DPI" at bounding box center [806, 317] width 331 height 20
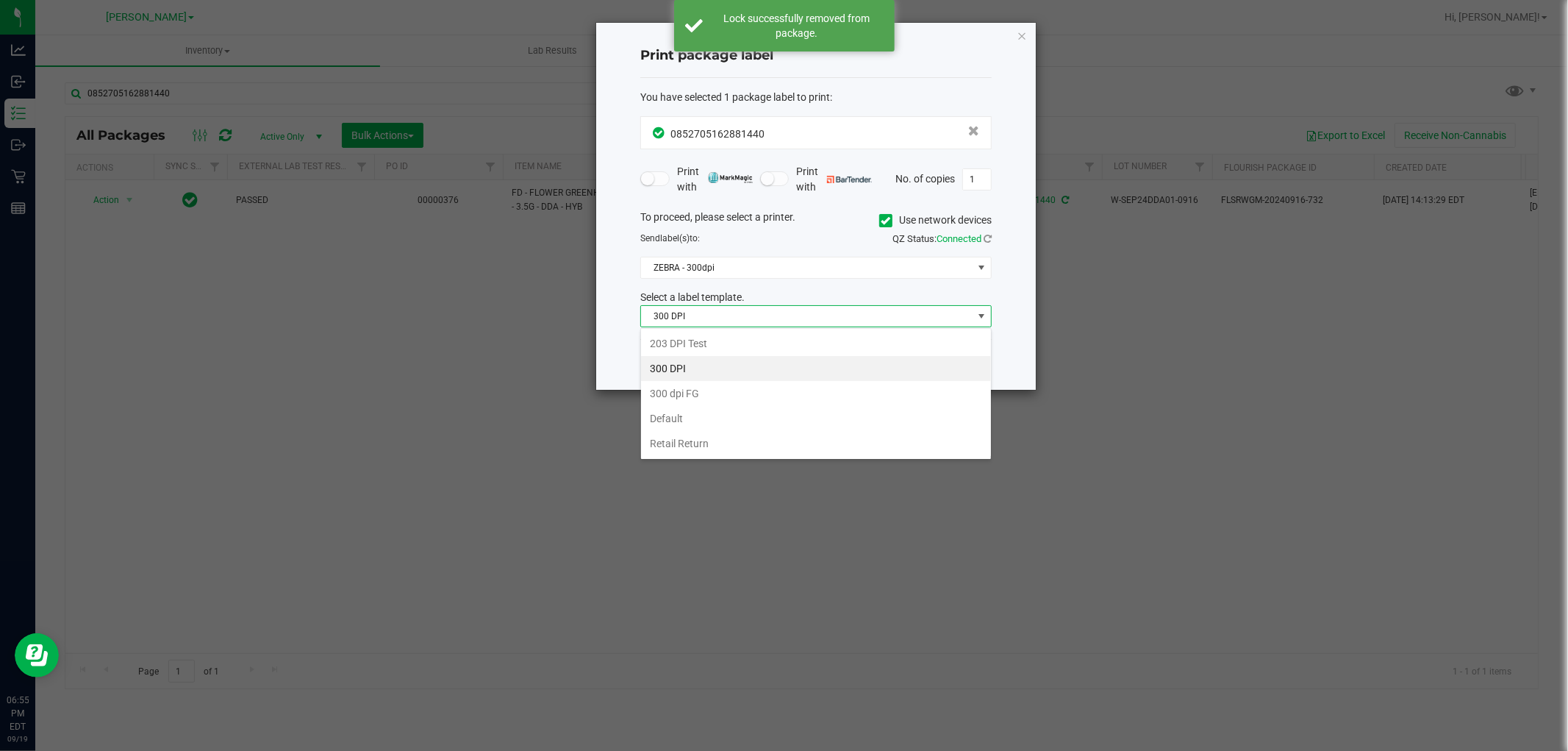
scroll to position [22, 351]
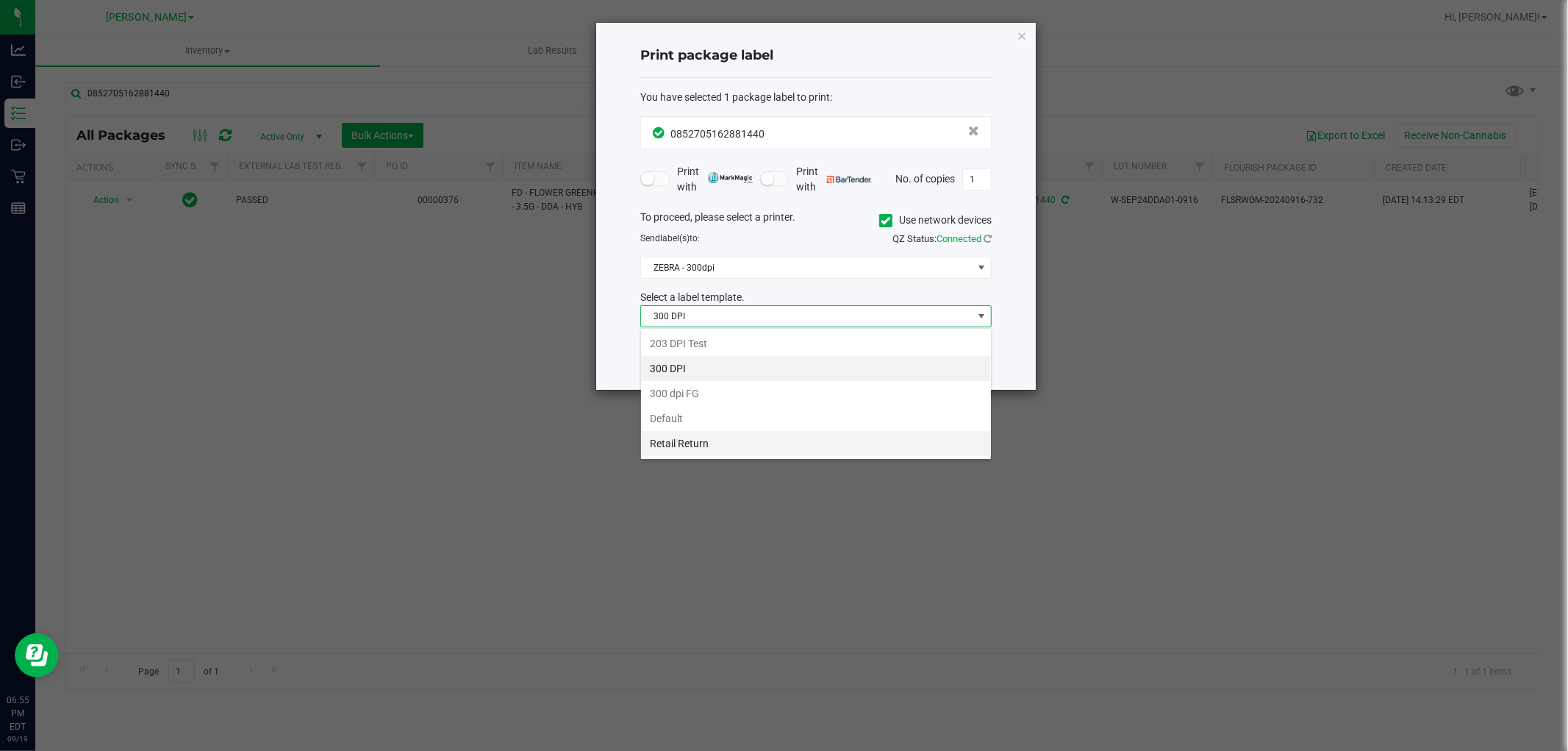
click at [688, 434] on li "Retail Return" at bounding box center [816, 443] width 350 height 25
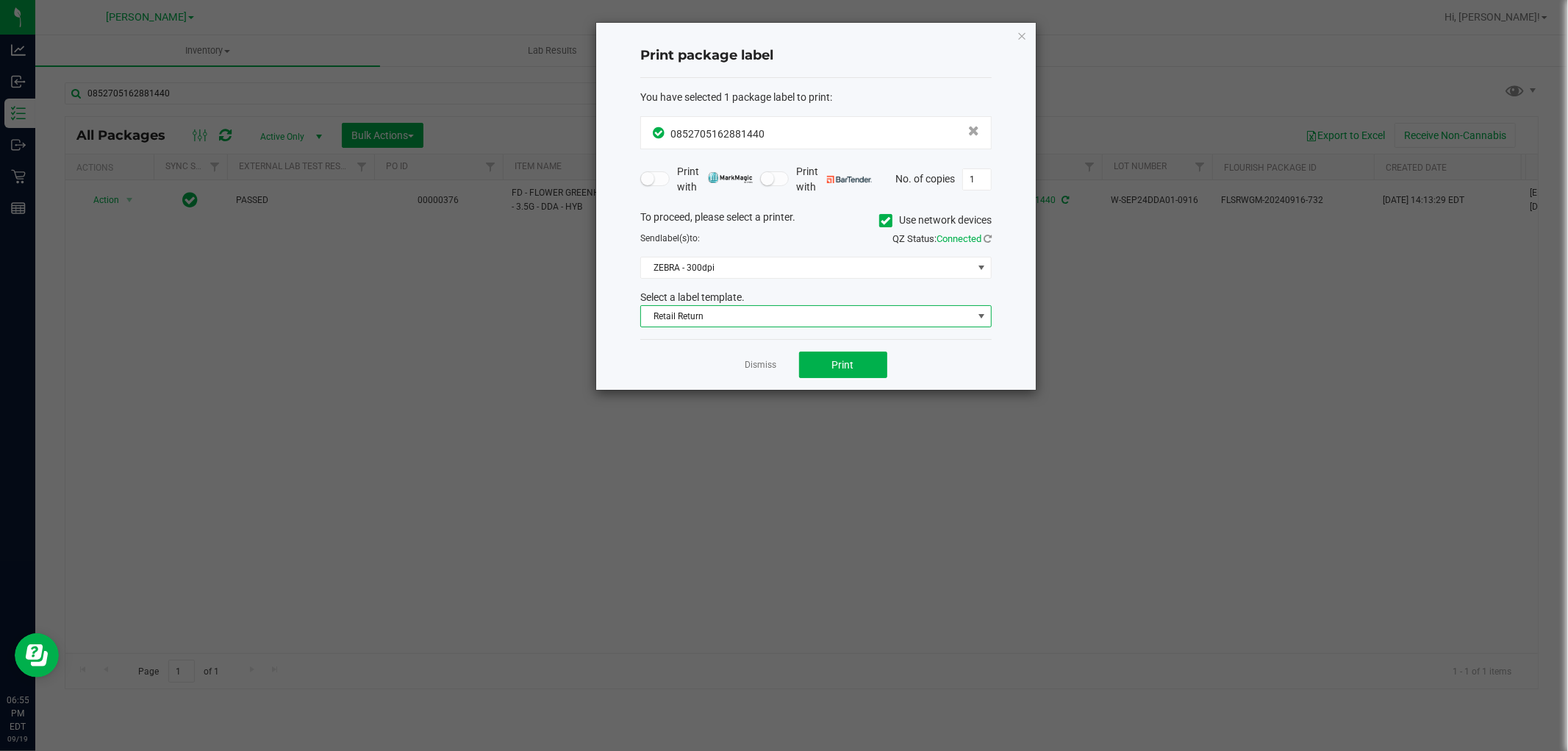
click at [663, 369] on div "Dismiss Print" at bounding box center [816, 364] width 352 height 51
click at [724, 273] on span "ZEBRA - 300dpi" at bounding box center [806, 267] width 331 height 20
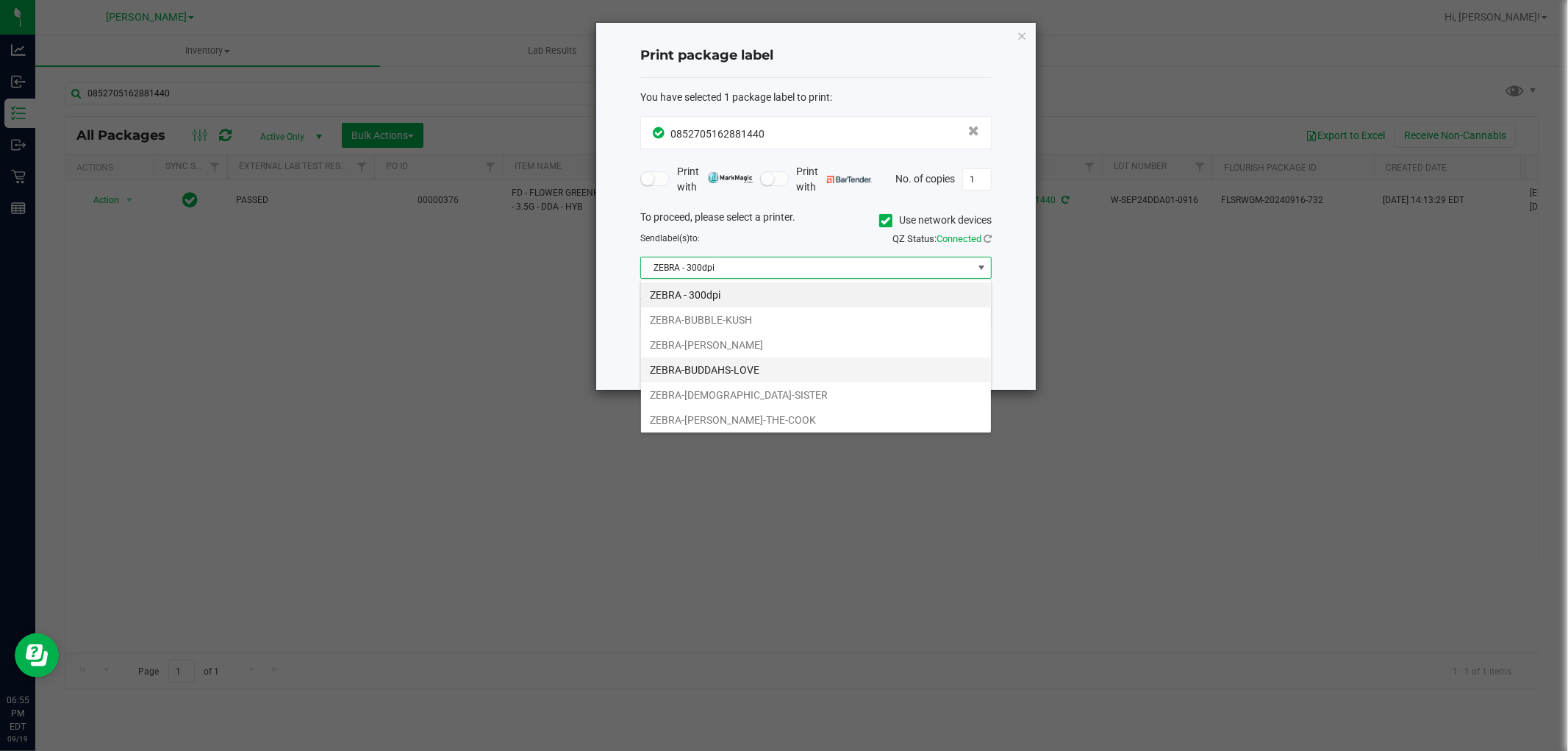
click at [701, 364] on li "ZEBRA-BUDDAHS-LOVE" at bounding box center [816, 369] width 350 height 25
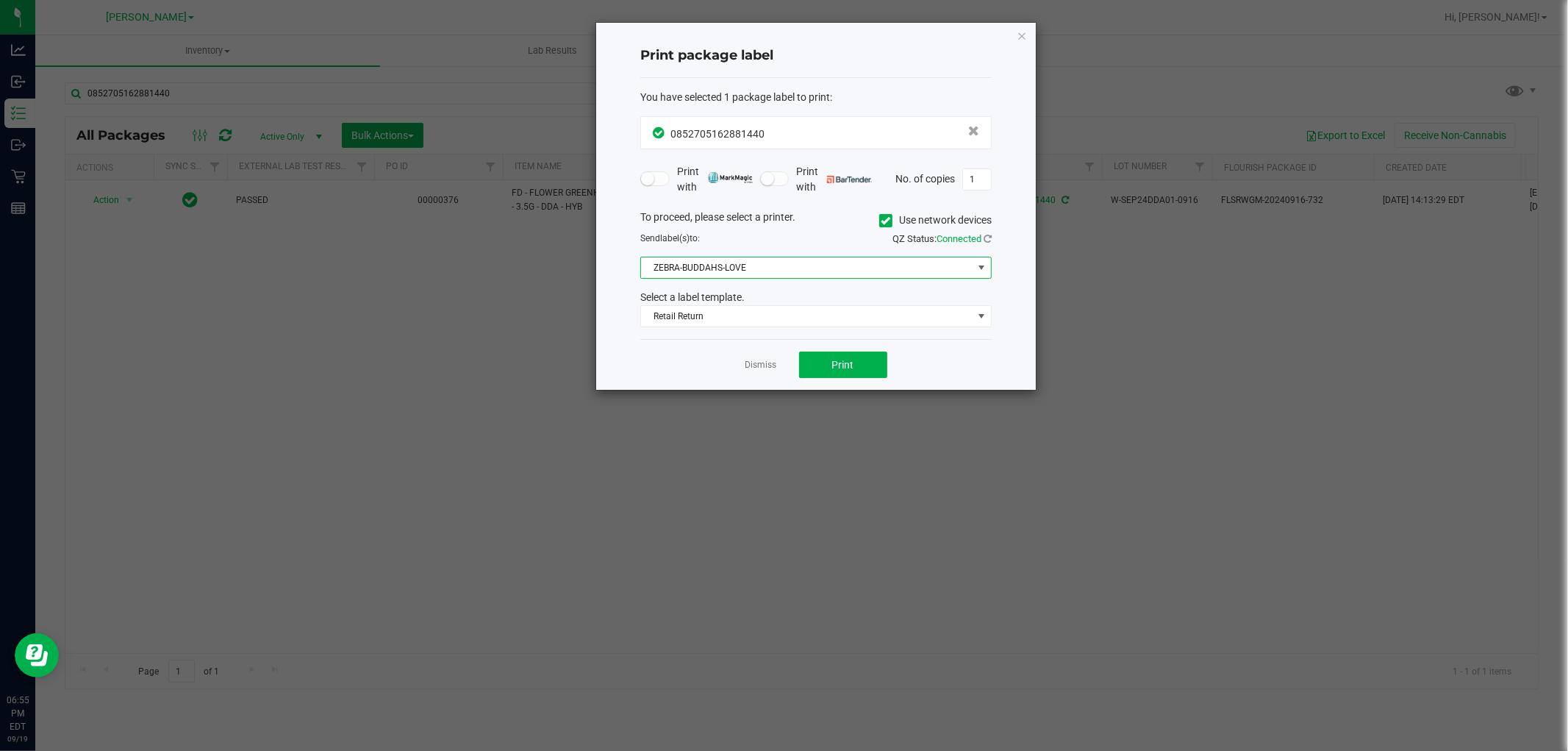
click at [695, 362] on div "Dismiss Print" at bounding box center [816, 364] width 352 height 51
click at [853, 363] on span "Print" at bounding box center [843, 365] width 22 height 12
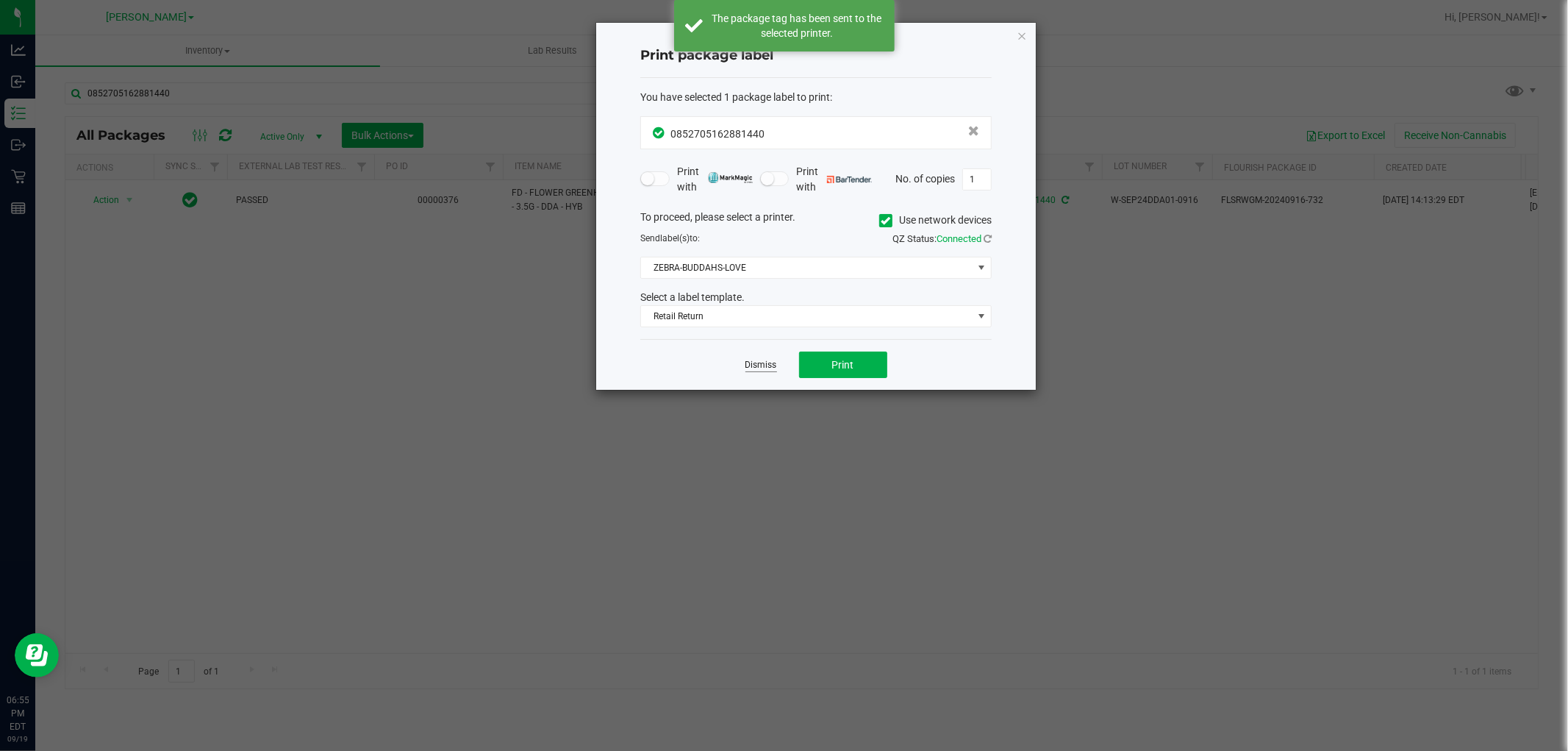
click at [748, 370] on link "Dismiss" at bounding box center [761, 365] width 32 height 12
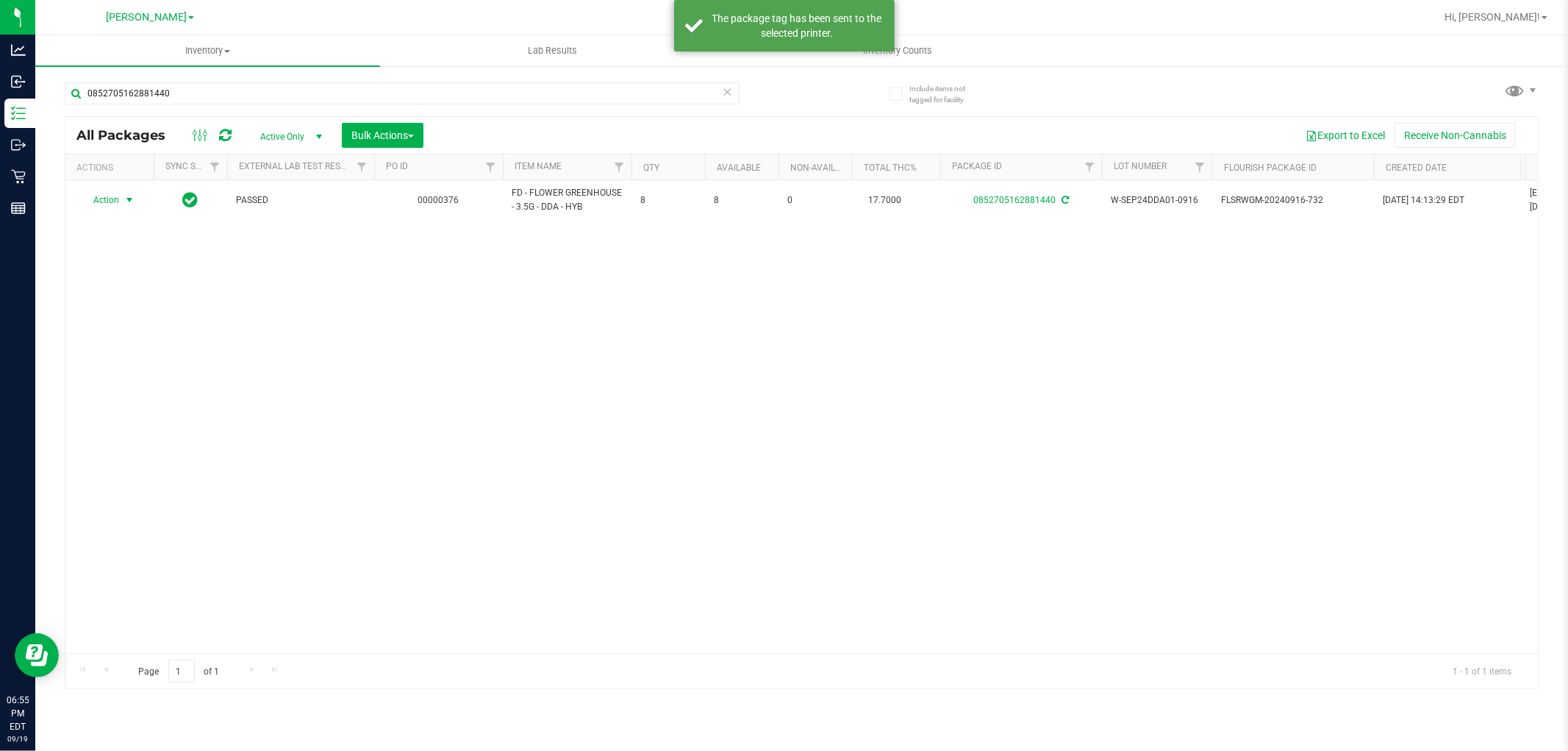
click at [730, 440] on div "Action Action Adjust qty Create package Edit attributes Global inventory Locate…" at bounding box center [802, 416] width 1472 height 473
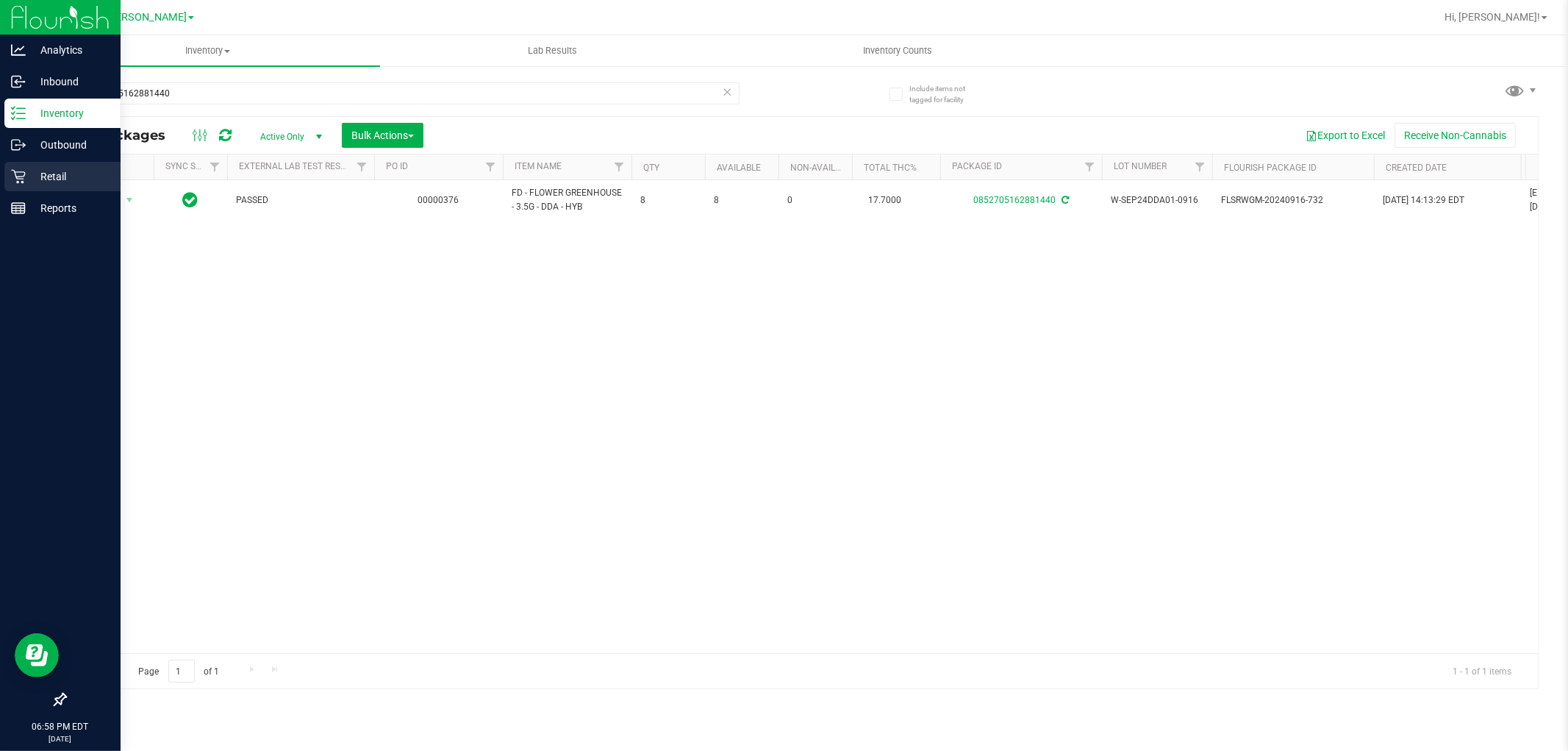
click at [19, 177] on icon at bounding box center [19, 176] width 15 height 15
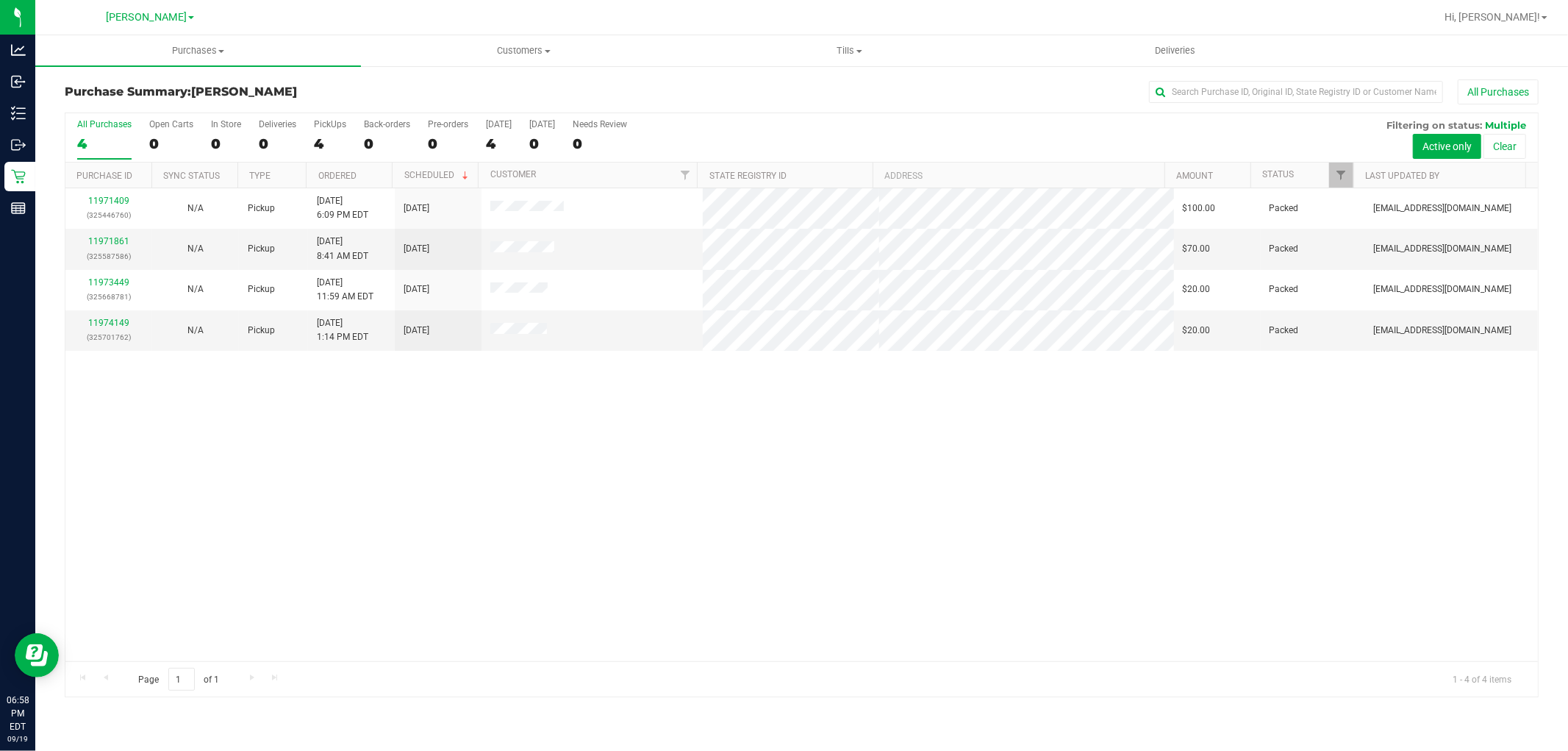
click at [807, 489] on div "11971409 (325446760) N/A Pickup [DATE] 6:09 PM EDT 9/19/2025 $100.00 Packed [EM…" at bounding box center [802, 424] width 1472 height 473
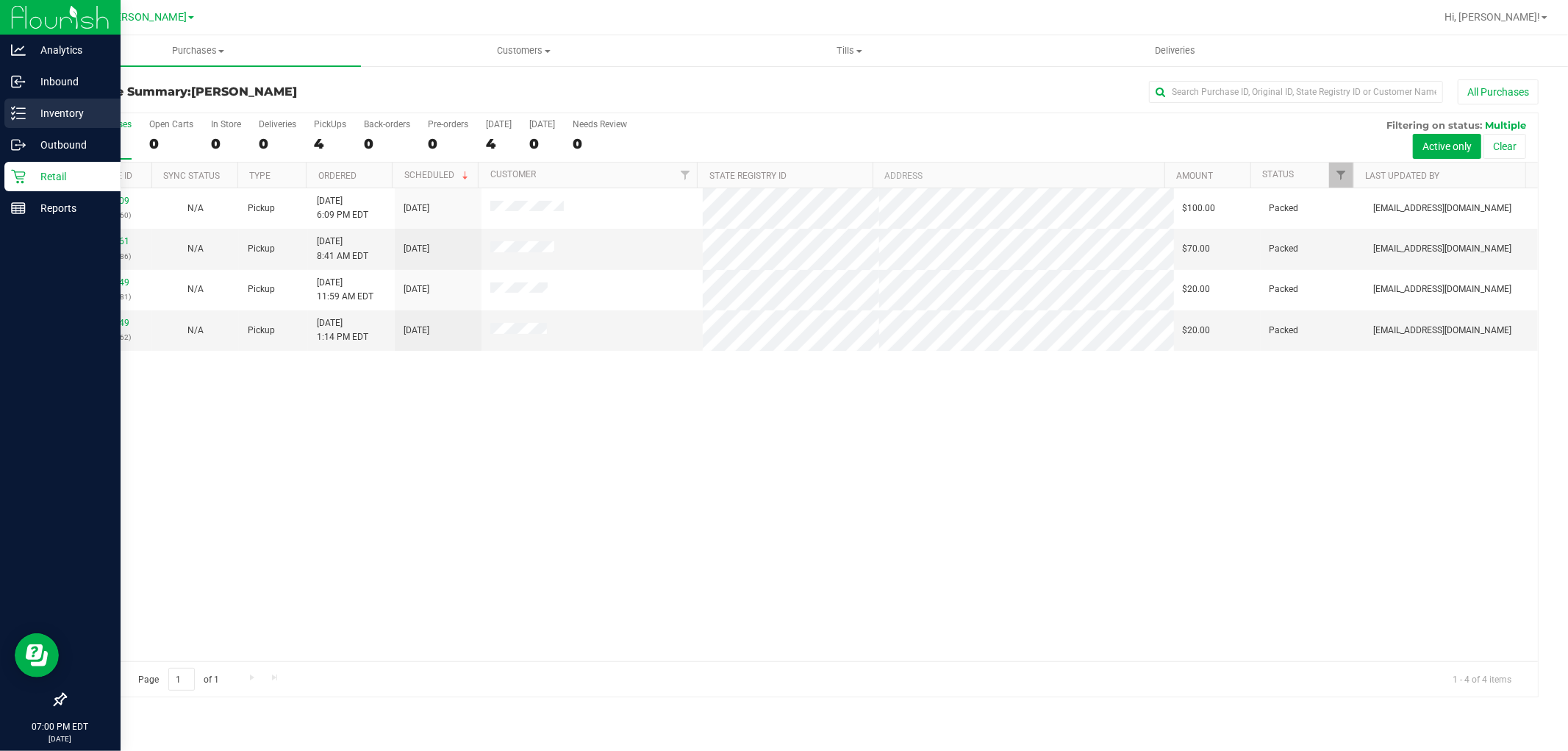
click at [58, 107] on p "Inventory" at bounding box center [70, 112] width 88 height 18
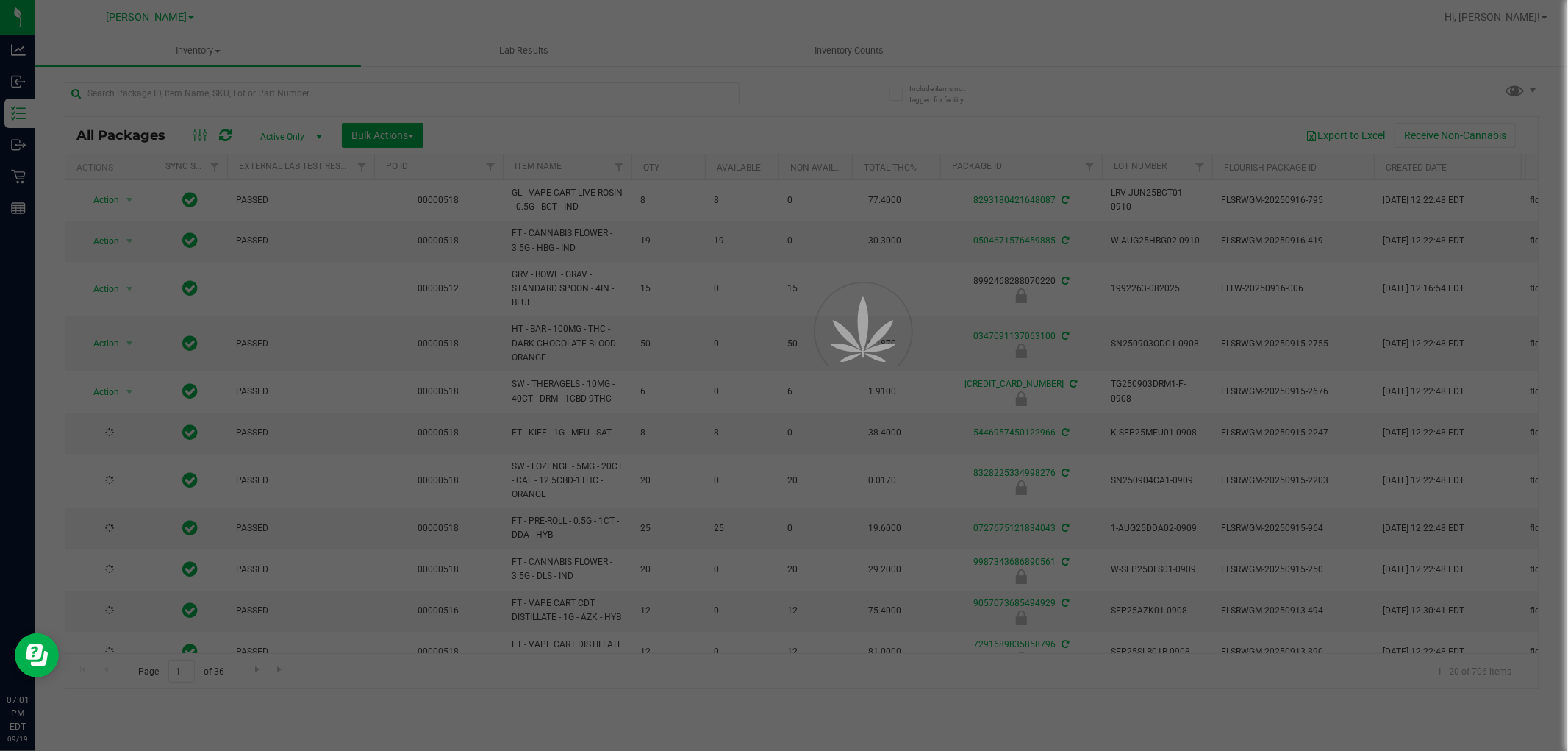
click at [184, 101] on div at bounding box center [784, 375] width 1568 height 751
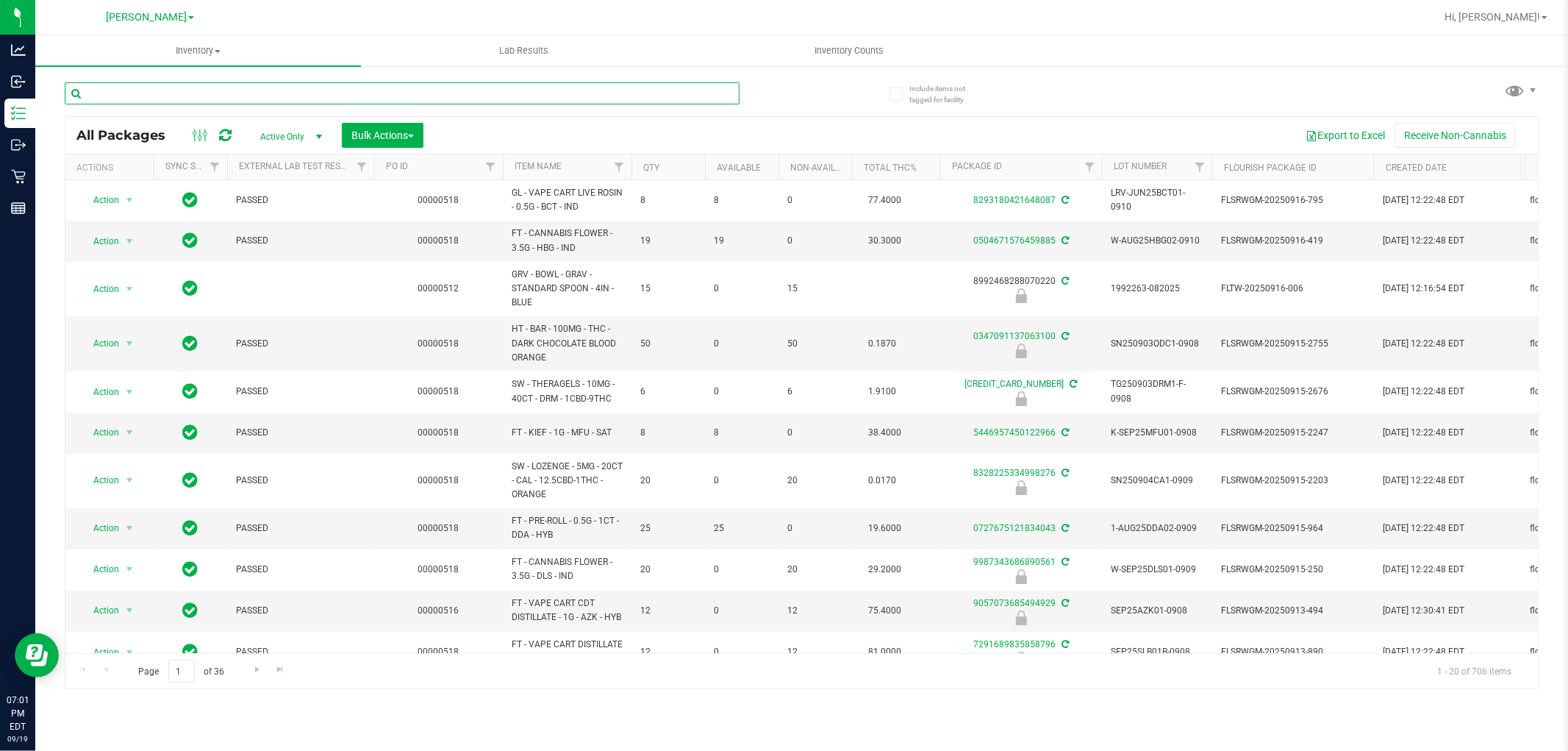
click at [185, 99] on input "text" at bounding box center [402, 94] width 675 height 22
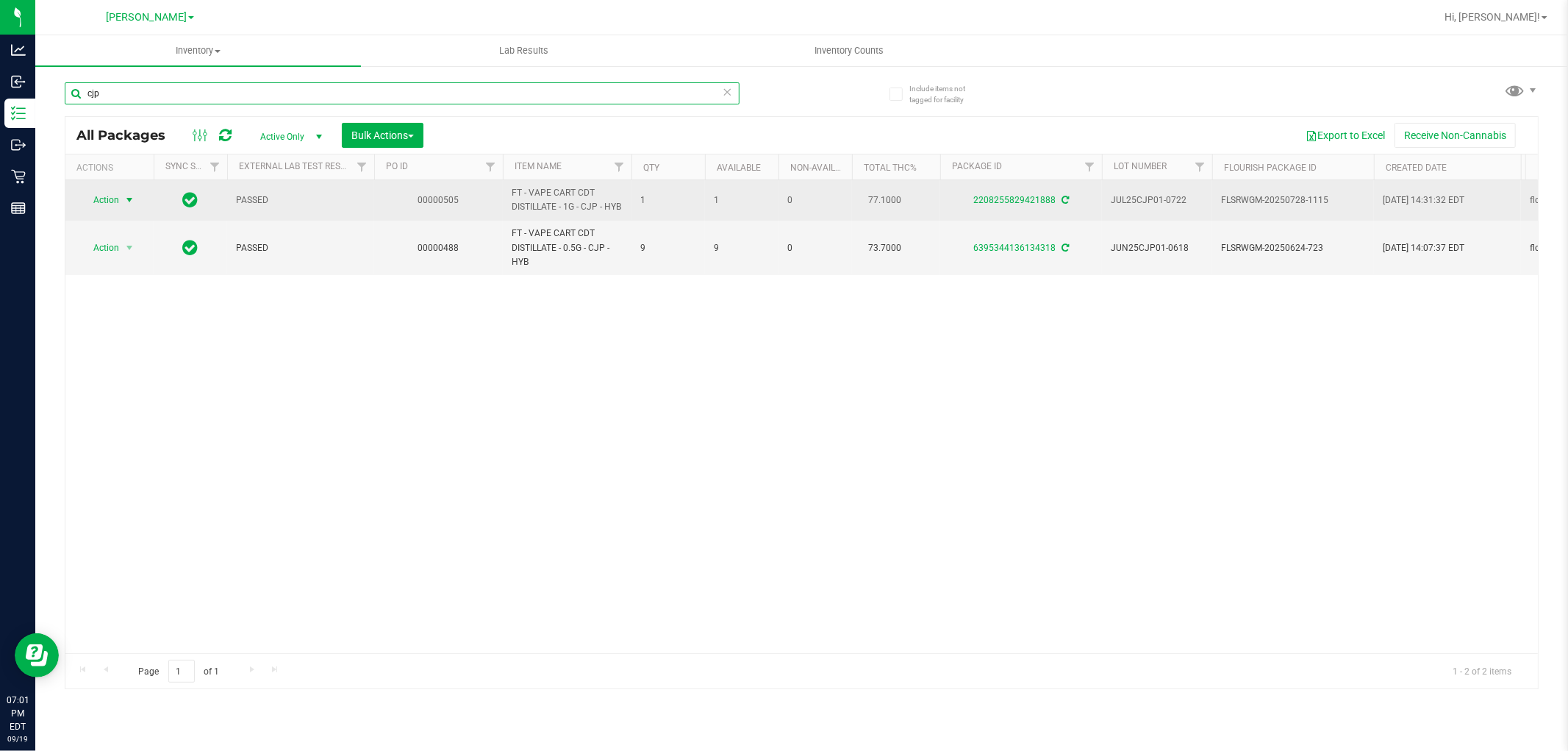
type input "cjp"
click at [121, 200] on span "select" at bounding box center [130, 200] width 19 height 20
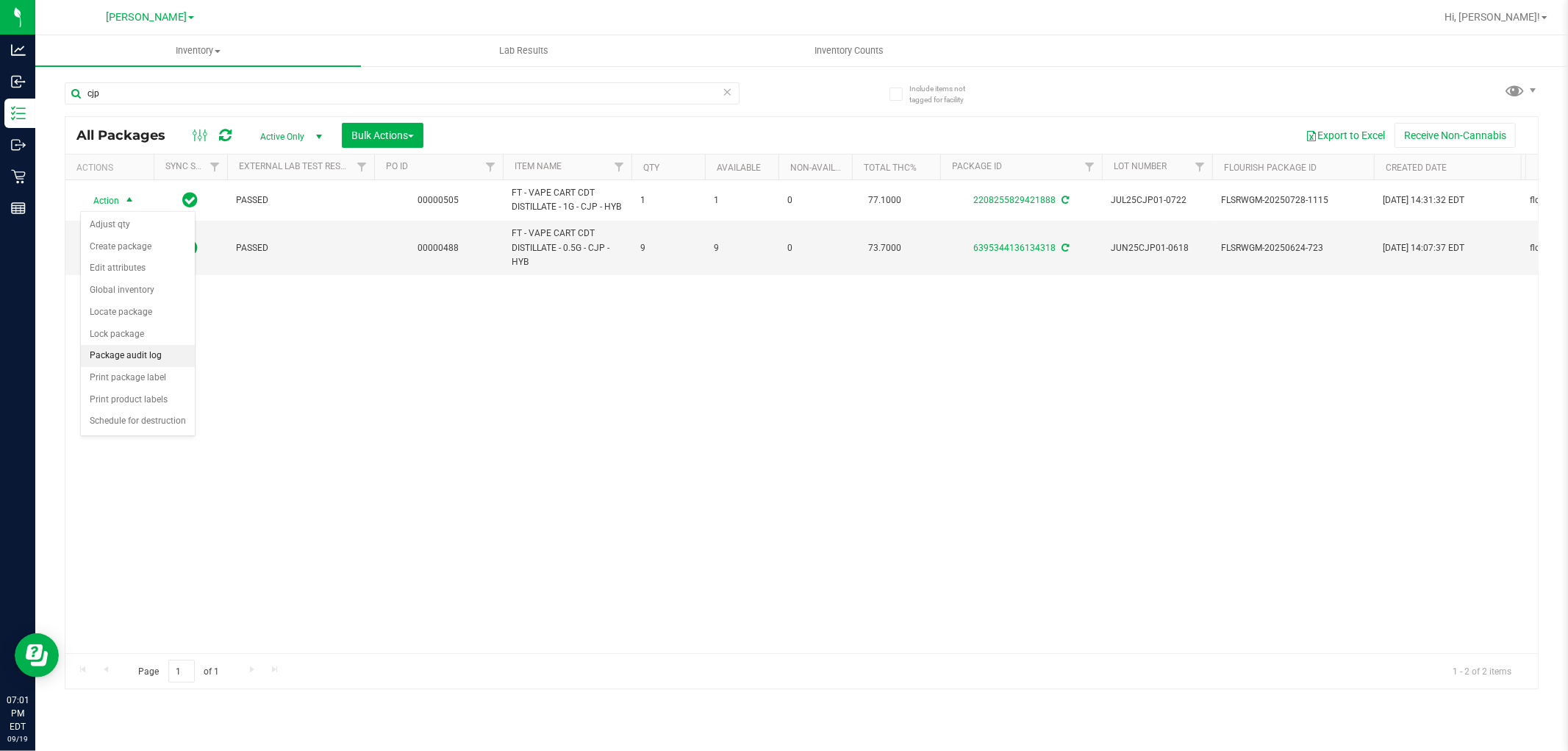
click at [127, 361] on li "Package audit log" at bounding box center [137, 356] width 114 height 22
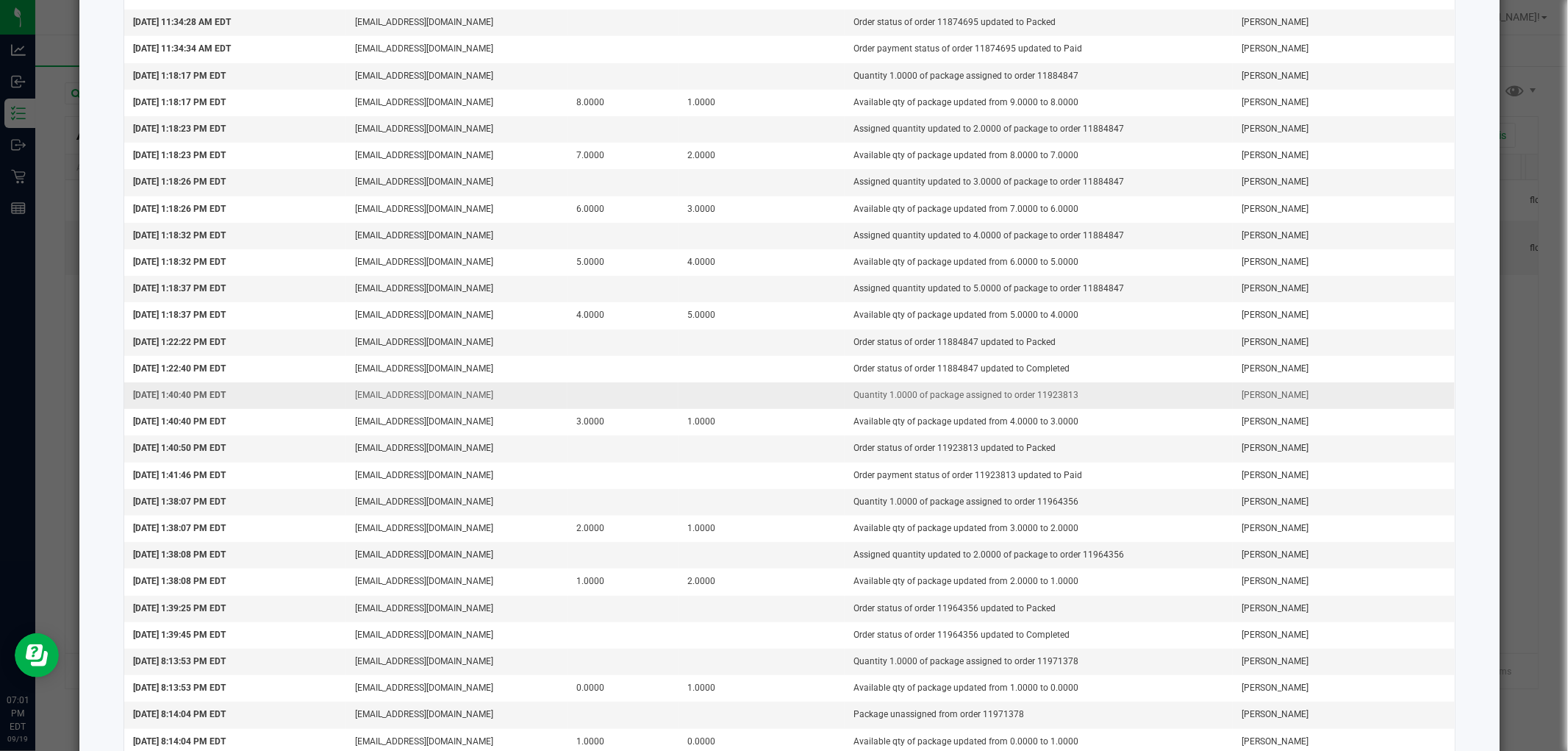
scroll to position [494, 0]
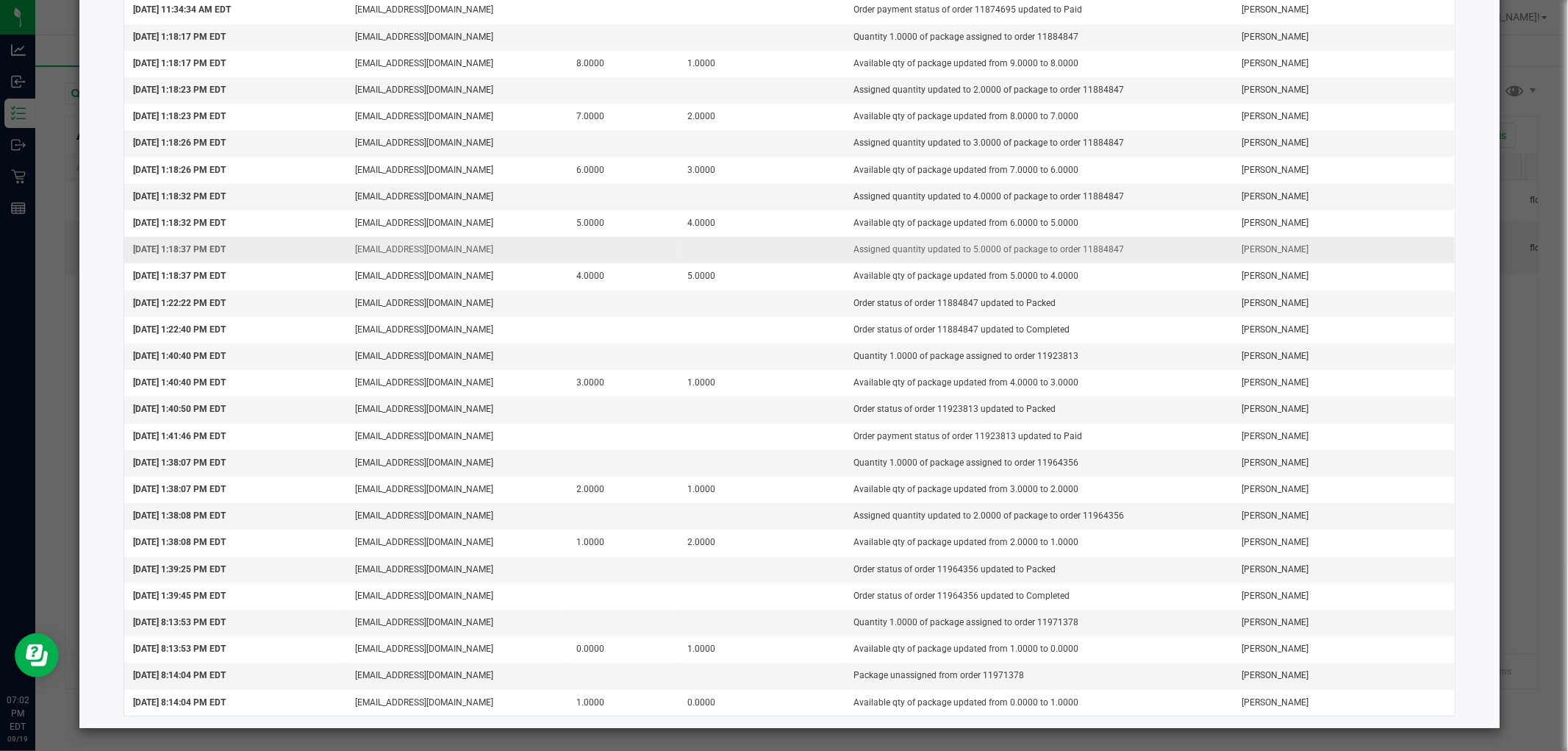
click at [1076, 243] on td "Assigned quantity updated to 5.0000 of package to order 11884847" at bounding box center [1038, 250] width 388 height 27
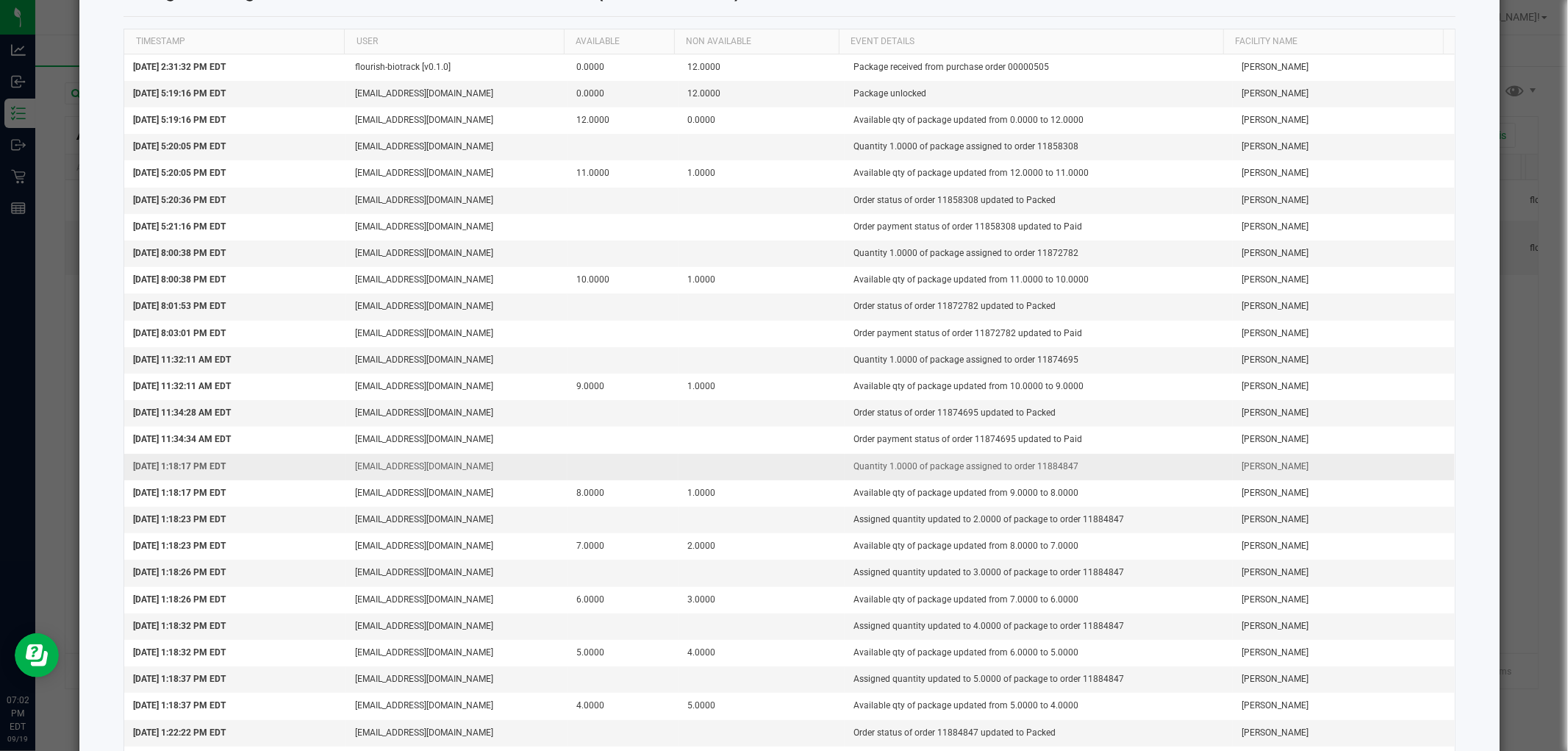
scroll to position [0, 0]
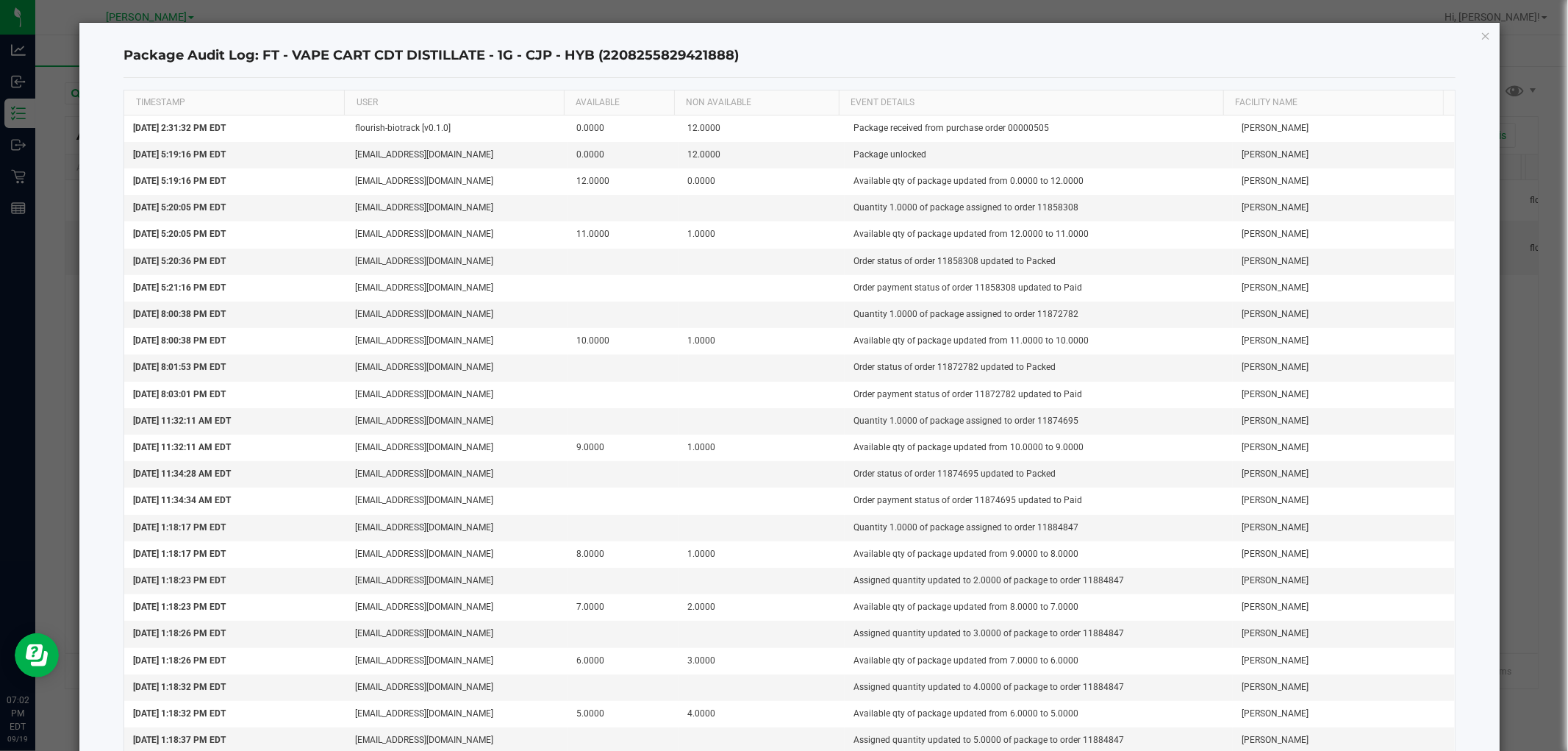
click at [1480, 41] on icon "button" at bounding box center [1484, 35] width 10 height 18
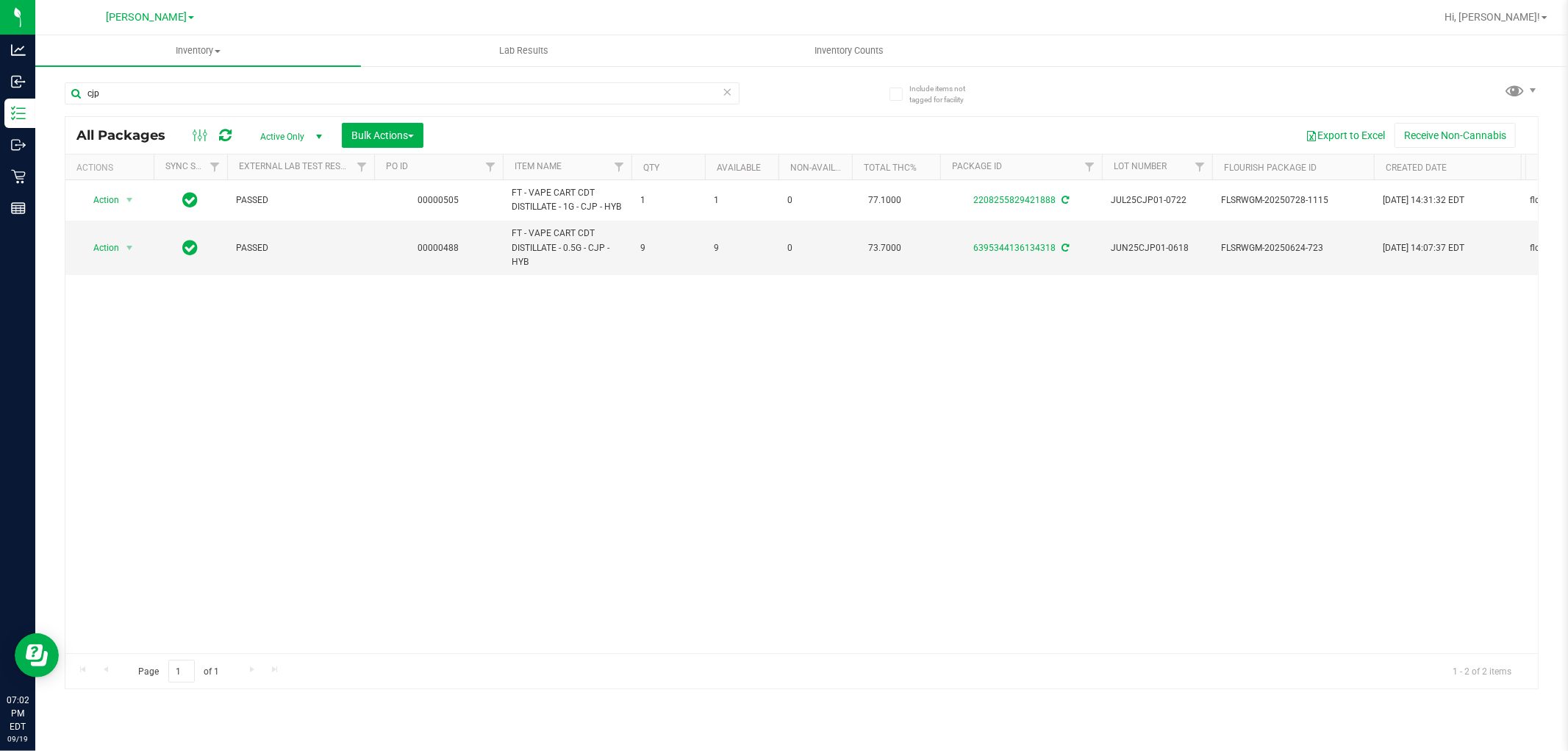
click at [739, 401] on div "Action Action Adjust qty Create package Edit attributes Global inventory Locate…" at bounding box center [802, 416] width 1472 height 473
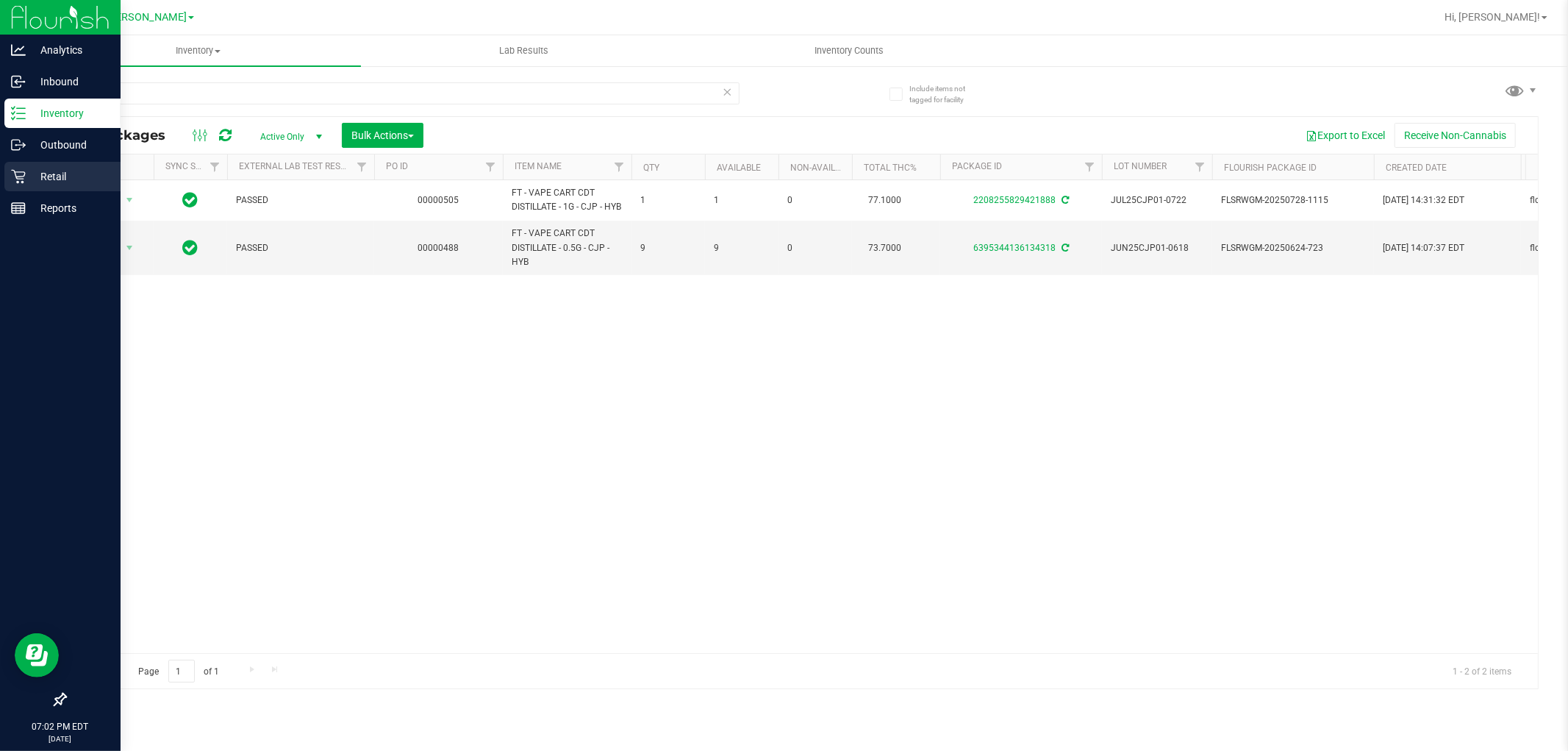
click at [18, 179] on icon at bounding box center [19, 176] width 15 height 15
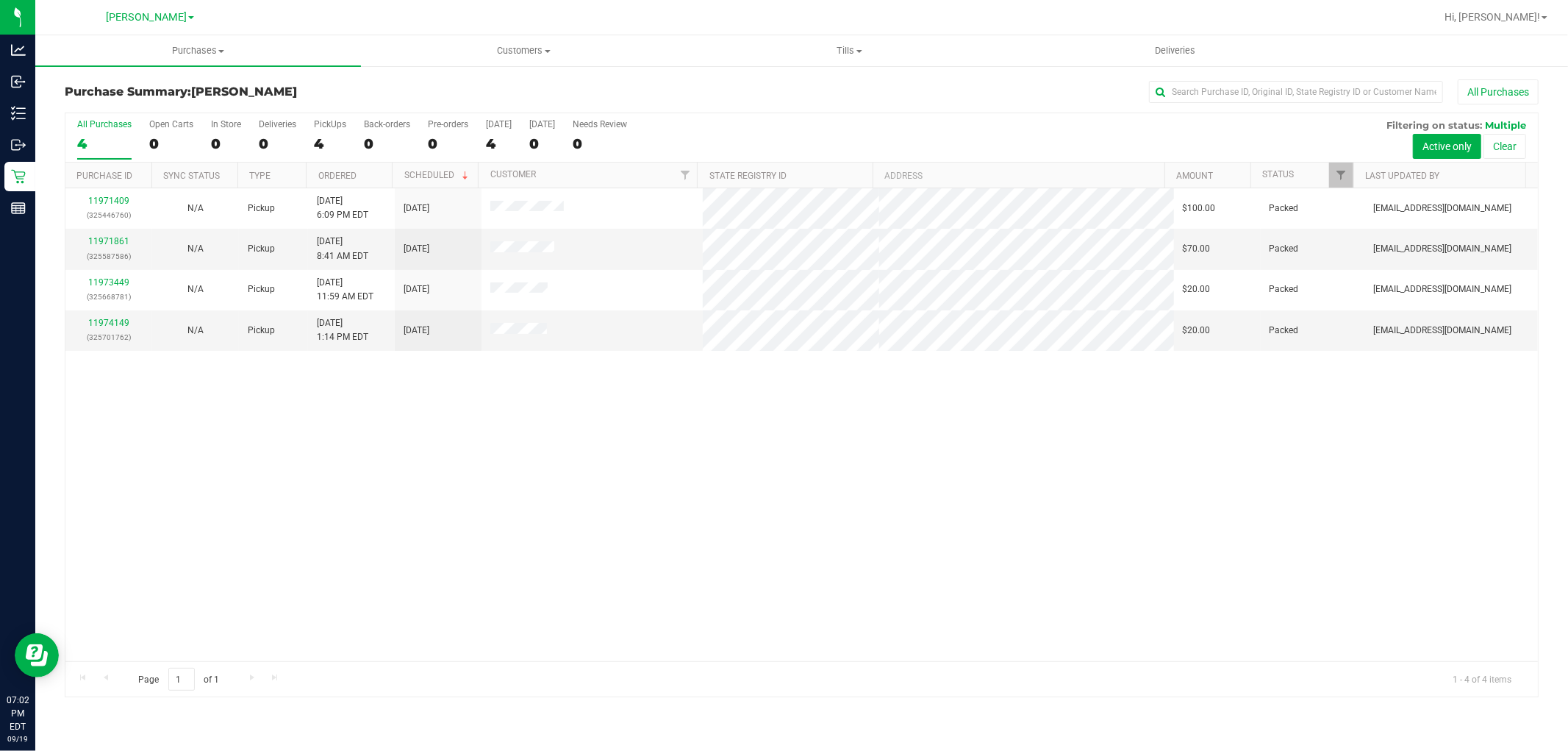
click at [691, 438] on div "11971409 (325446760) N/A Pickup [DATE] 6:09 PM EDT 9/19/2025 $100.00 Packed [EM…" at bounding box center [802, 424] width 1472 height 473
click at [832, 474] on div "11971409 (325446760) N/A Pickup [DATE] 6:09 PM EDT 9/19/2025 $100.00 Packed [EM…" at bounding box center [802, 424] width 1472 height 473
click at [554, 437] on div "11971409 (325446760) N/A Pickup [DATE] 6:09 PM EDT 9/19/2025 $100.00 Packed [EM…" at bounding box center [802, 424] width 1472 height 473
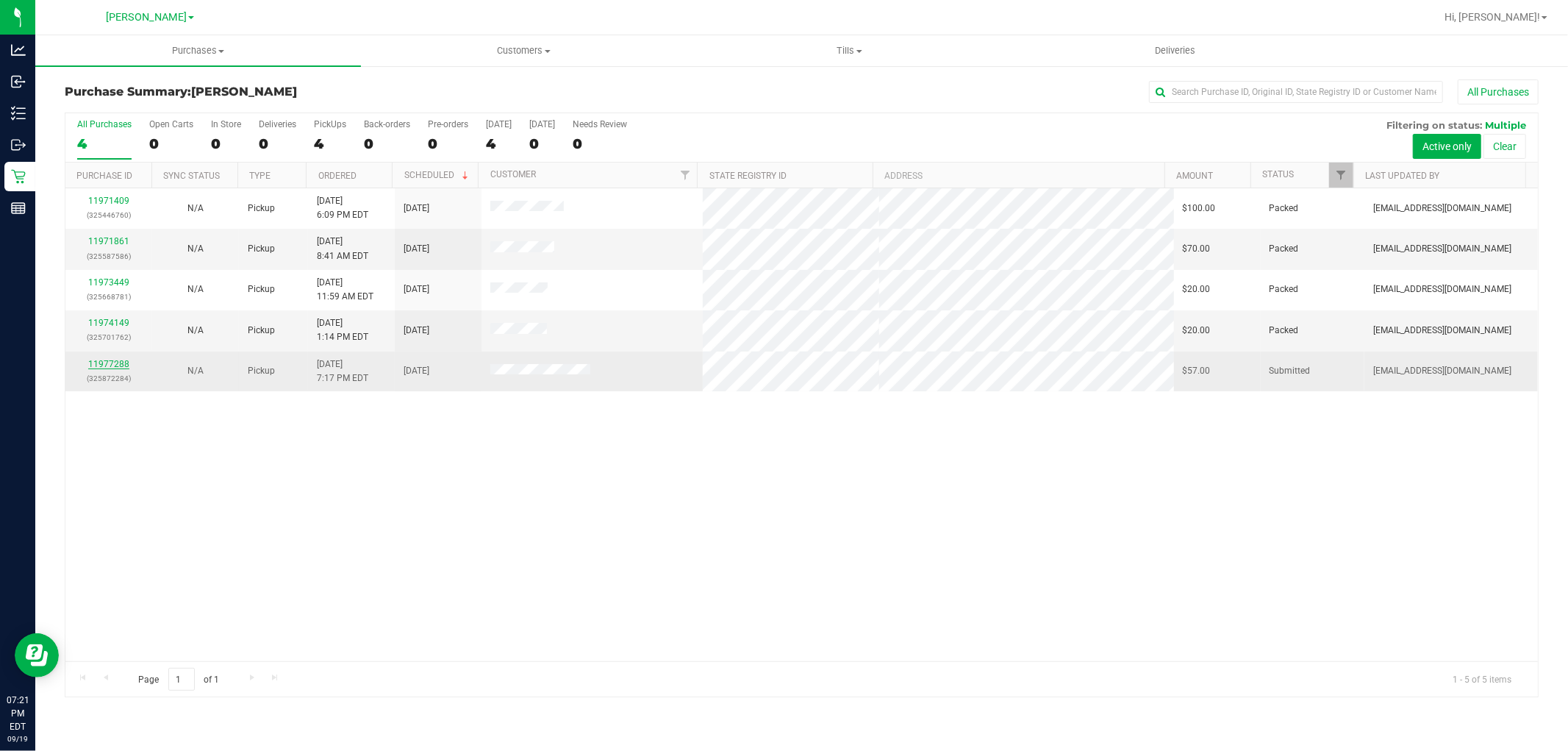
click at [106, 363] on link "11977288" at bounding box center [109, 364] width 41 height 10
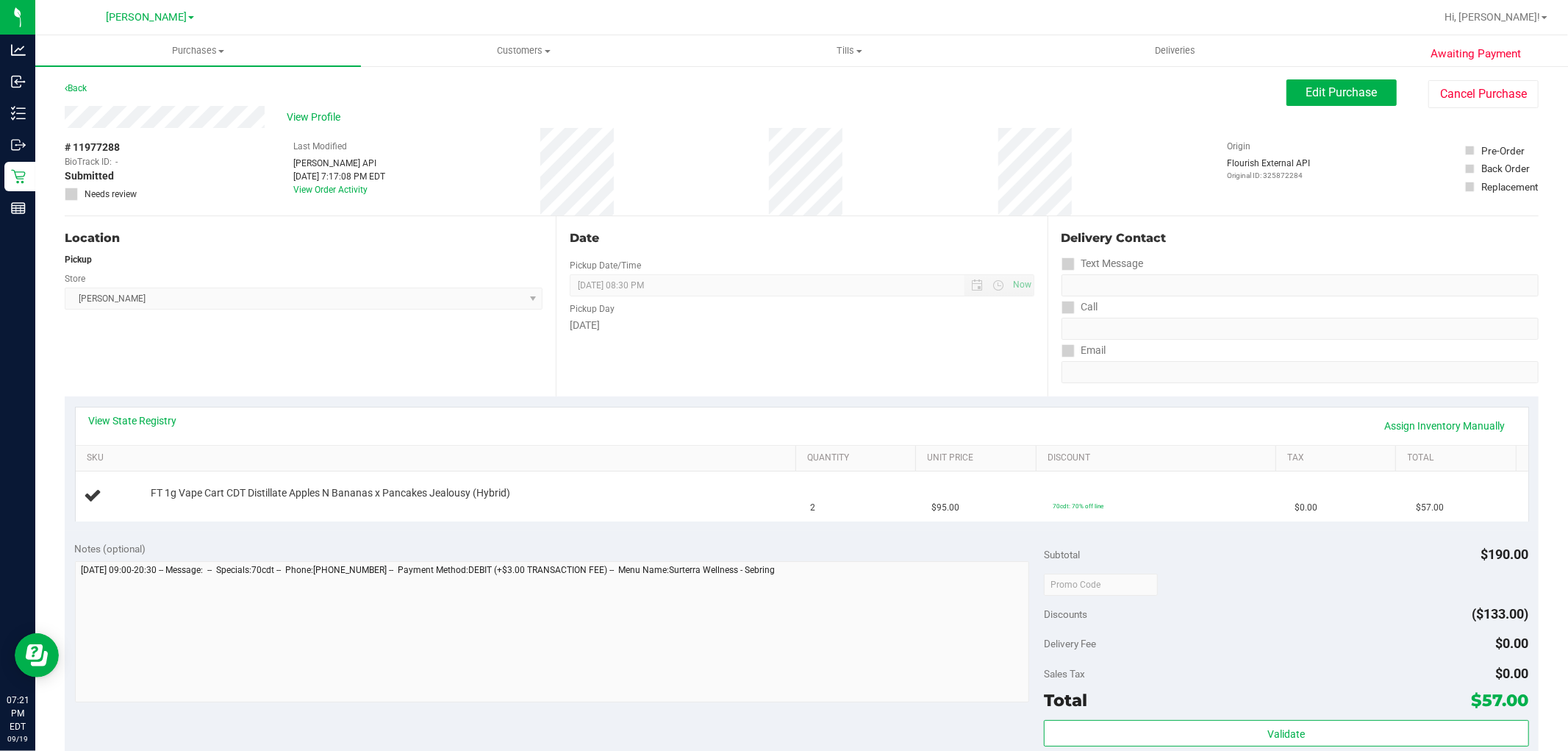
scroll to position [82, 0]
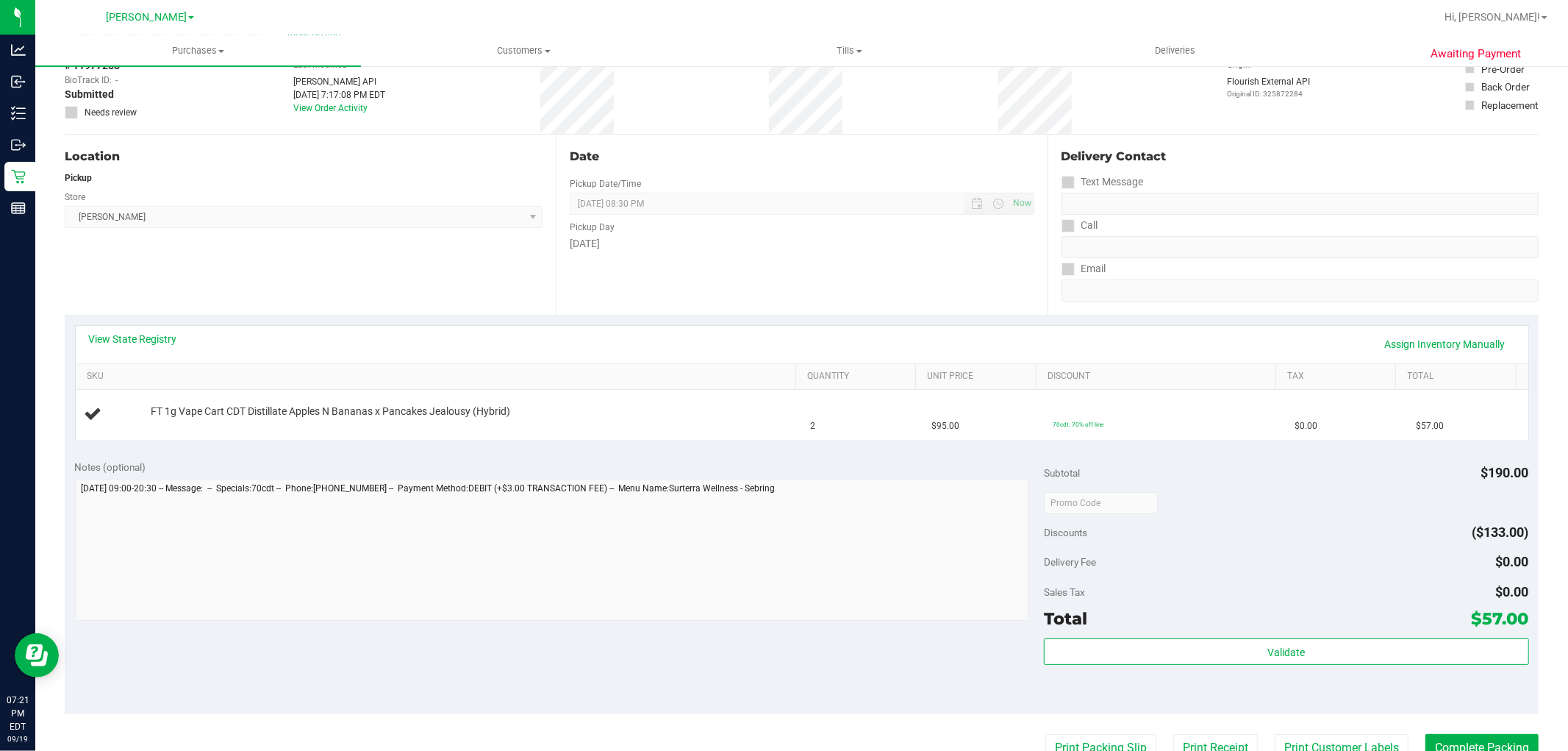
click at [1222, 524] on div "Discounts ($133.00)" at bounding box center [1286, 532] width 484 height 27
click at [1087, 732] on purchase-details "Back Edit Purchase Cancel Purchase View Profile # 11977288 BioTrack ID: - Submi…" at bounding box center [802, 527] width 1473 height 1059
click at [1090, 736] on button "Print Packing Slip" at bounding box center [1101, 748] width 111 height 28
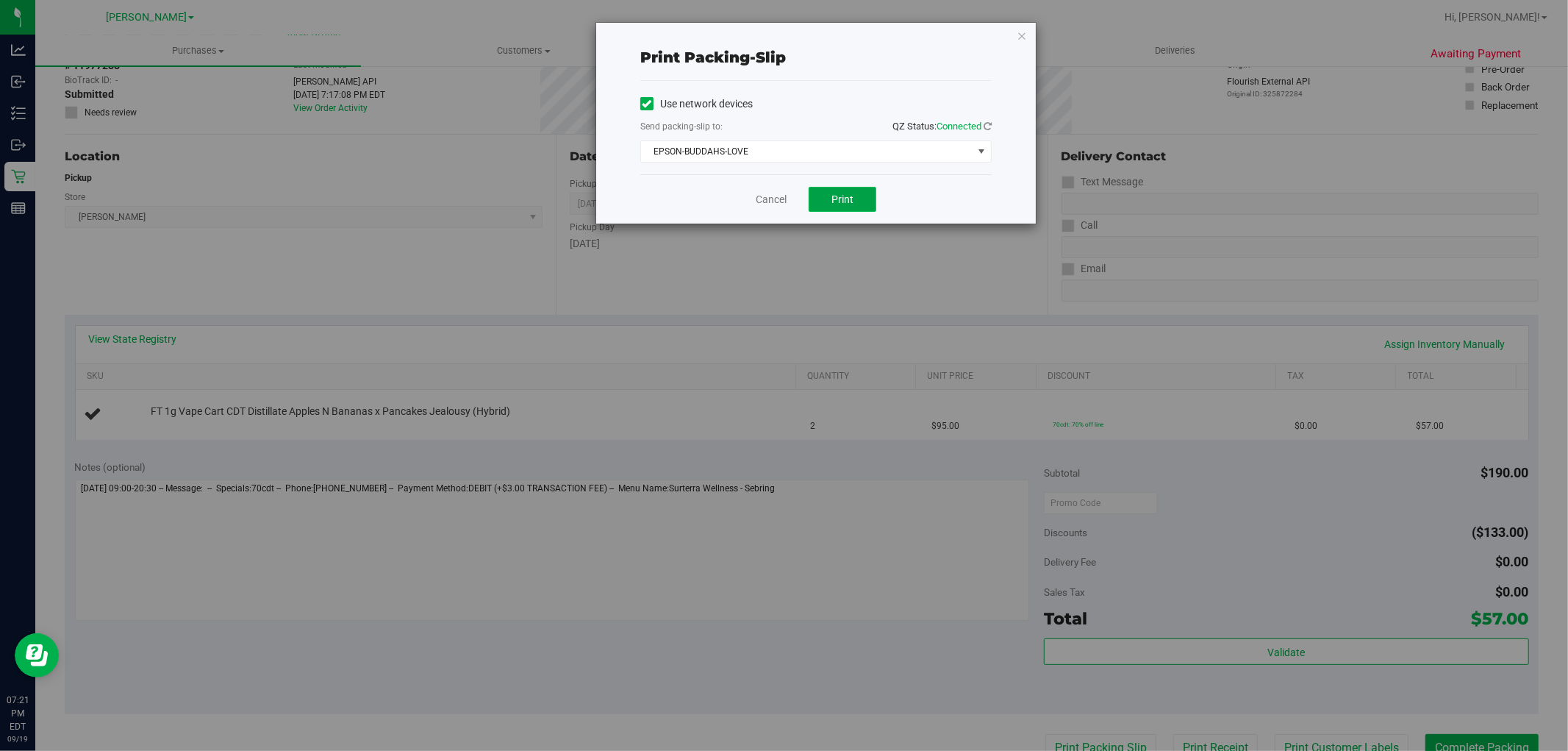
click at [824, 189] on button "Print" at bounding box center [842, 199] width 68 height 25
click at [767, 200] on link "Cancel" at bounding box center [770, 200] width 31 height 16
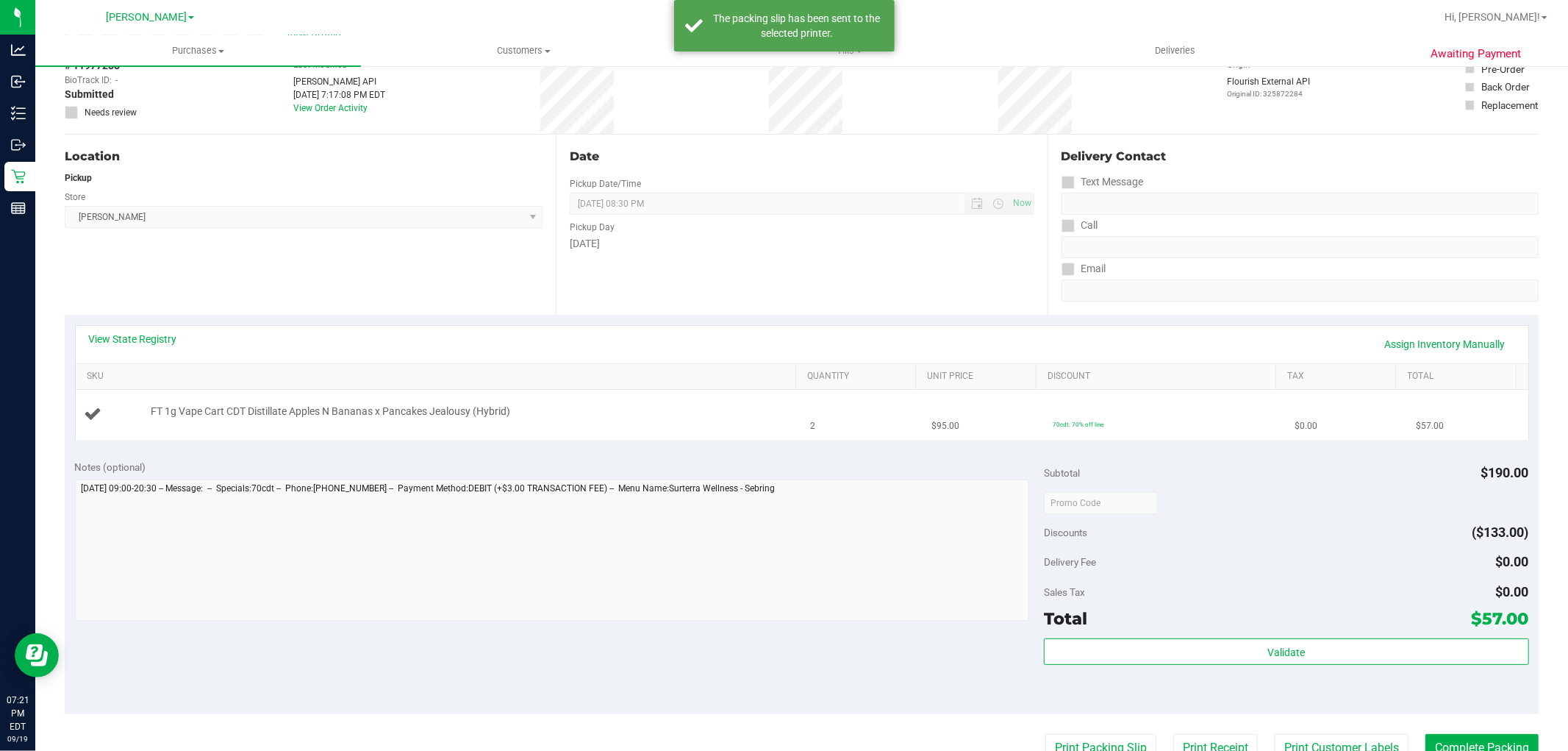
scroll to position [93, 0]
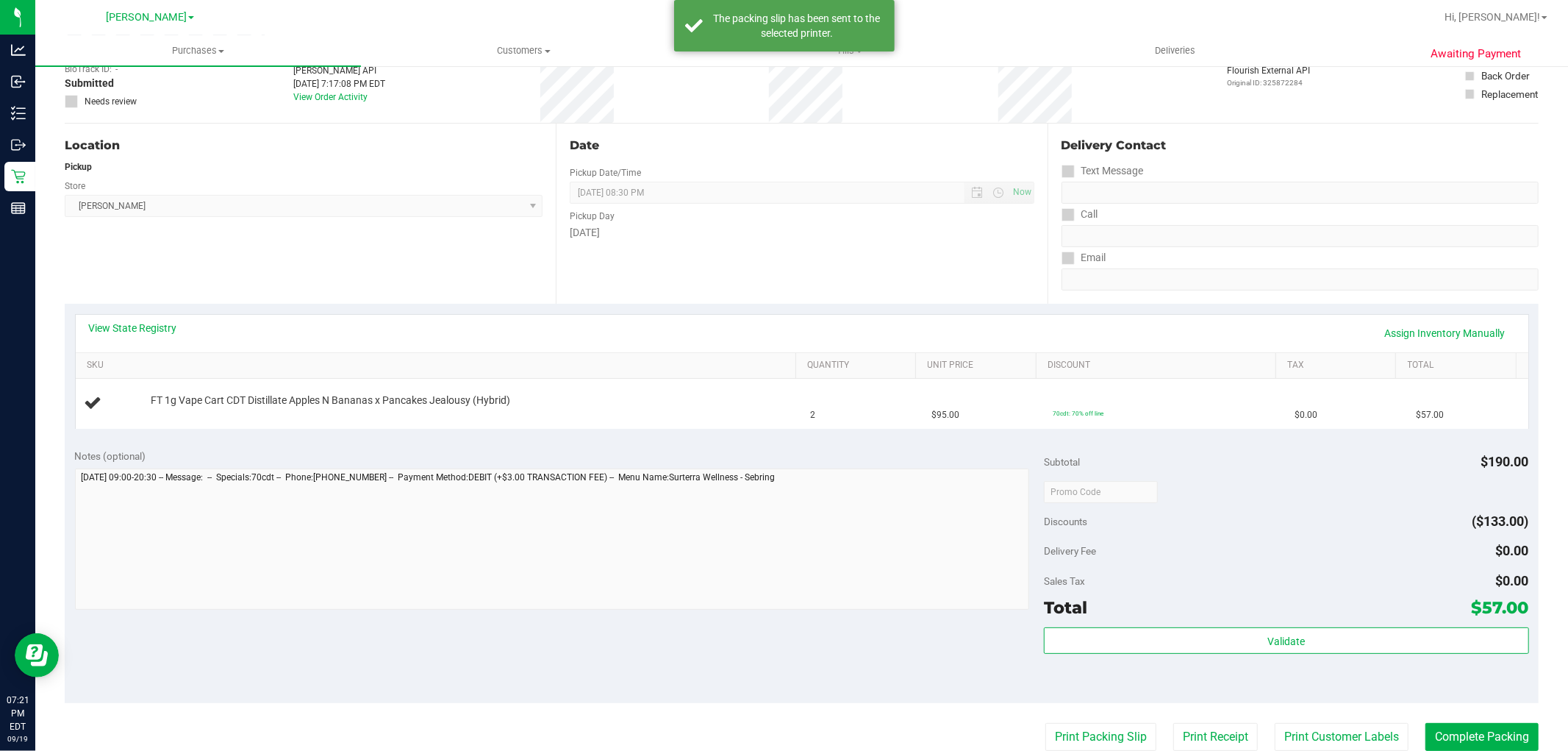
click at [870, 459] on div "Notes (optional)" at bounding box center [559, 456] width 970 height 15
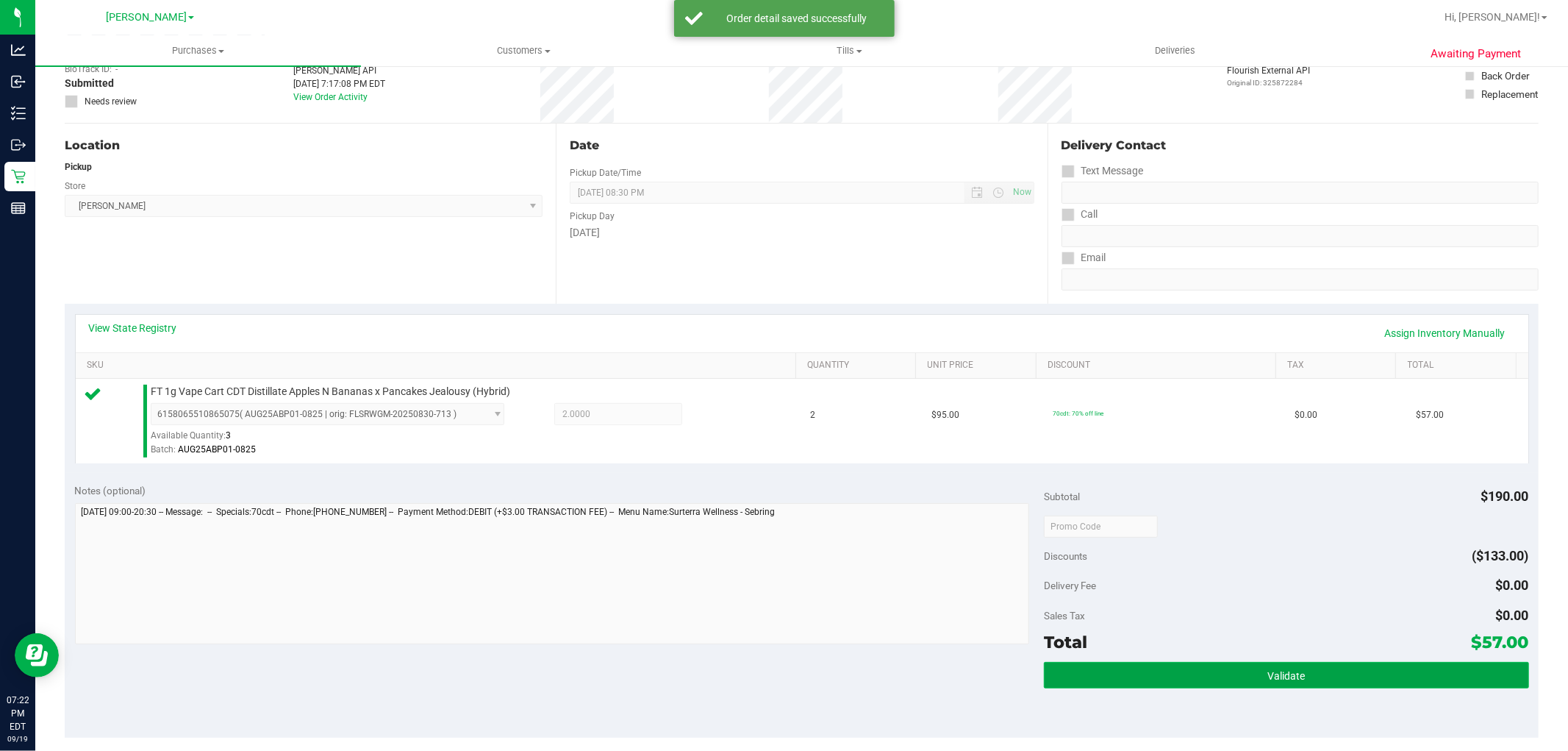
click at [1152, 669] on button "Validate" at bounding box center [1286, 675] width 484 height 27
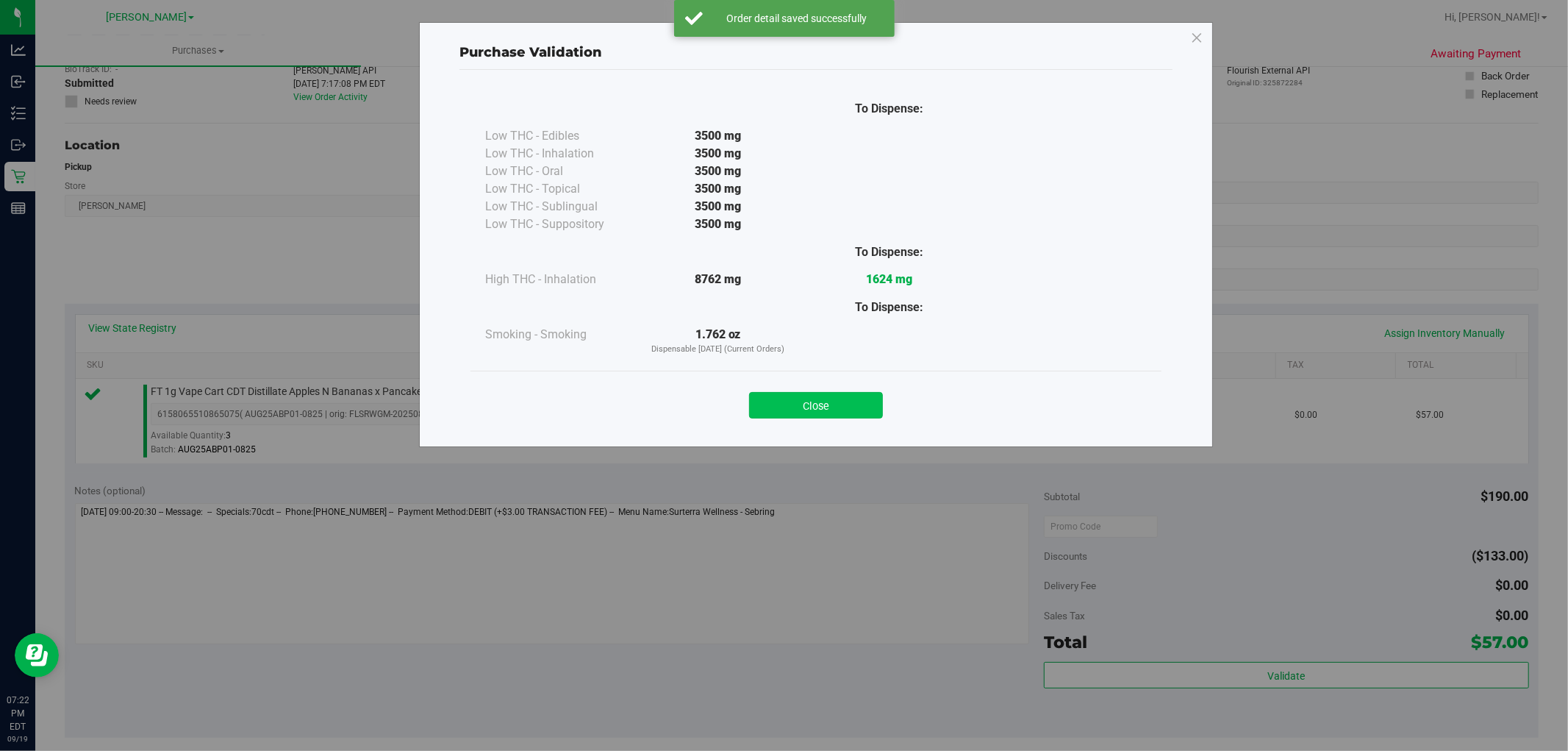
click at [804, 403] on button "Close" at bounding box center [816, 405] width 134 height 27
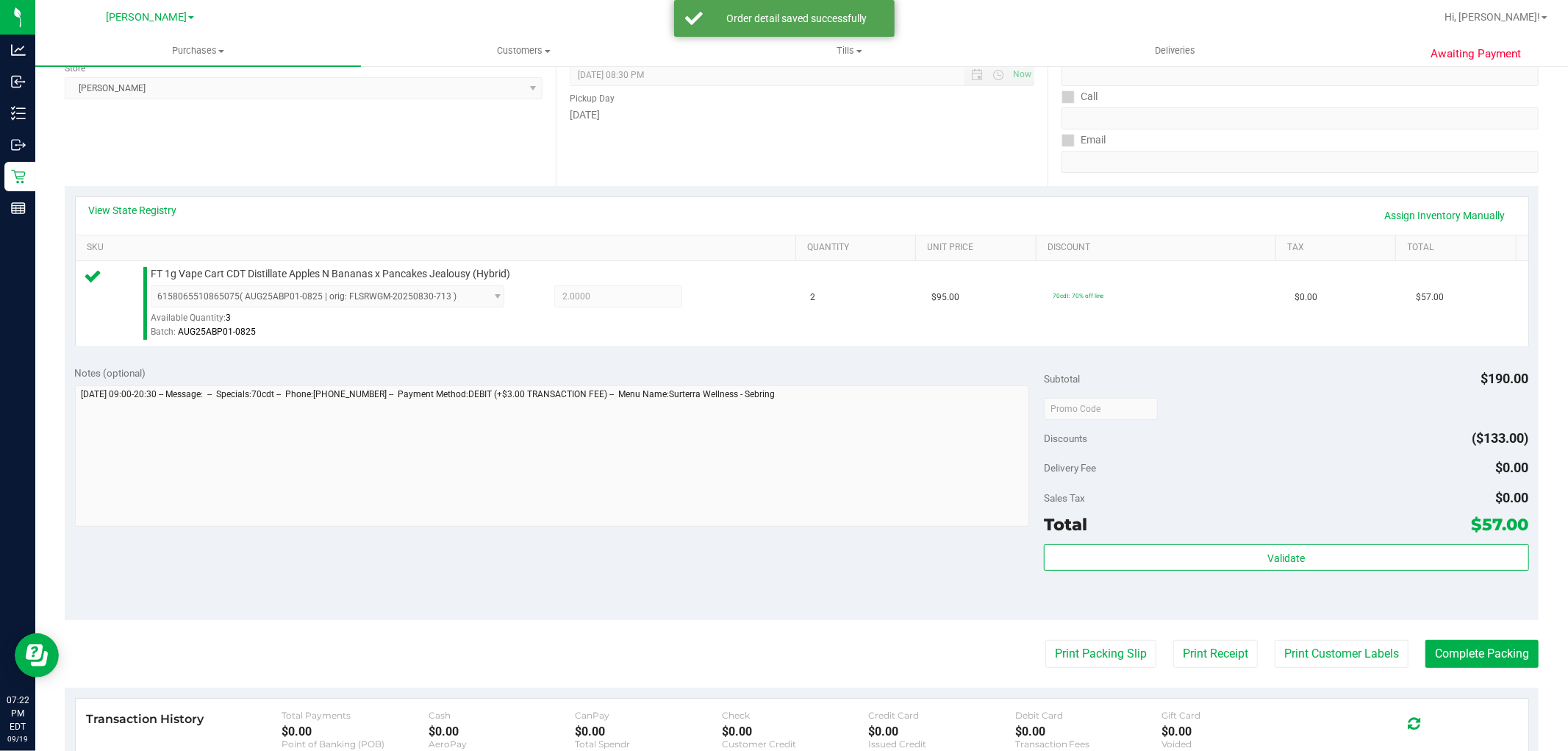
scroll to position [338, 0]
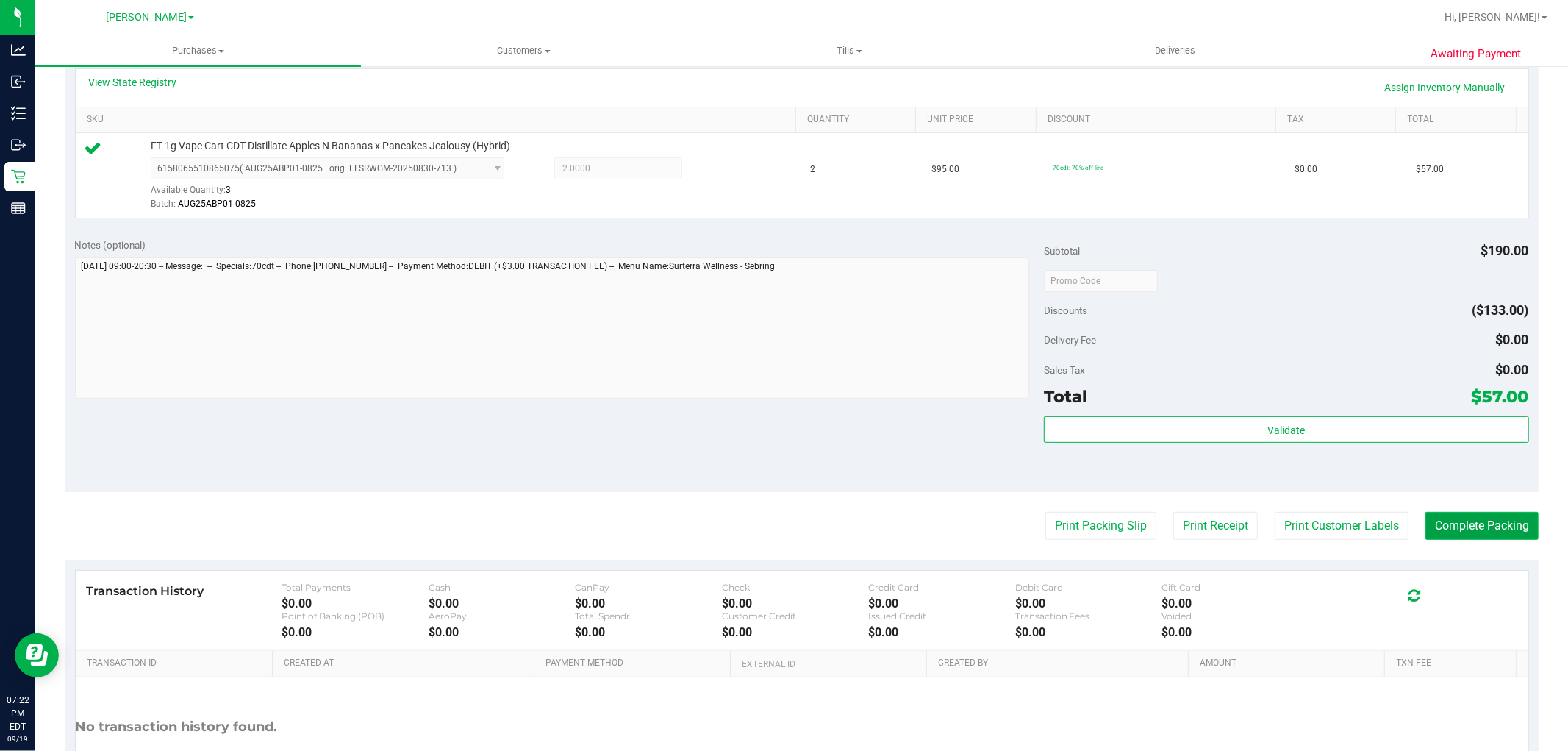
click at [1495, 534] on button "Complete Packing" at bounding box center [1482, 525] width 113 height 28
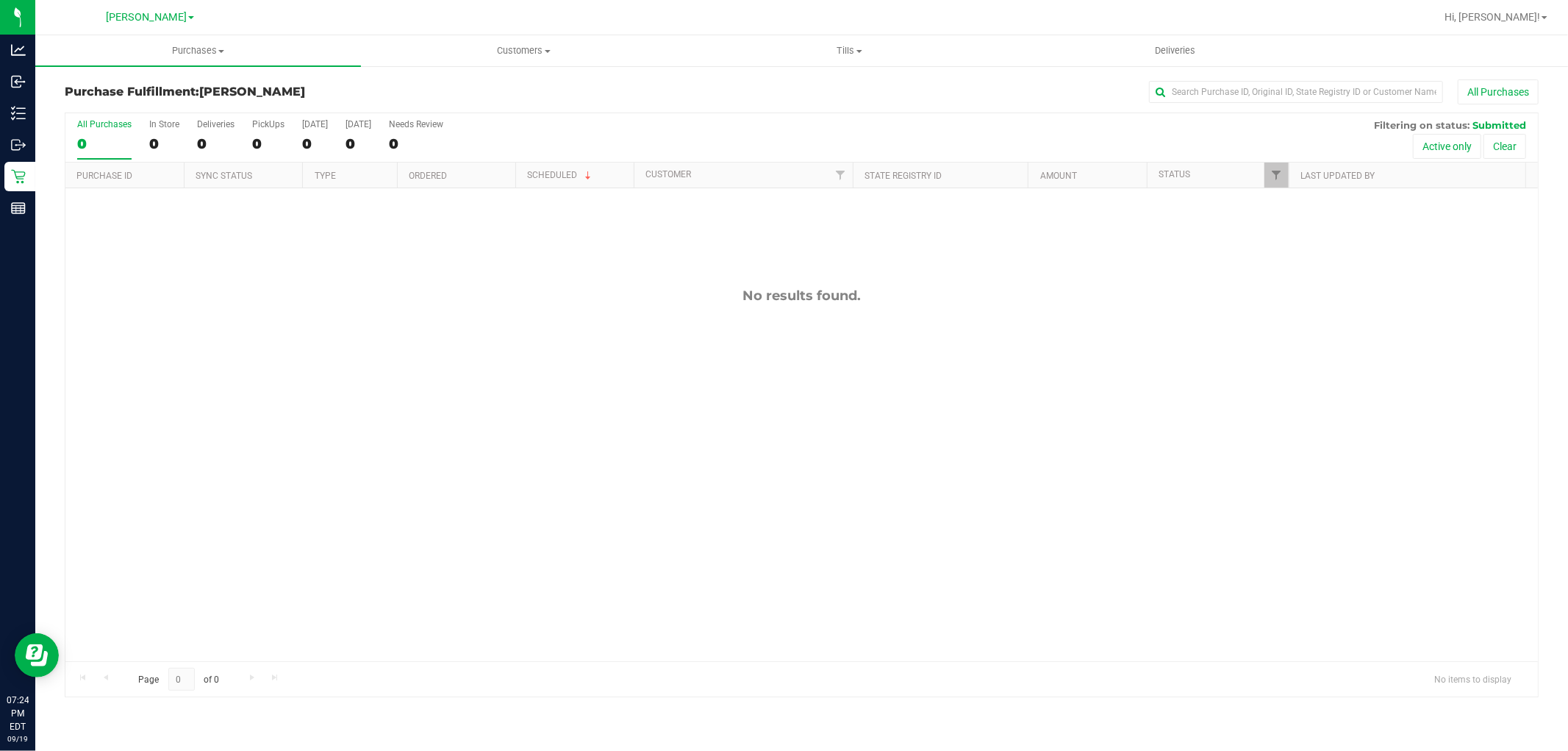
click at [250, 369] on div "No results found." at bounding box center [802, 474] width 1472 height 572
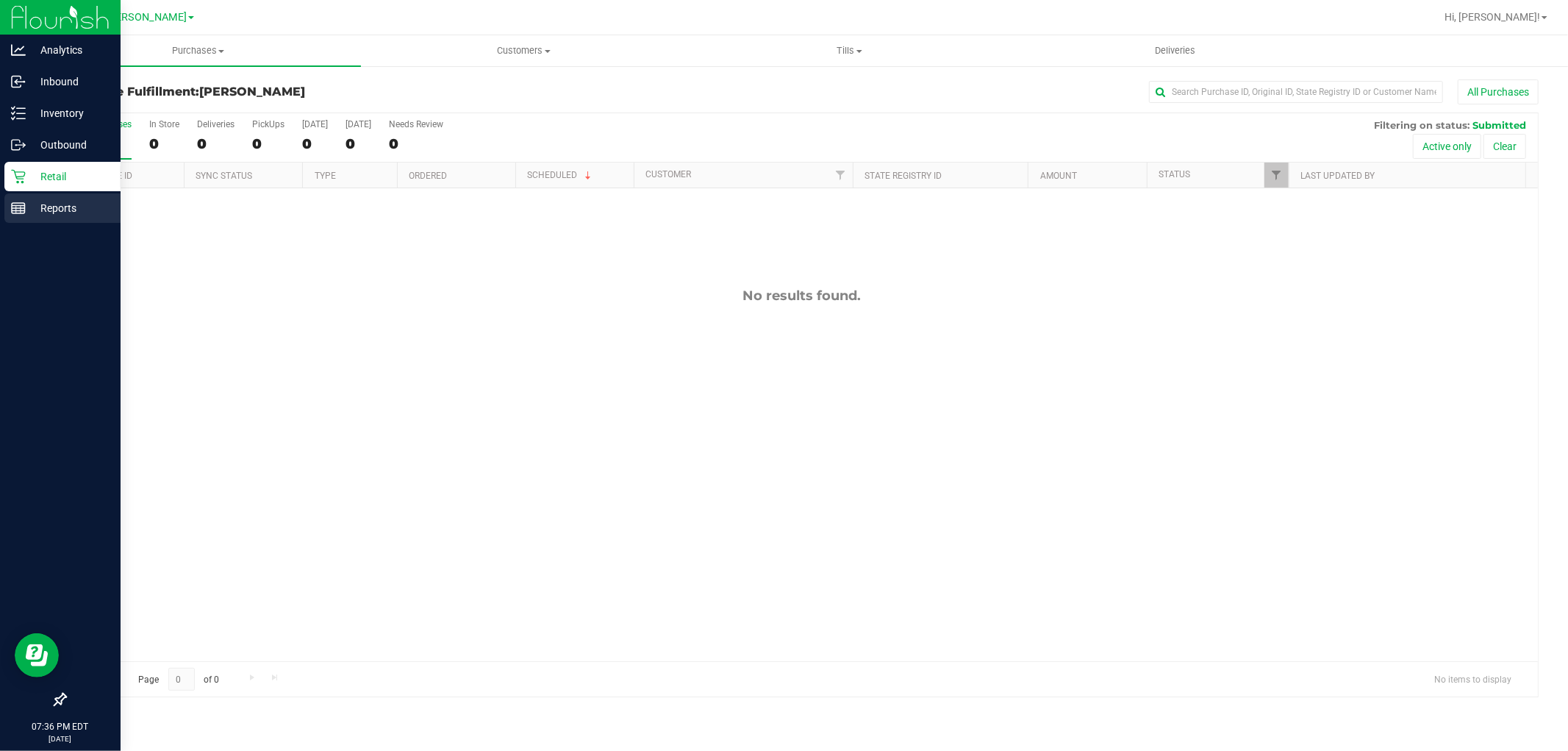
click at [22, 211] on line at bounding box center [19, 211] width 13 height 0
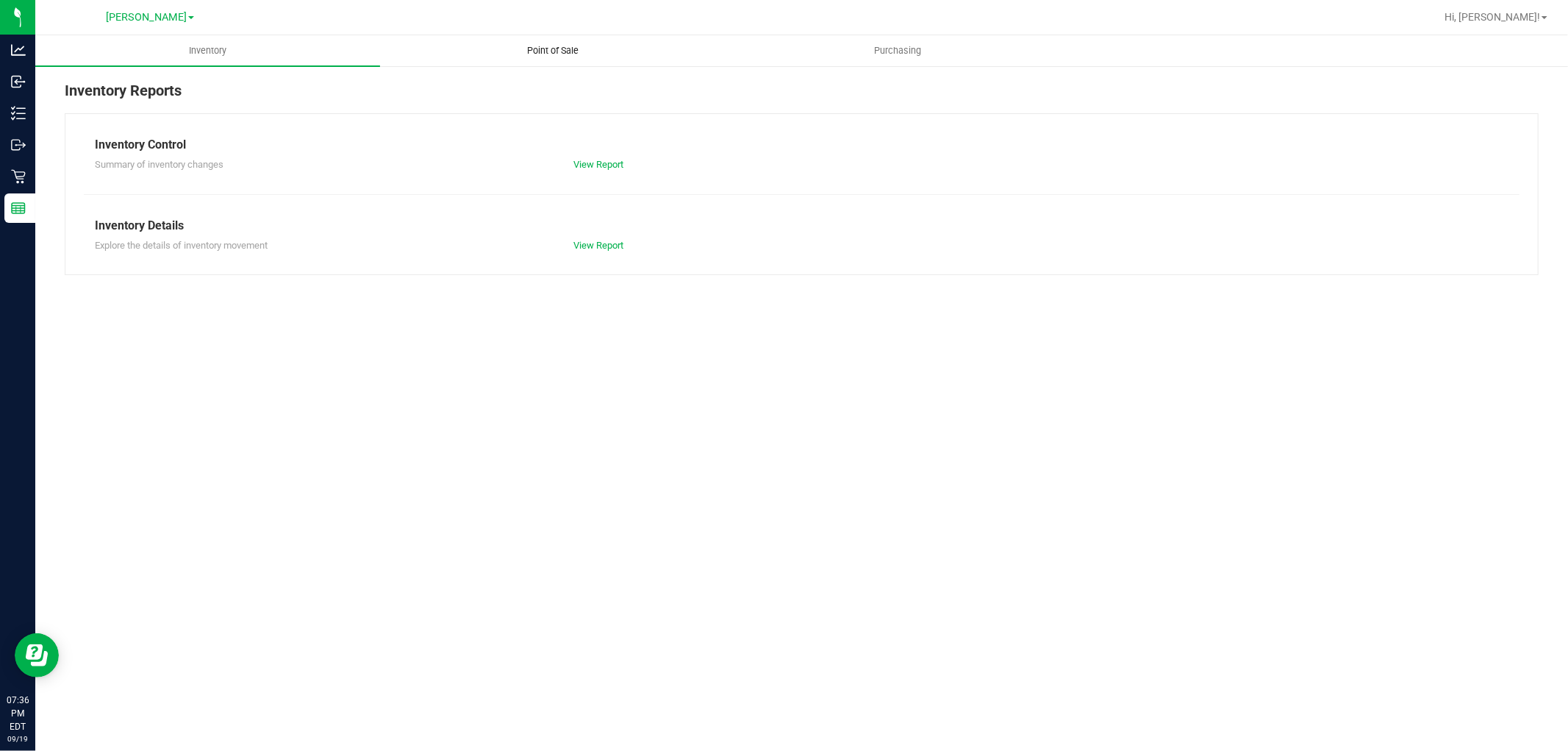
click at [546, 50] on span "Point of Sale" at bounding box center [553, 51] width 91 height 13
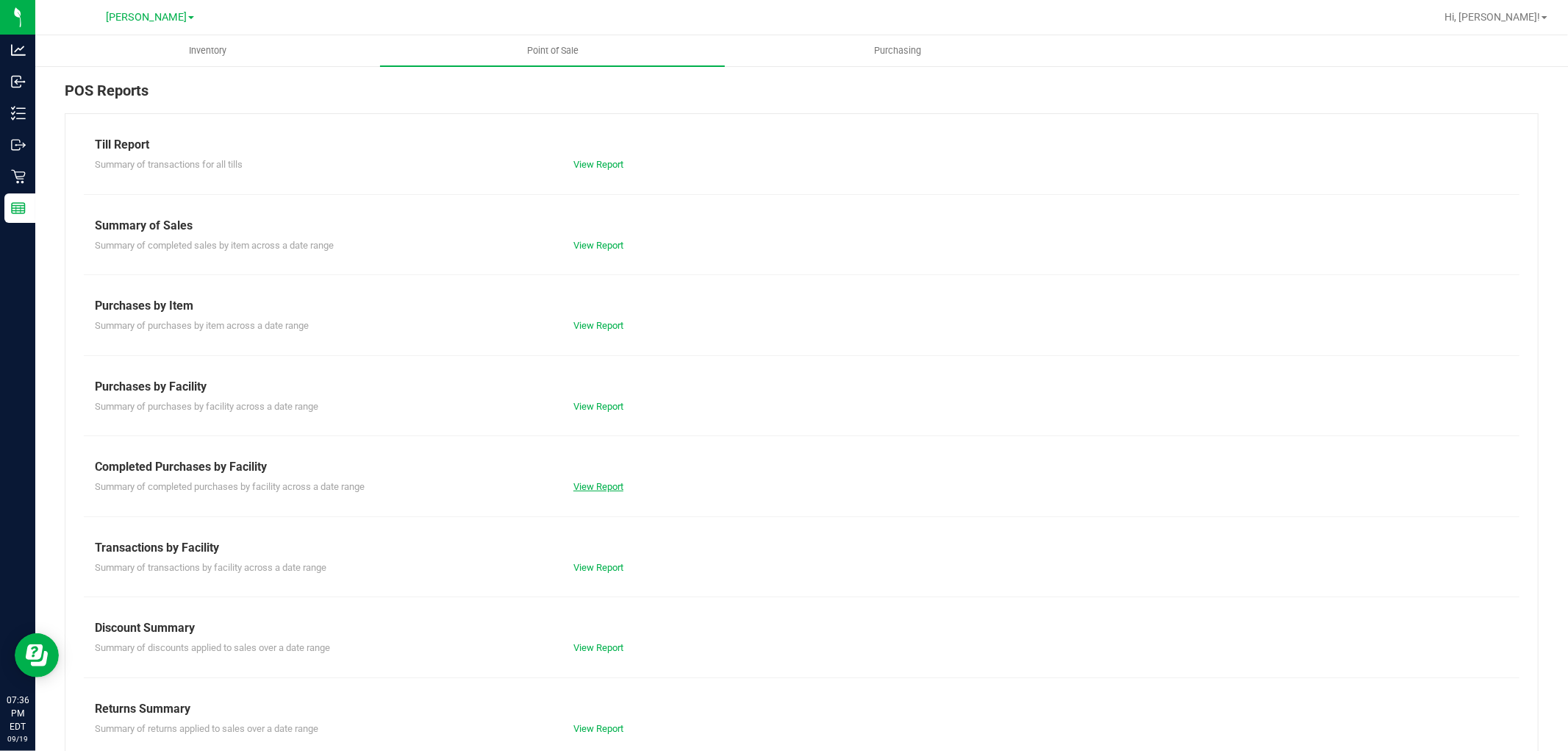
click at [603, 489] on link "View Report" at bounding box center [598, 486] width 50 height 11
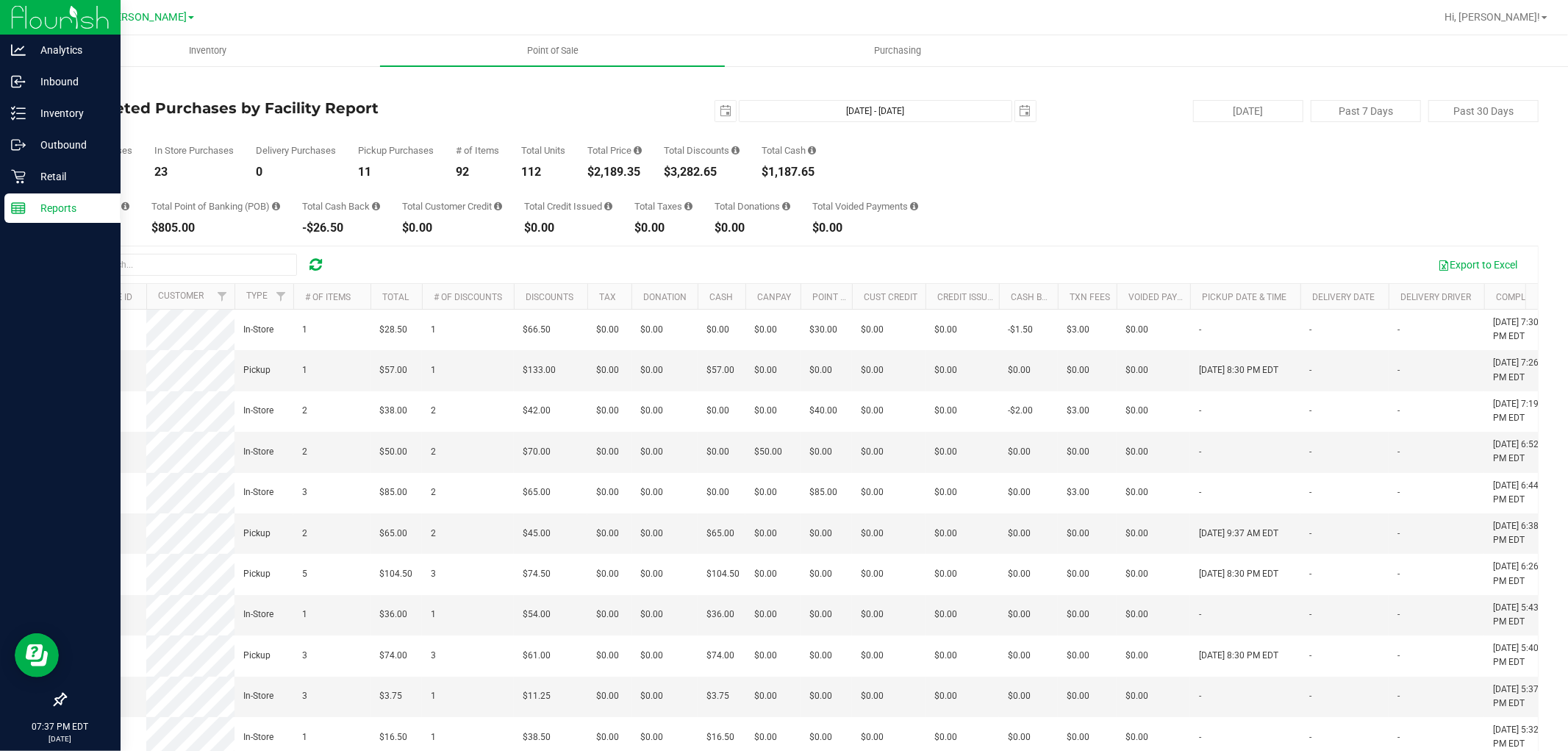
click at [26, 204] on p "Reports" at bounding box center [70, 208] width 88 height 18
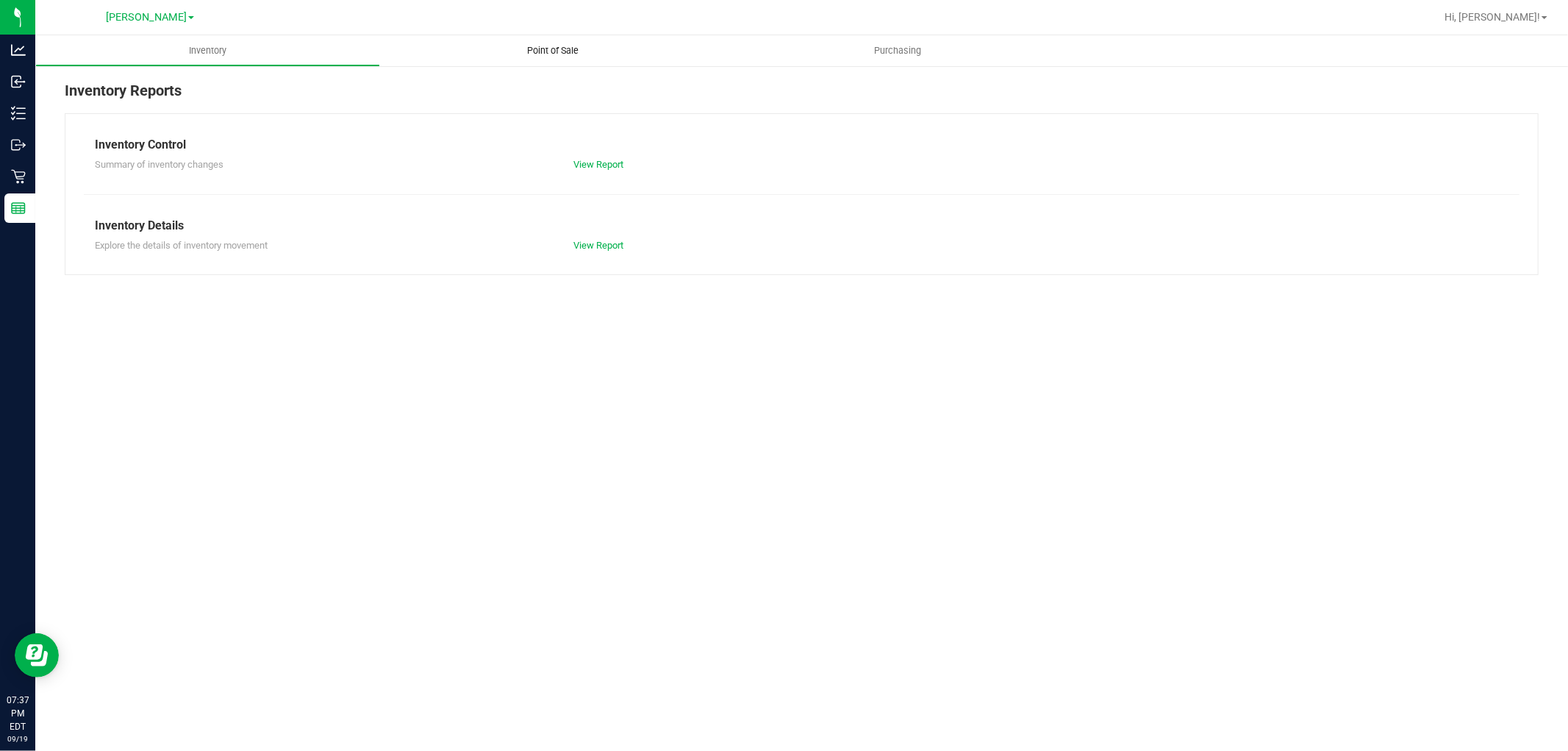
click at [539, 45] on span "Point of Sale" at bounding box center [553, 51] width 91 height 13
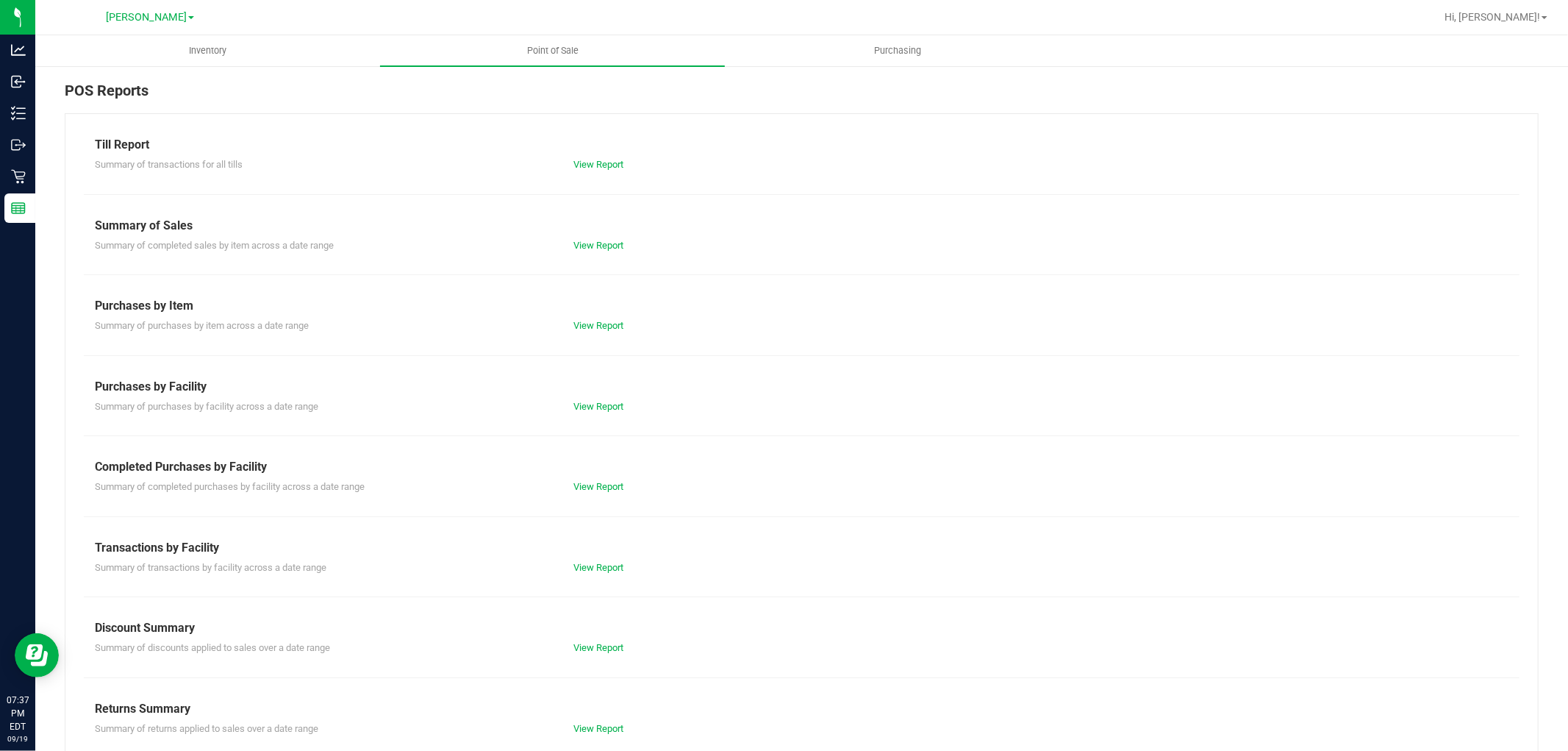
click at [594, 182] on div "Till Report Summary of transactions for all tills View Report Summary of Sales …" at bounding box center [802, 435] width 1473 height 645
click at [608, 164] on link "View Report" at bounding box center [598, 164] width 50 height 11
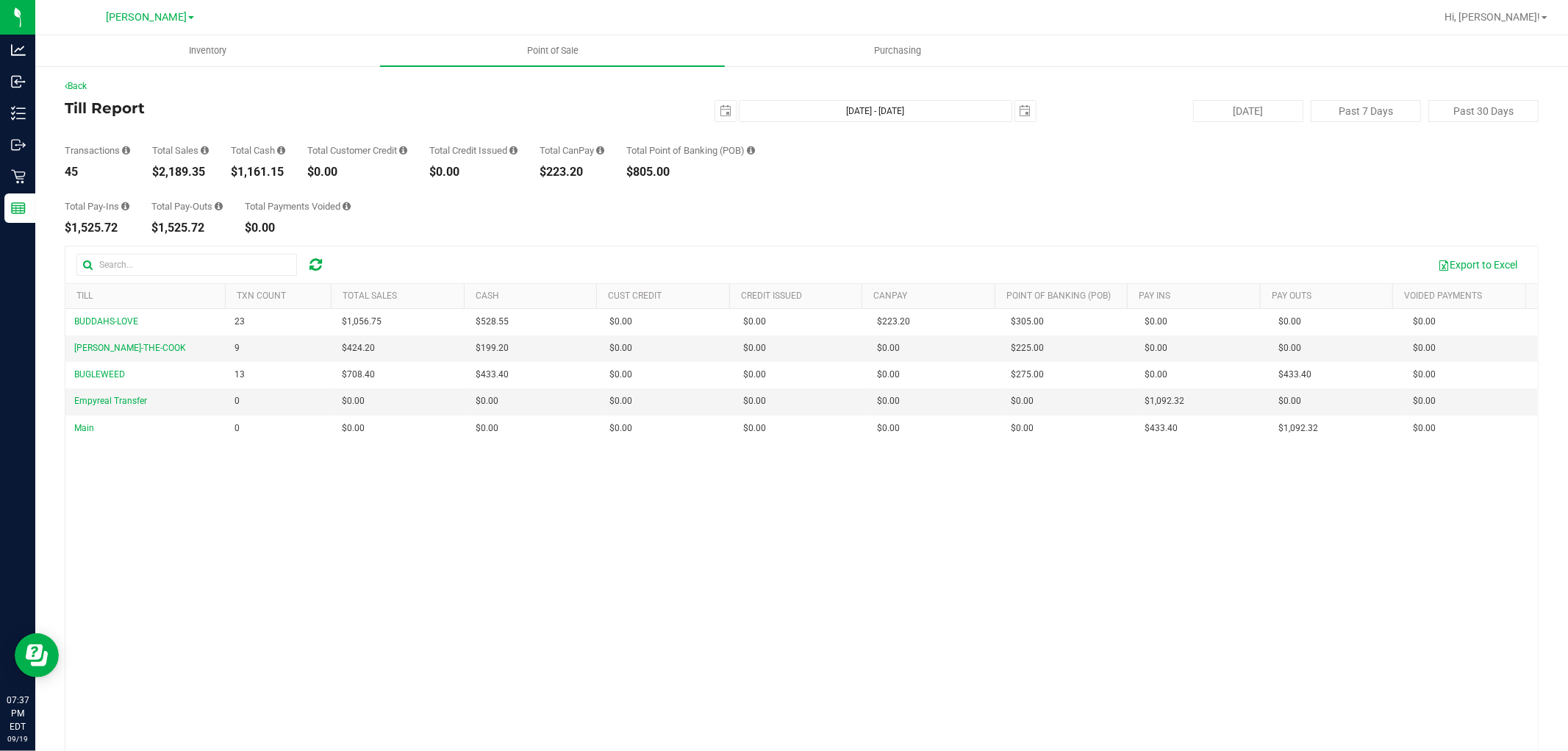
click at [827, 215] on div "Total Pay-Ins $1,525.72 Total Pay-Outs $1,525.72 Total Payments Voided $0.00" at bounding box center [802, 206] width 1473 height 56
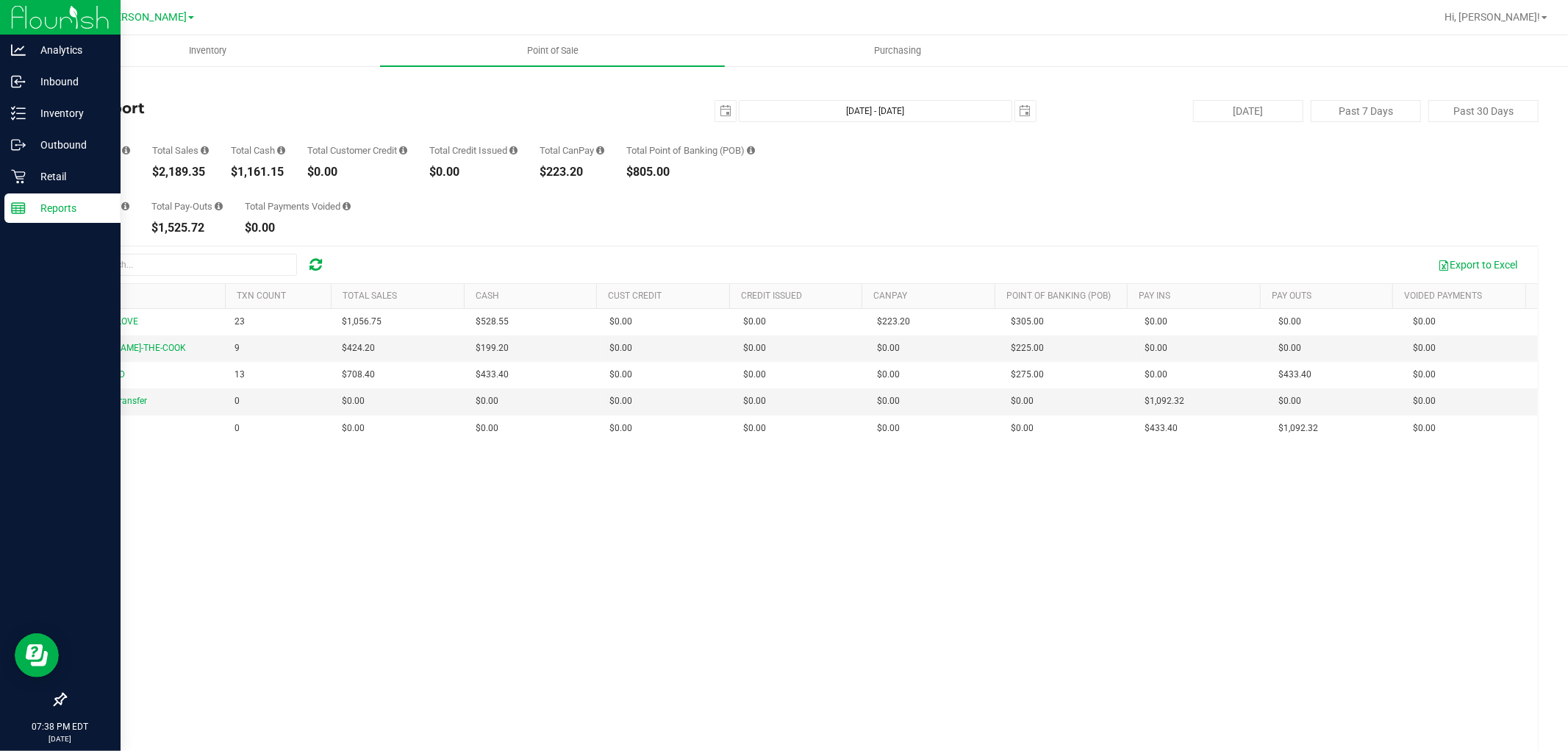
click at [23, 203] on icon at bounding box center [19, 208] width 15 height 15
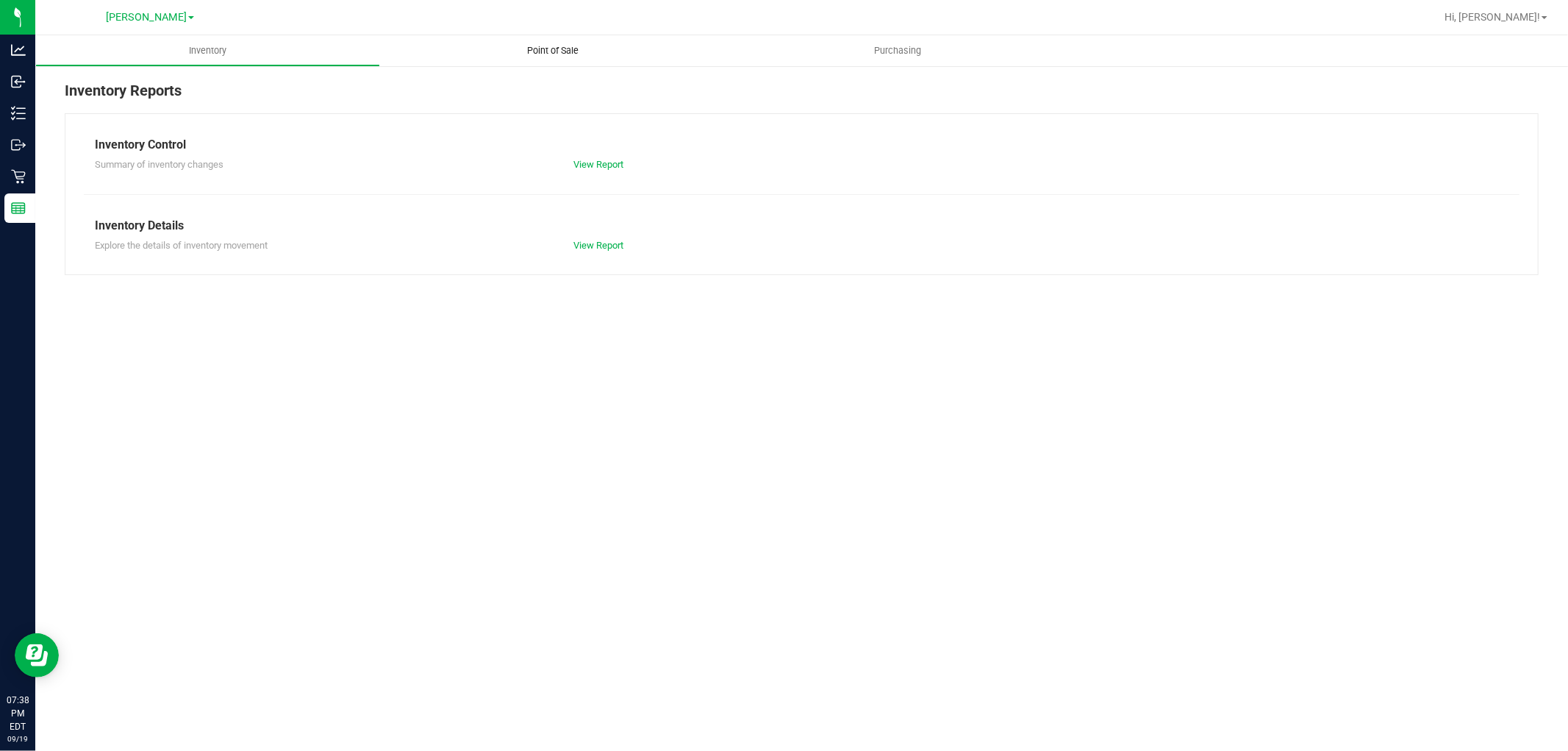
click at [562, 53] on span "Point of Sale" at bounding box center [553, 51] width 91 height 13
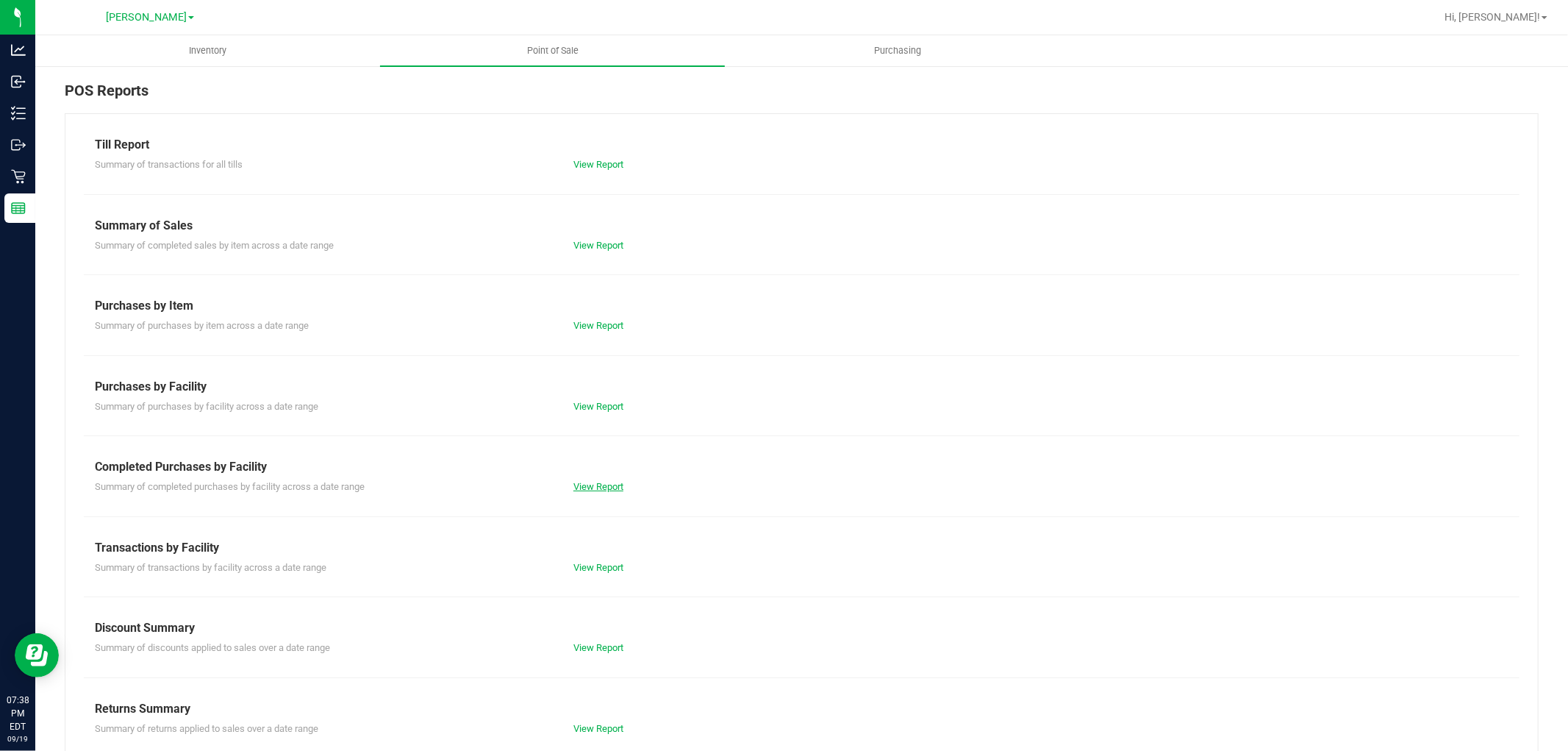
click at [590, 489] on link "View Report" at bounding box center [598, 486] width 50 height 11
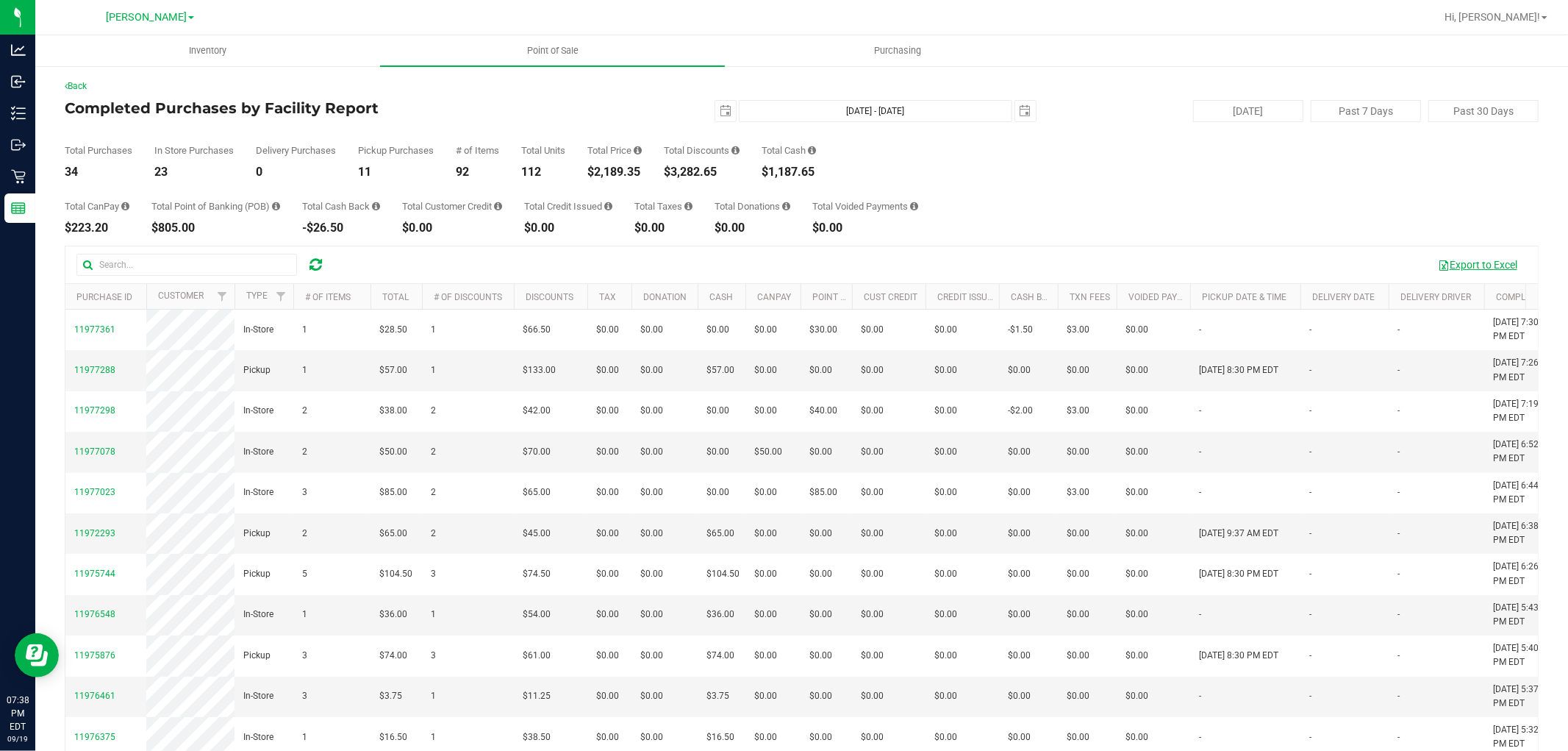
click at [1488, 268] on button "Export to Excel" at bounding box center [1477, 265] width 98 height 25
